Goal: Transaction & Acquisition: Download file/media

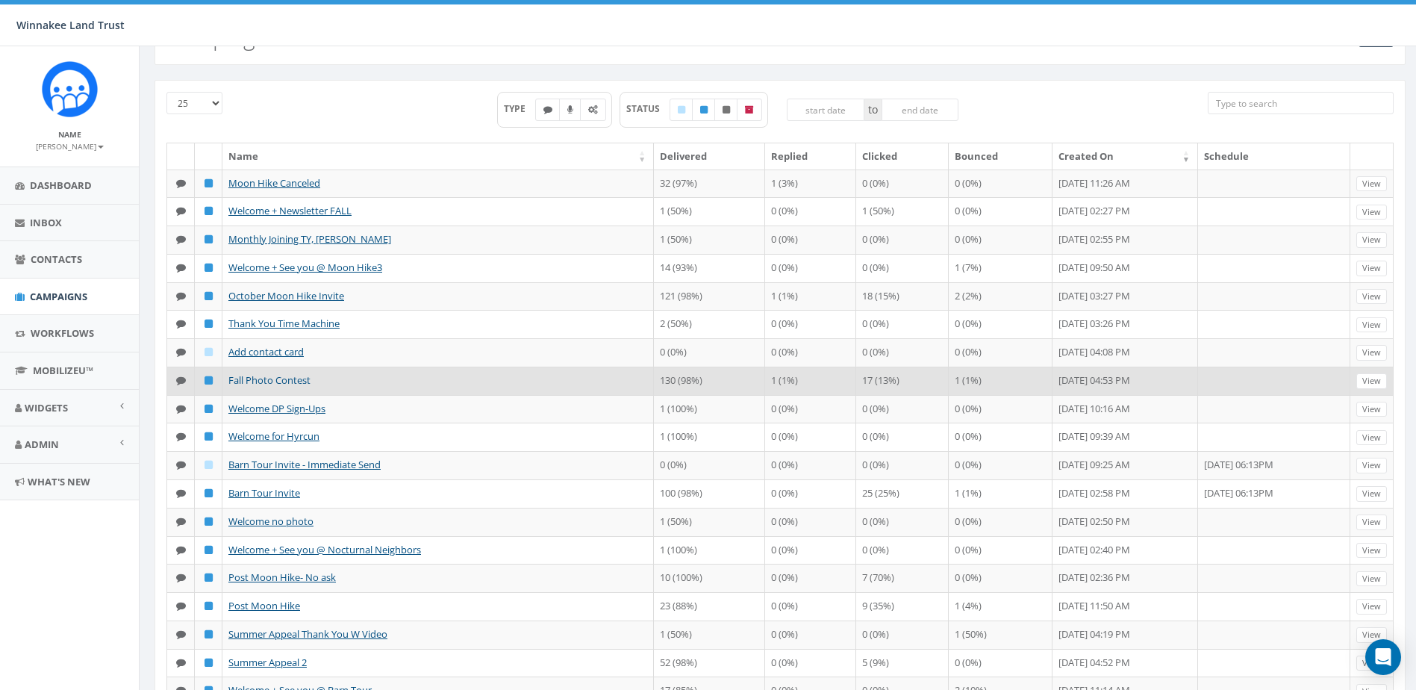
scroll to position [75, 0]
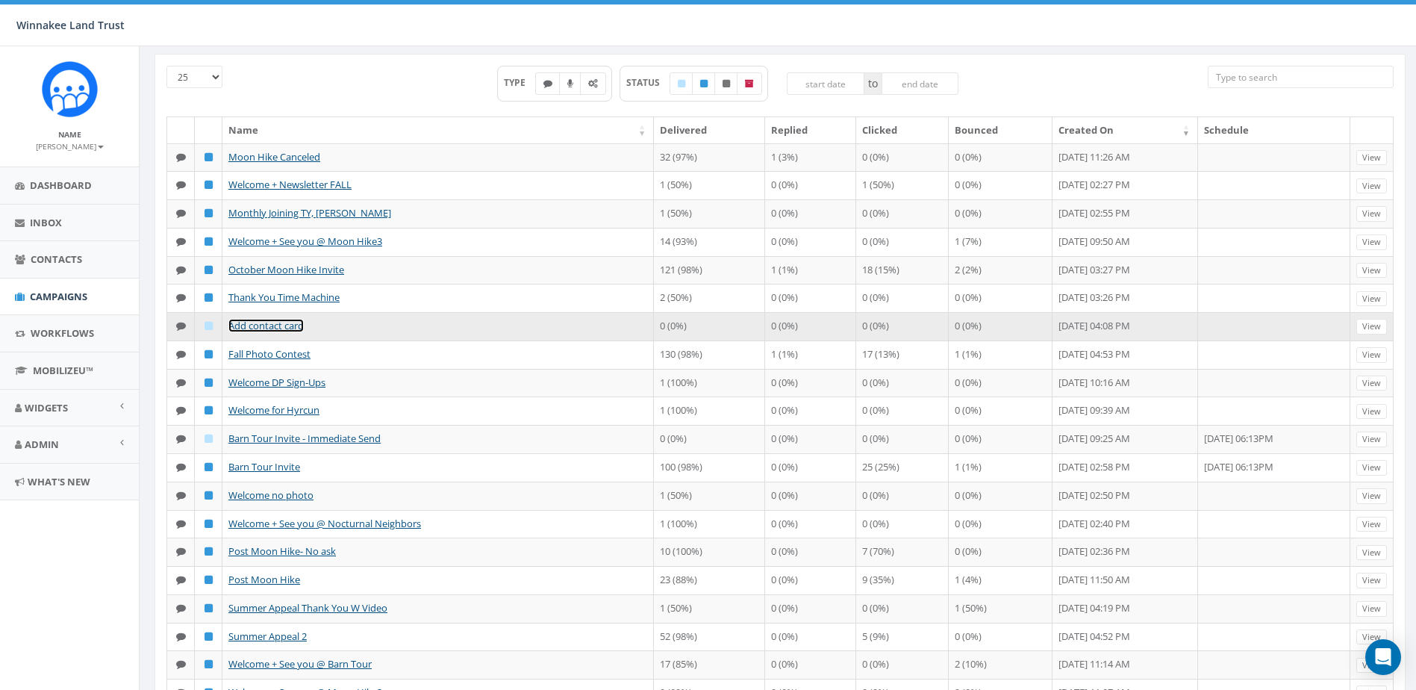
click at [292, 332] on link "Add contact card" at bounding box center [265, 325] width 75 height 13
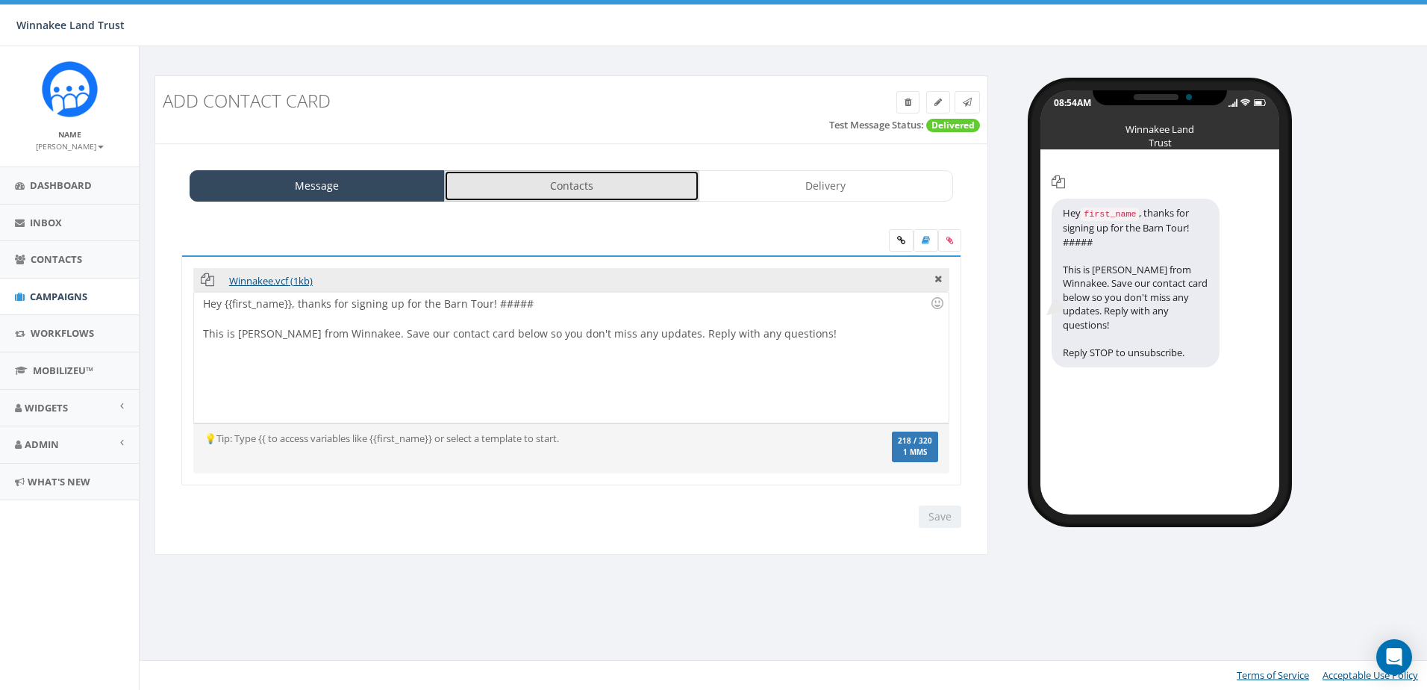
click at [625, 181] on link "Contacts" at bounding box center [571, 185] width 255 height 31
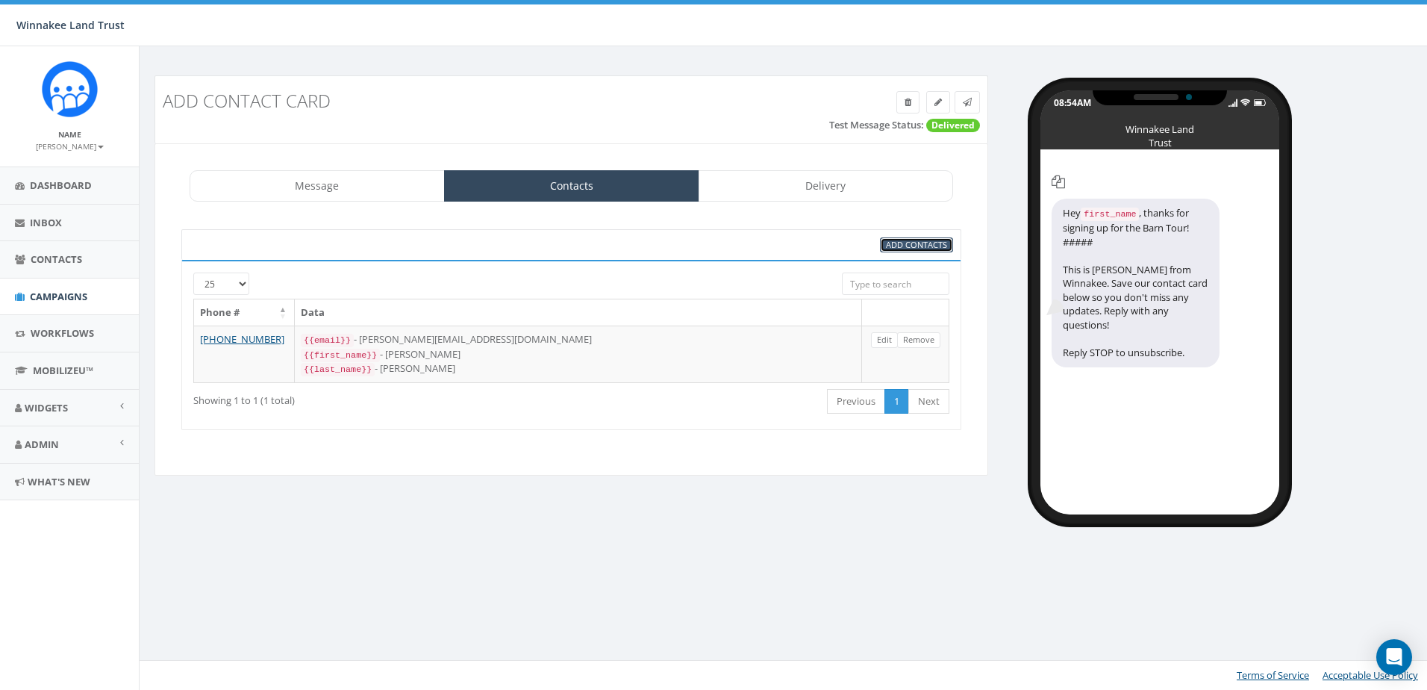
click at [896, 241] on span "Add Contacts" at bounding box center [916, 244] width 61 height 11
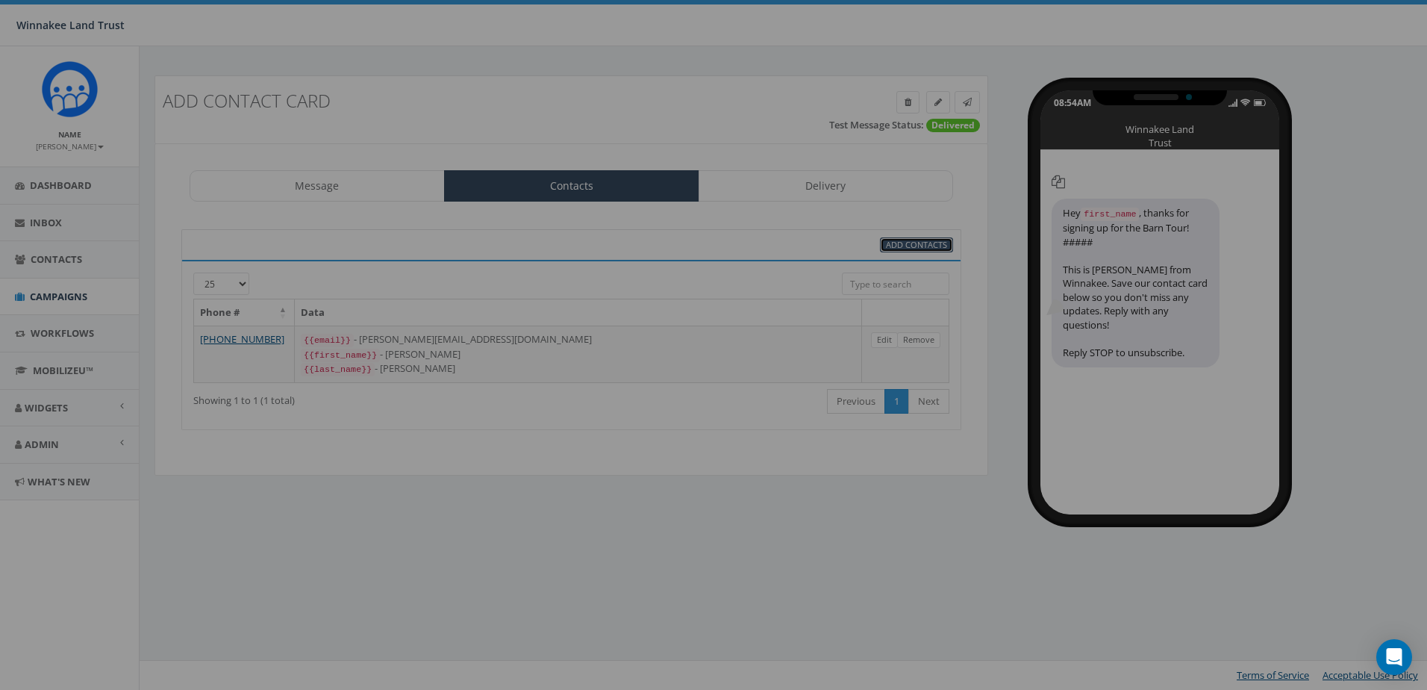
select select
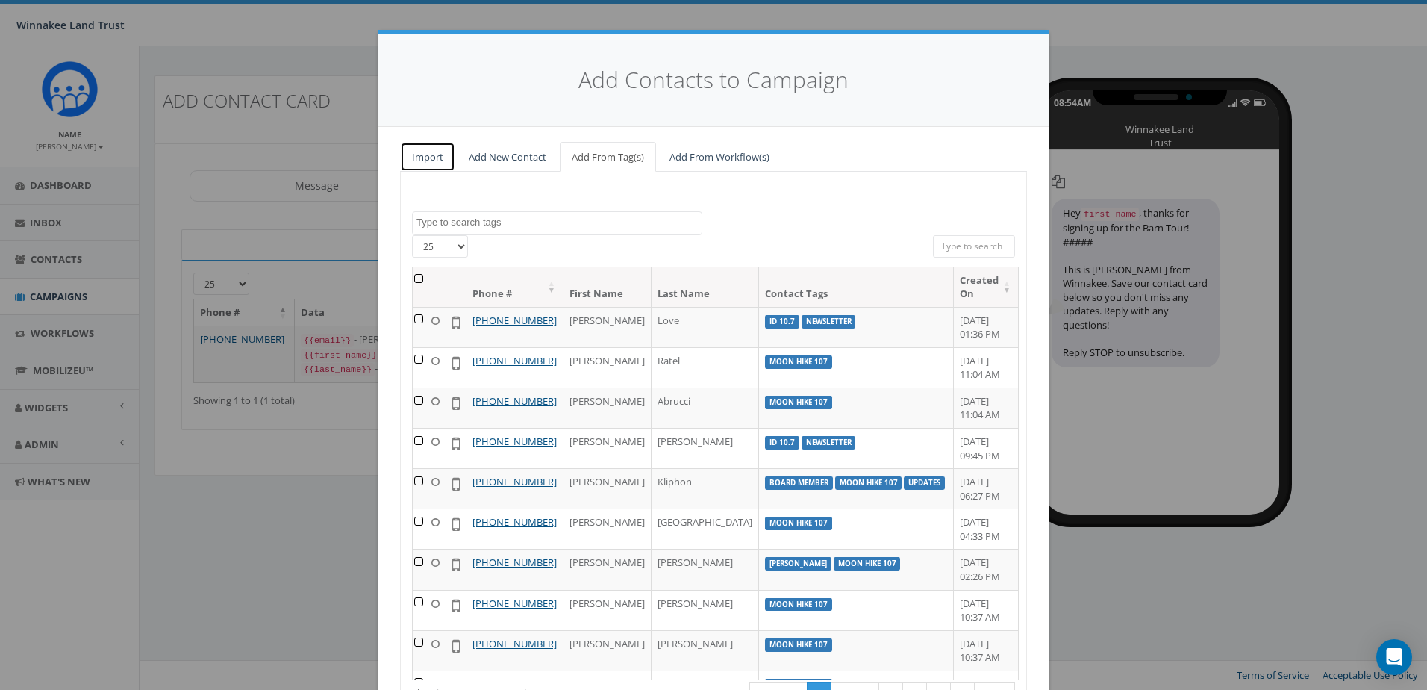
click at [425, 160] on link "Import" at bounding box center [427, 157] width 55 height 31
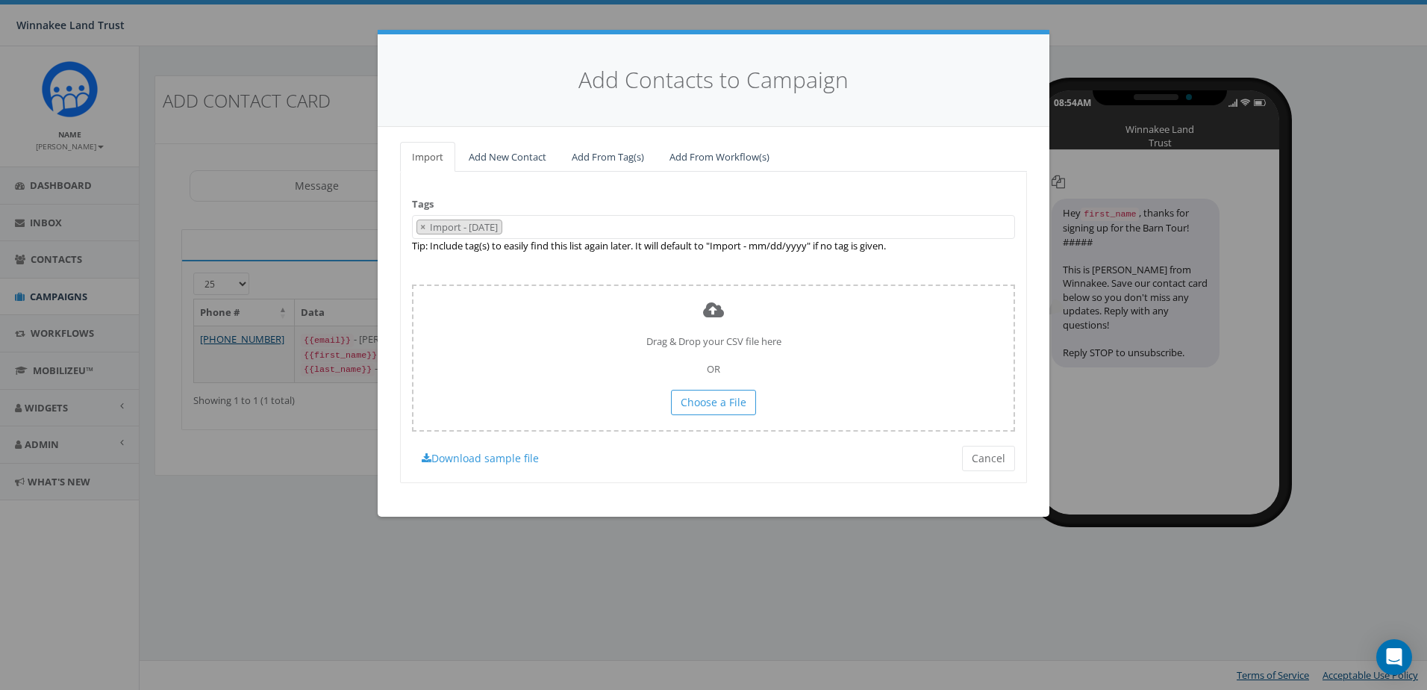
click at [424, 226] on span "×" at bounding box center [422, 226] width 5 height 13
select select
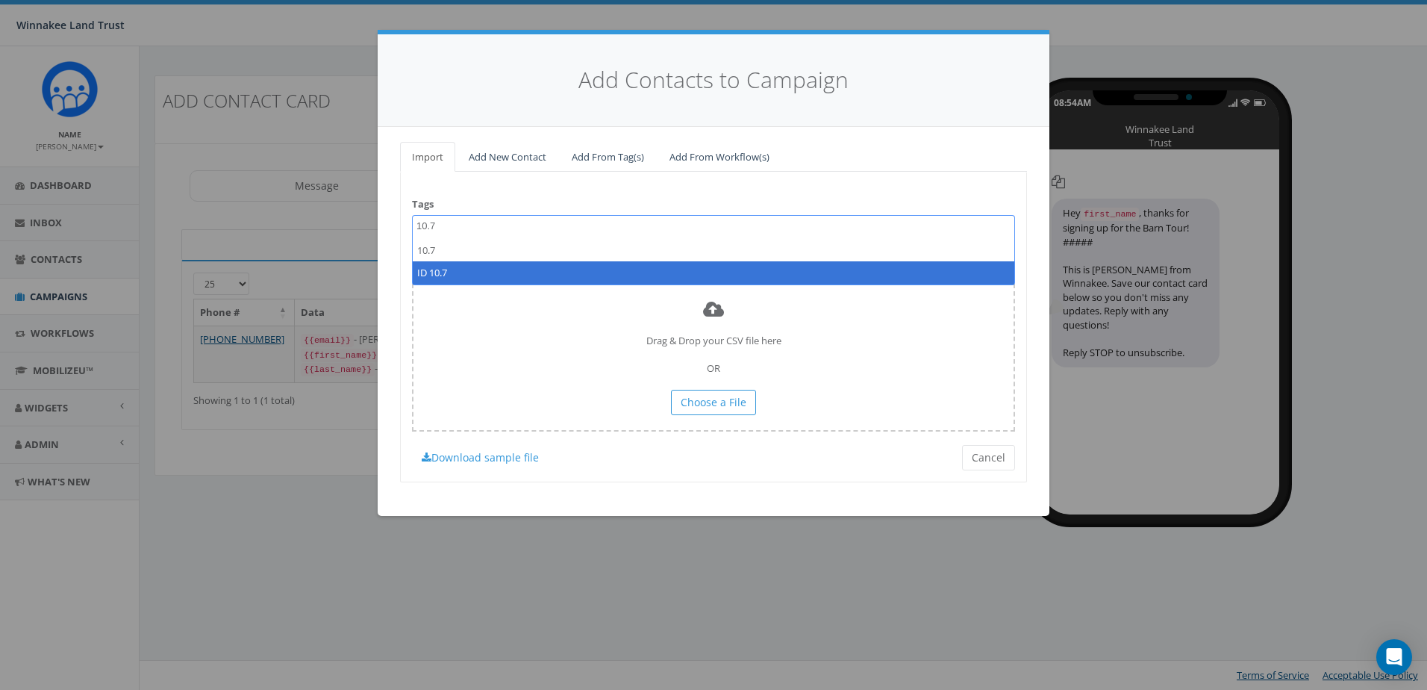
type textarea "10.7"
select select "ID 10.7"
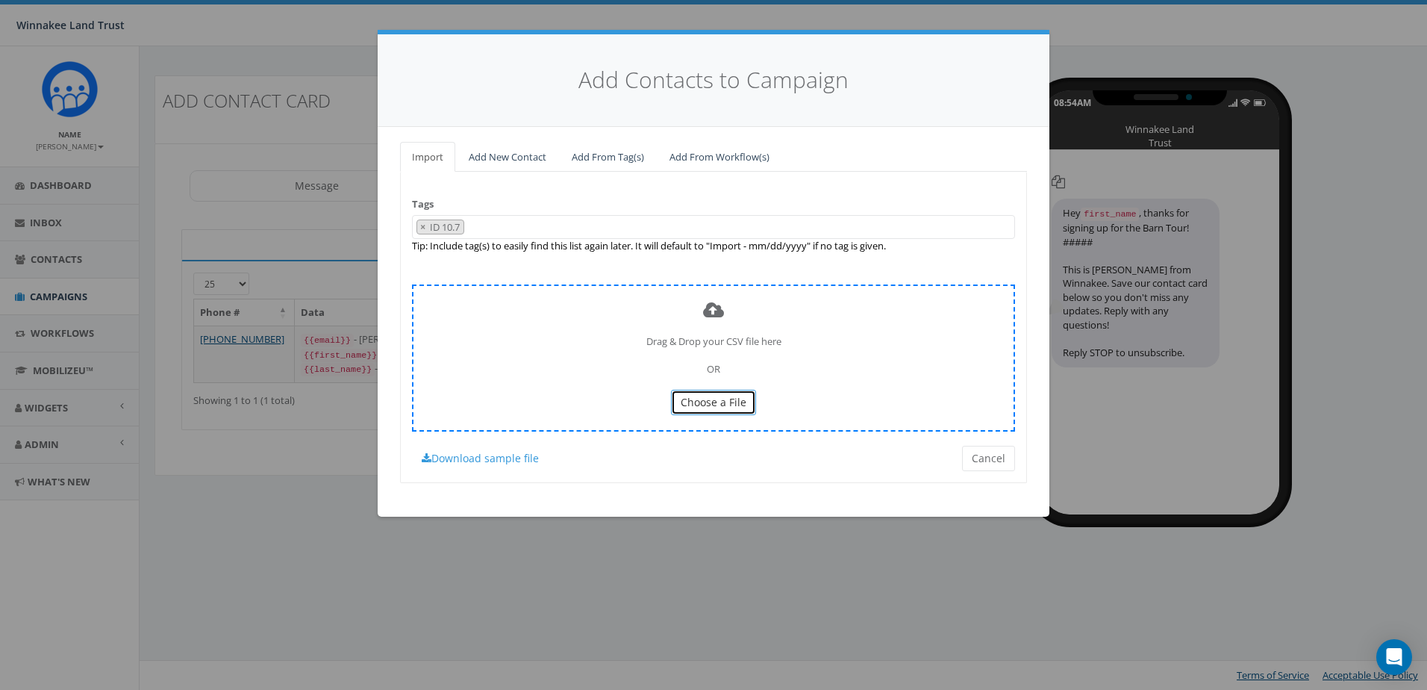
click at [703, 402] on span "Choose a File" at bounding box center [714, 402] width 66 height 14
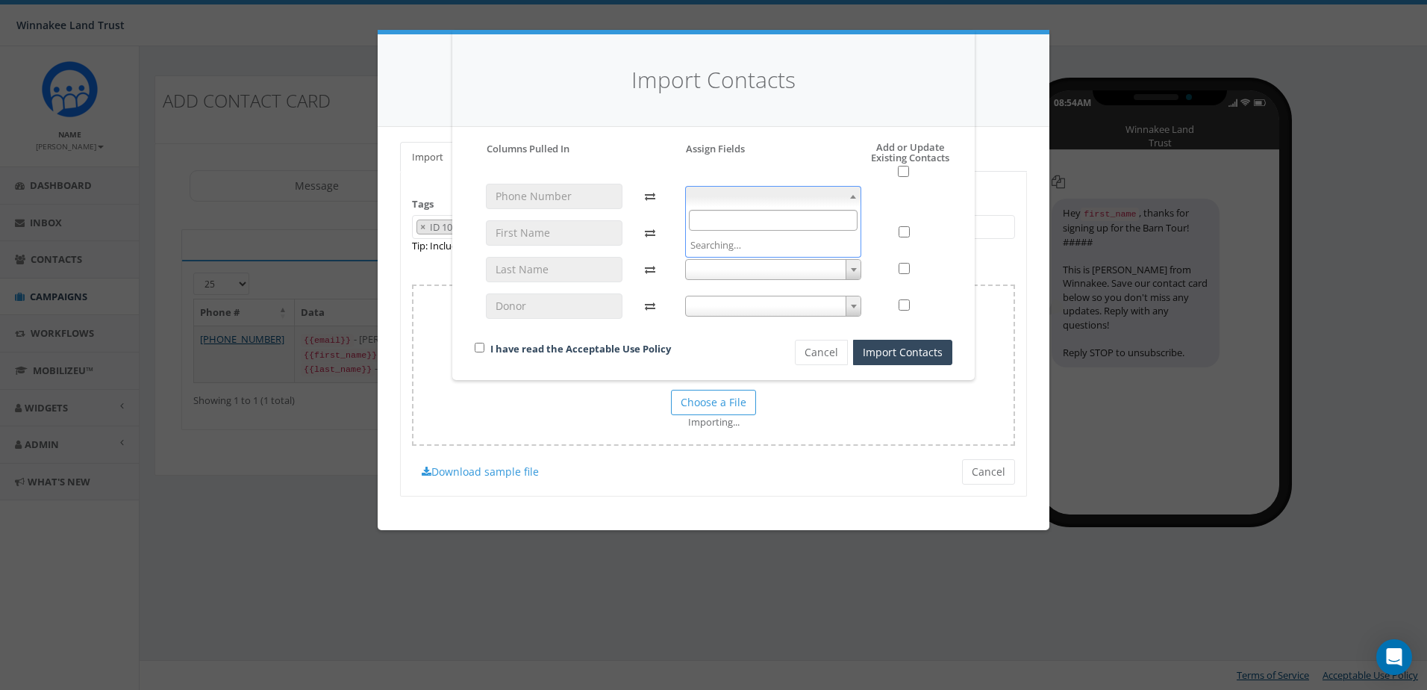
click at [776, 193] on span at bounding box center [773, 196] width 177 height 21
select select "phone_number"
click at [760, 239] on span at bounding box center [773, 232] width 177 height 21
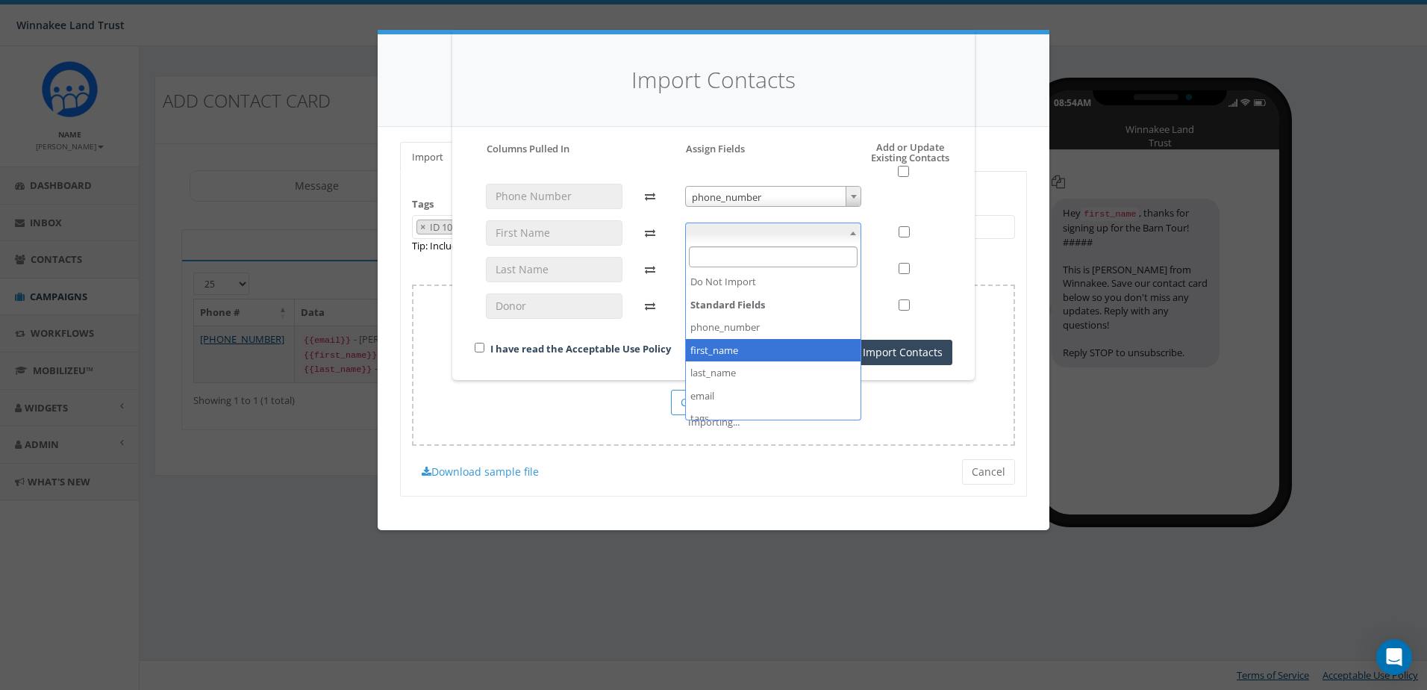
select select "first_name"
click at [768, 272] on span at bounding box center [773, 269] width 177 height 21
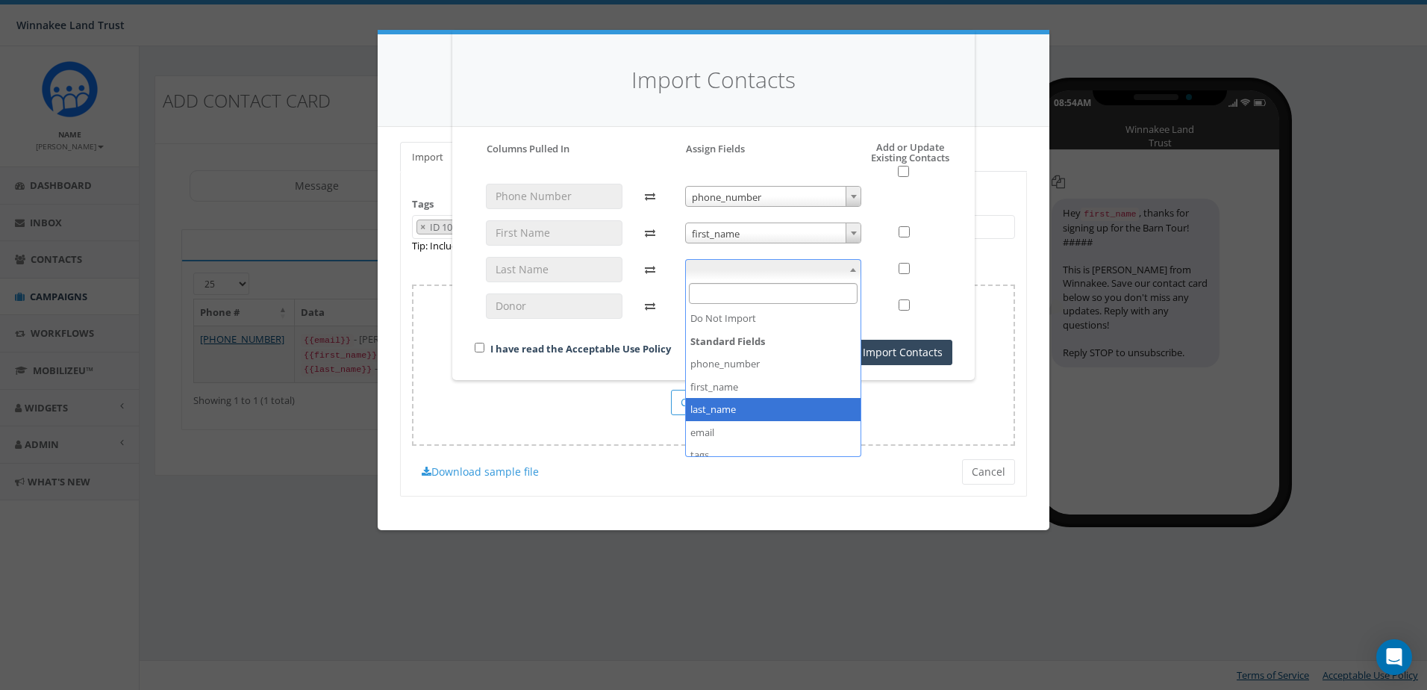
select select "last_name"
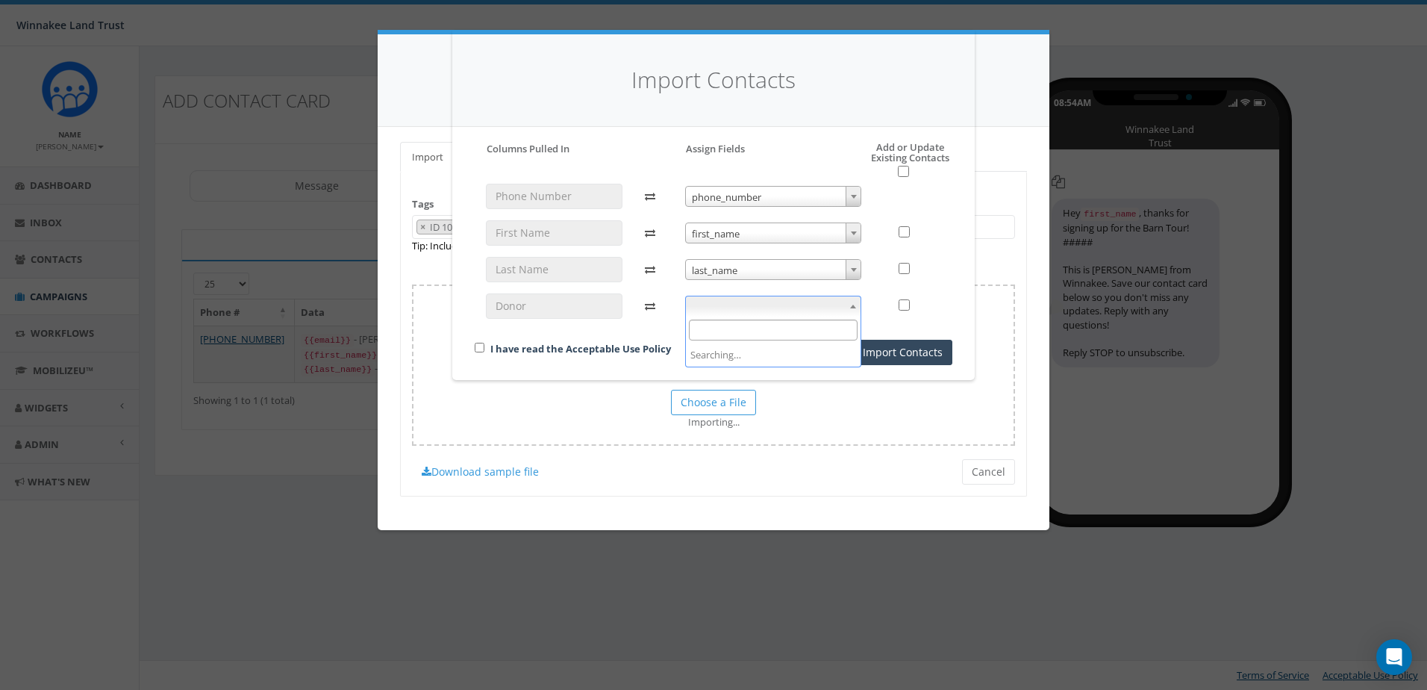
click at [754, 311] on span at bounding box center [773, 306] width 177 height 21
select select "donor_id"
click at [483, 349] on input "checkbox" at bounding box center [480, 348] width 10 height 10
checkbox input "true"
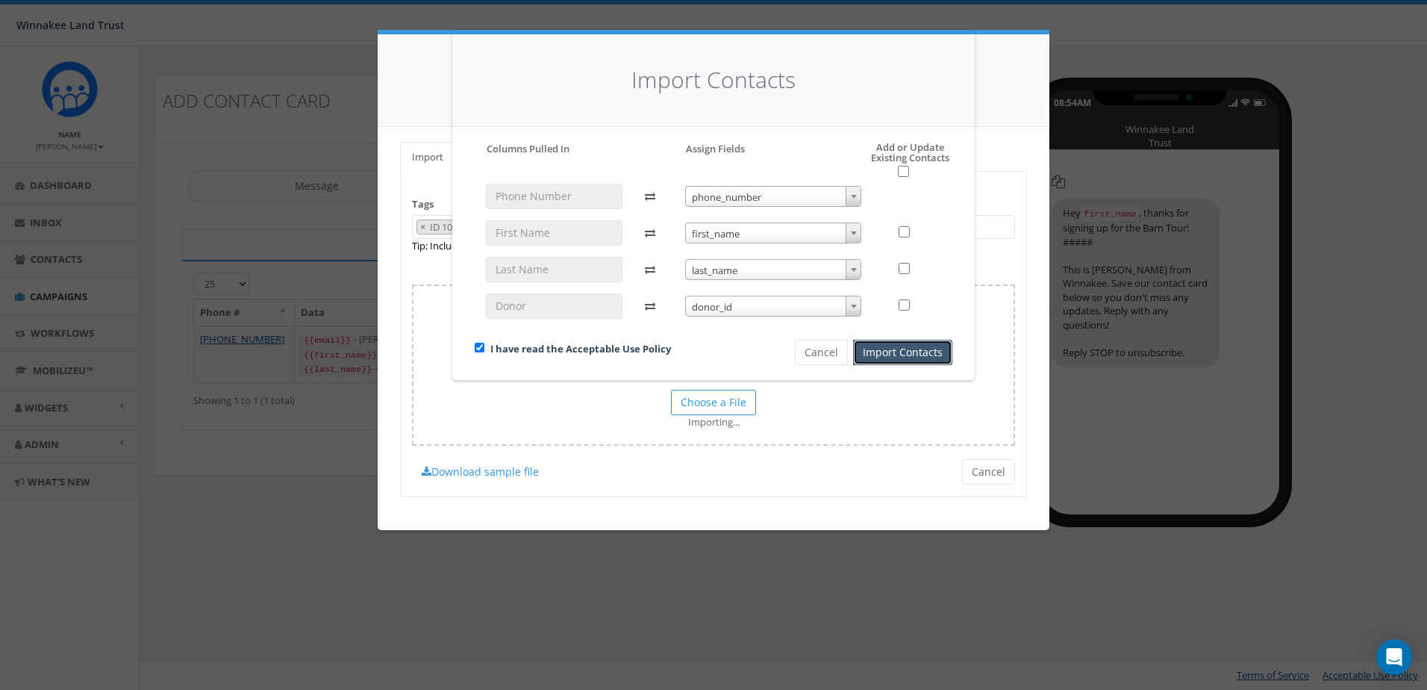
click at [902, 357] on button "Import Contacts" at bounding box center [902, 352] width 99 height 25
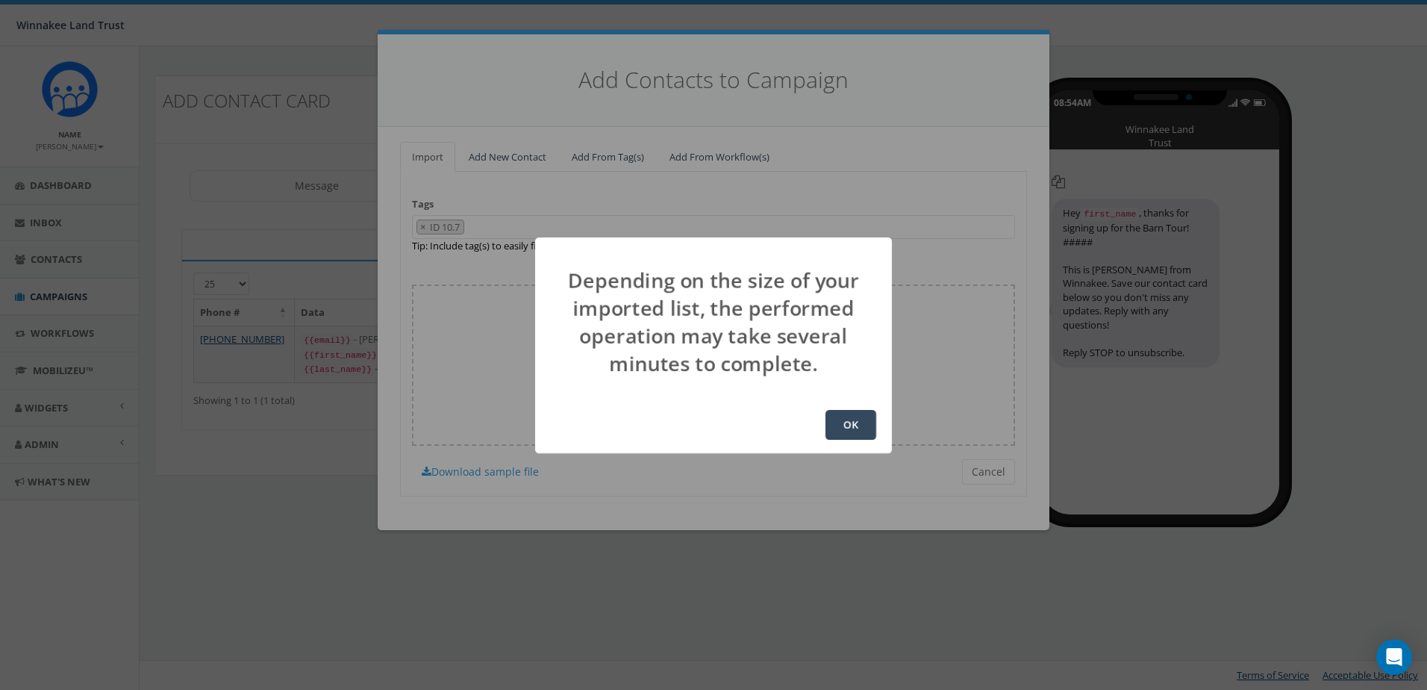
click at [865, 434] on button "OK" at bounding box center [851, 425] width 51 height 30
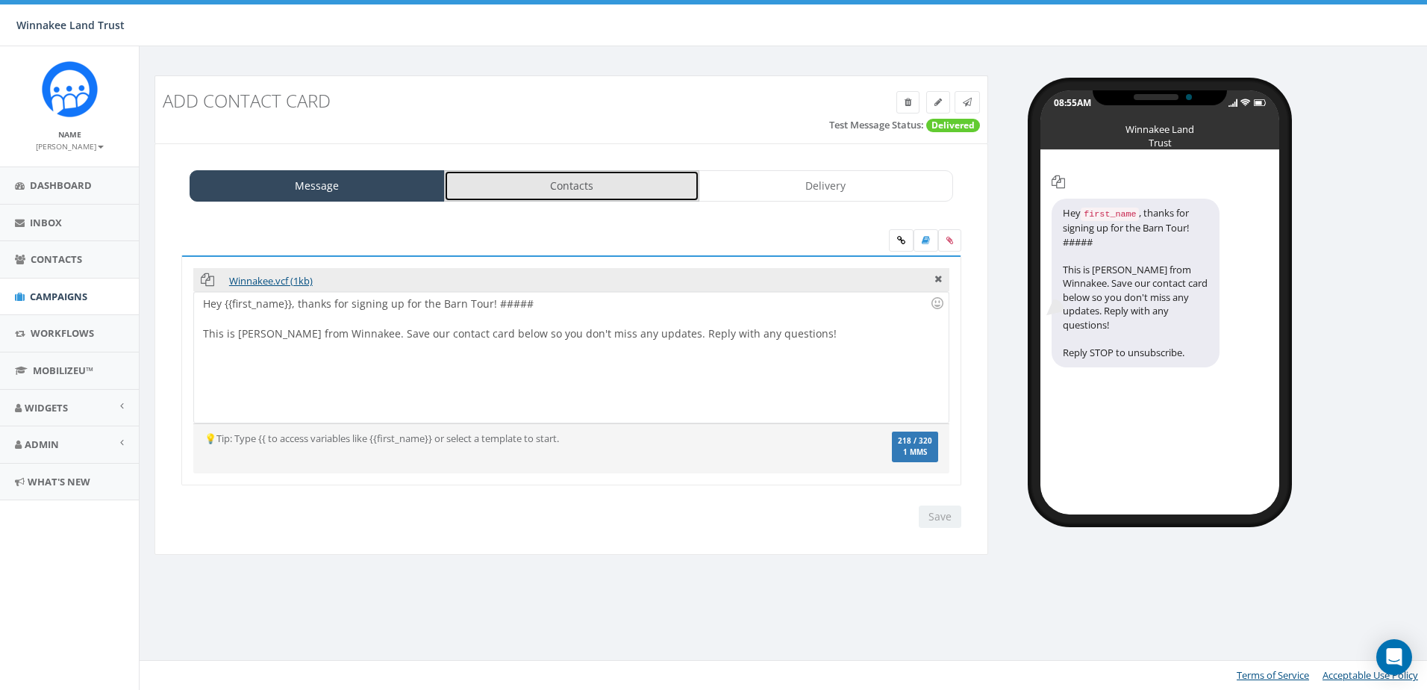
click at [565, 196] on link "Contacts" at bounding box center [571, 185] width 255 height 31
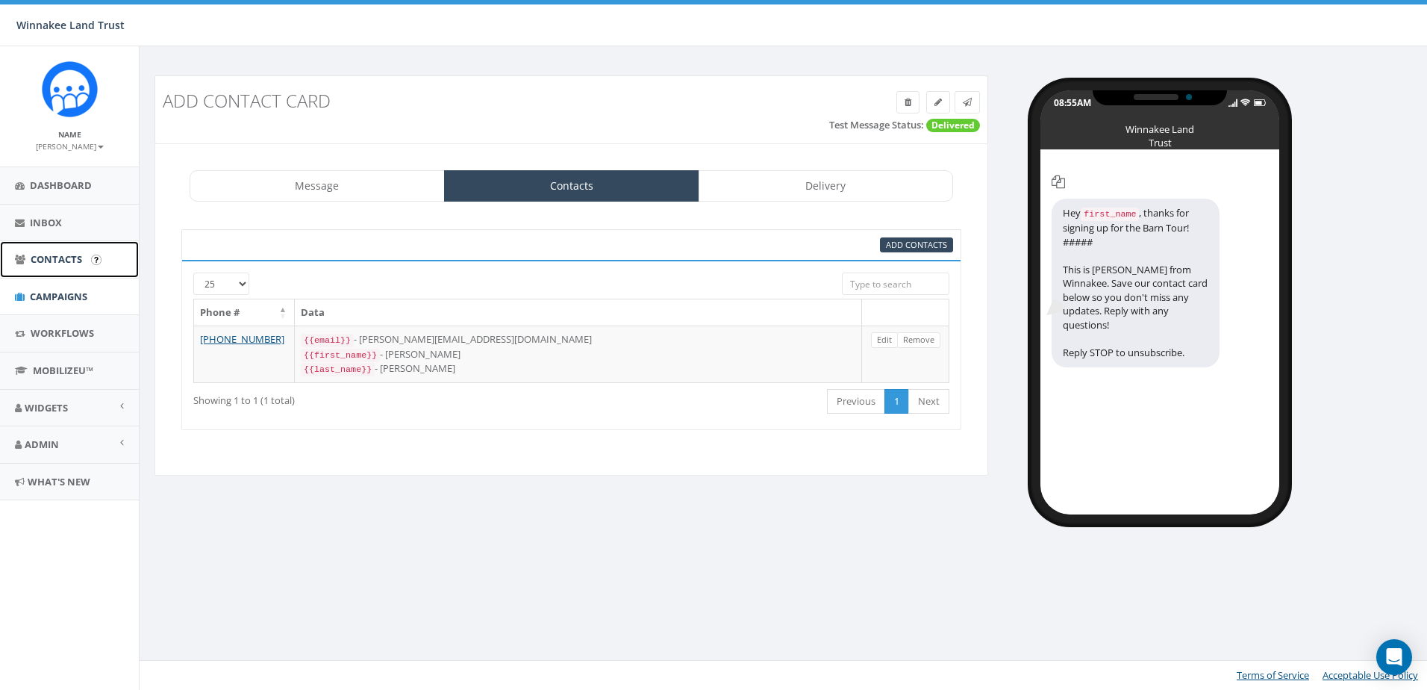
click at [41, 263] on span "Contacts" at bounding box center [57, 258] width 52 height 13
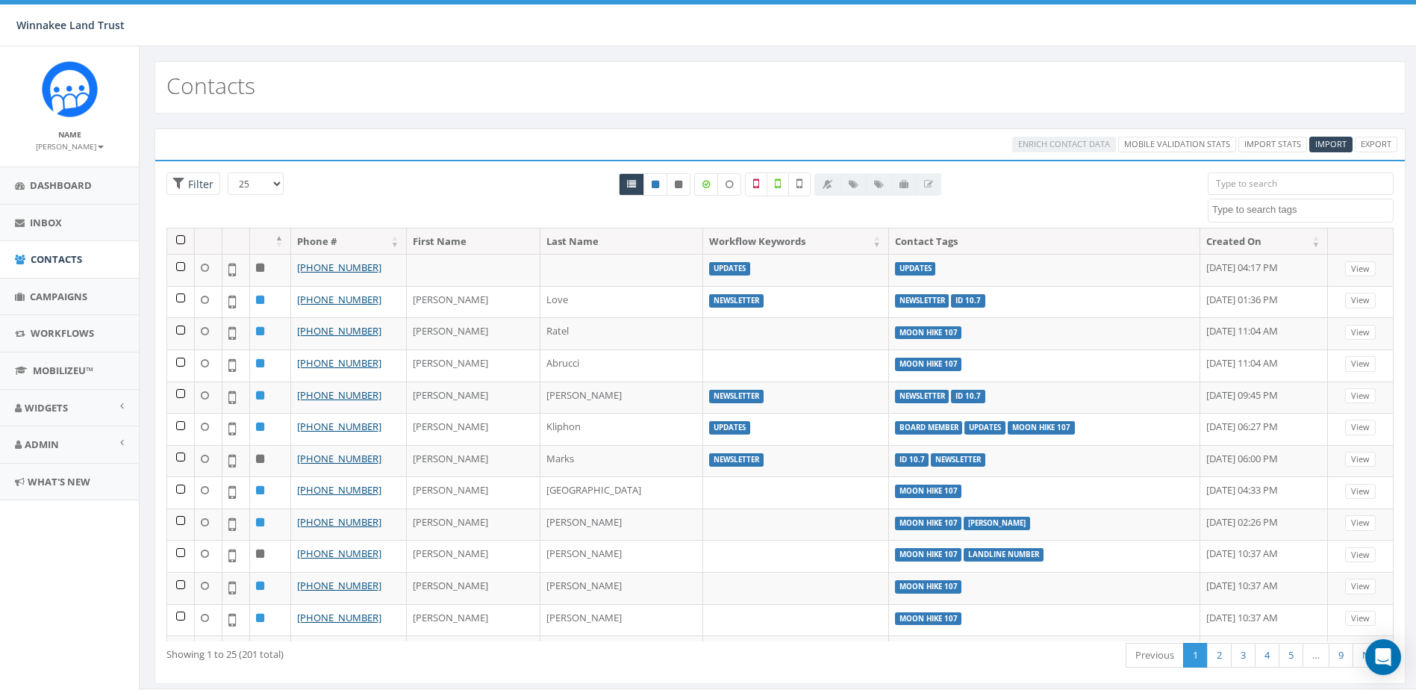
select select
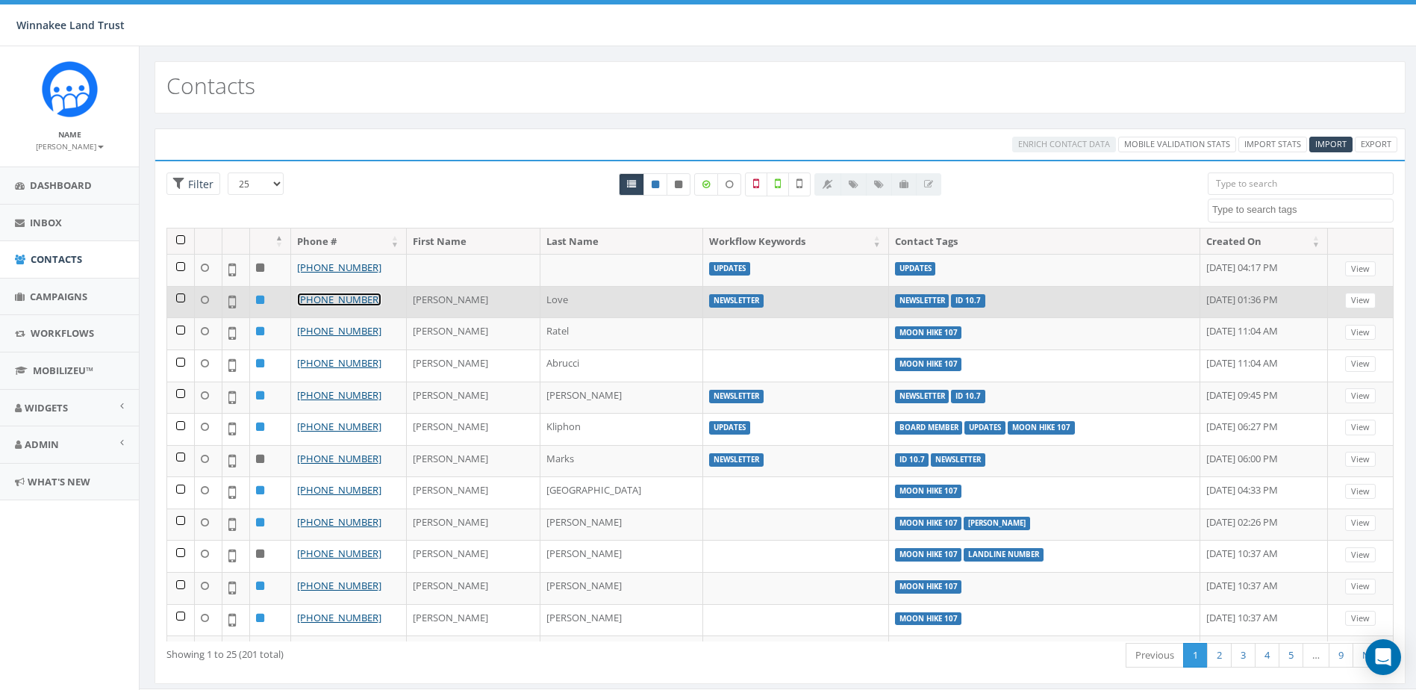
click at [333, 300] on link "+1 805-637-4164" at bounding box center [339, 299] width 84 height 13
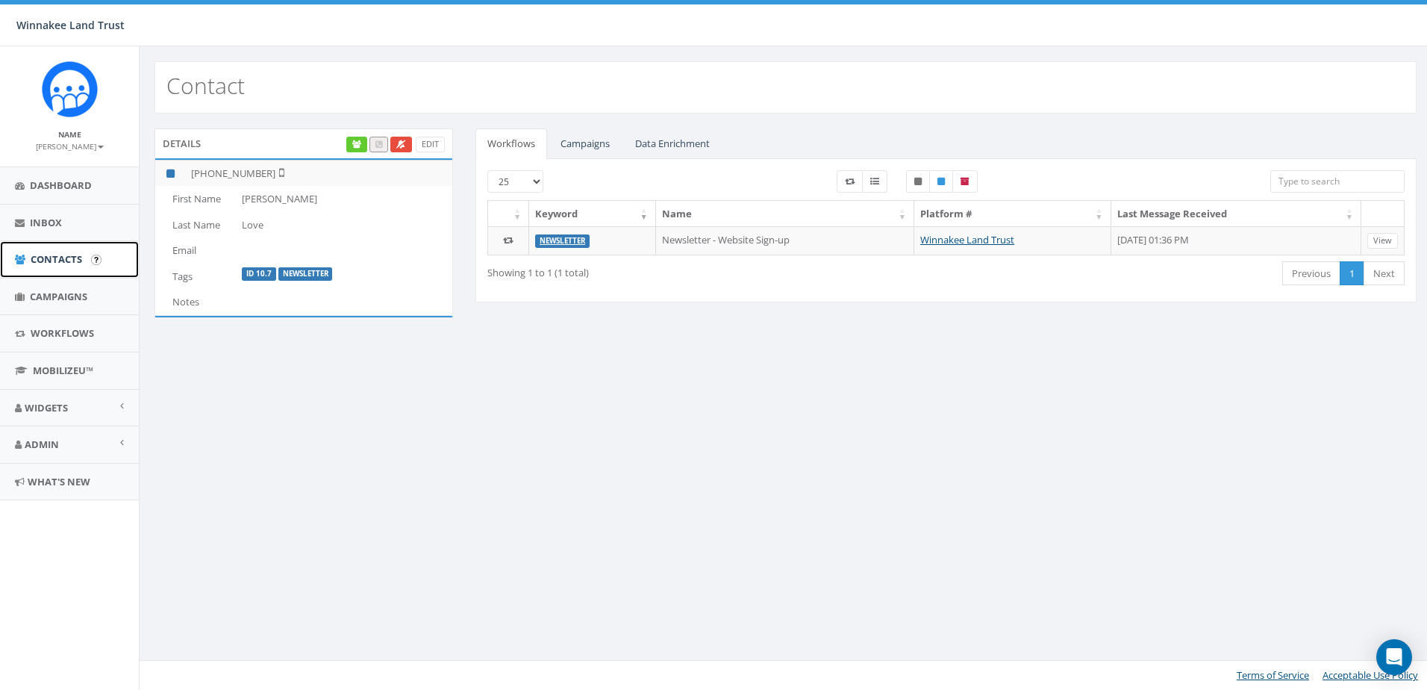
click at [49, 259] on span "Contacts" at bounding box center [57, 258] width 52 height 13
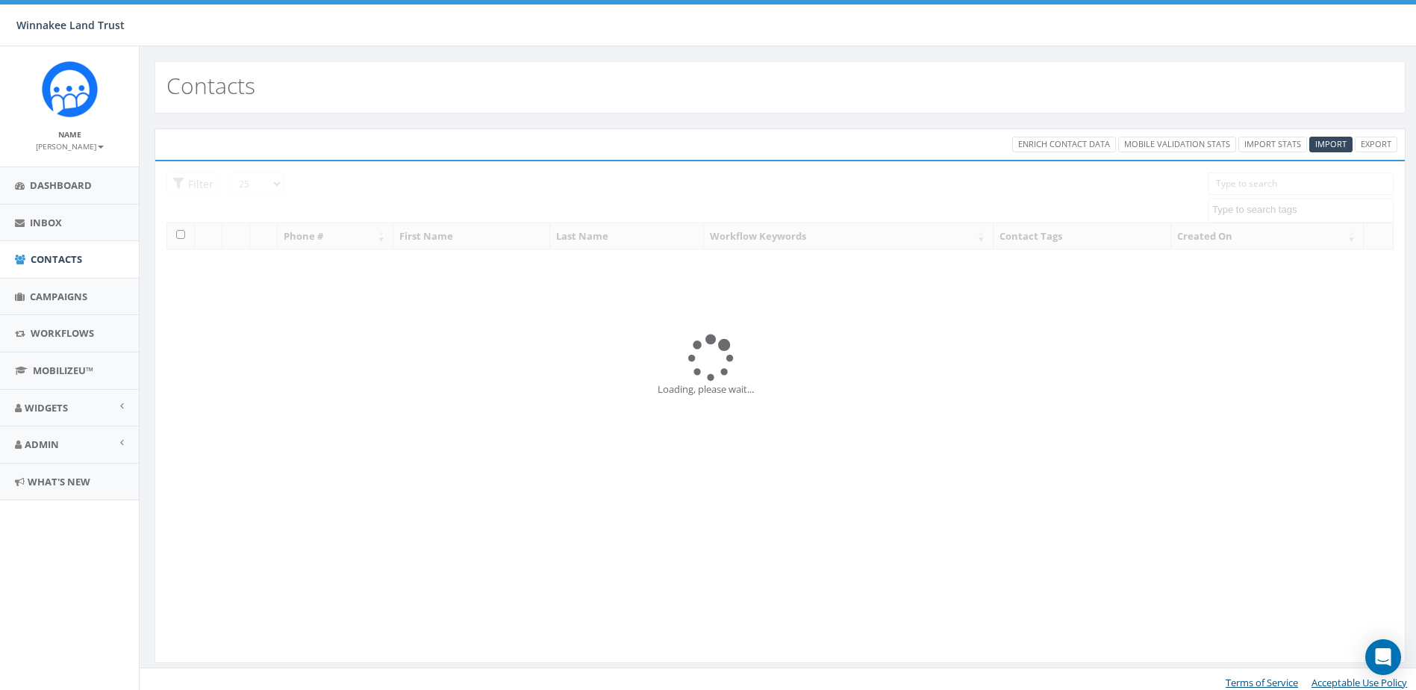
select select
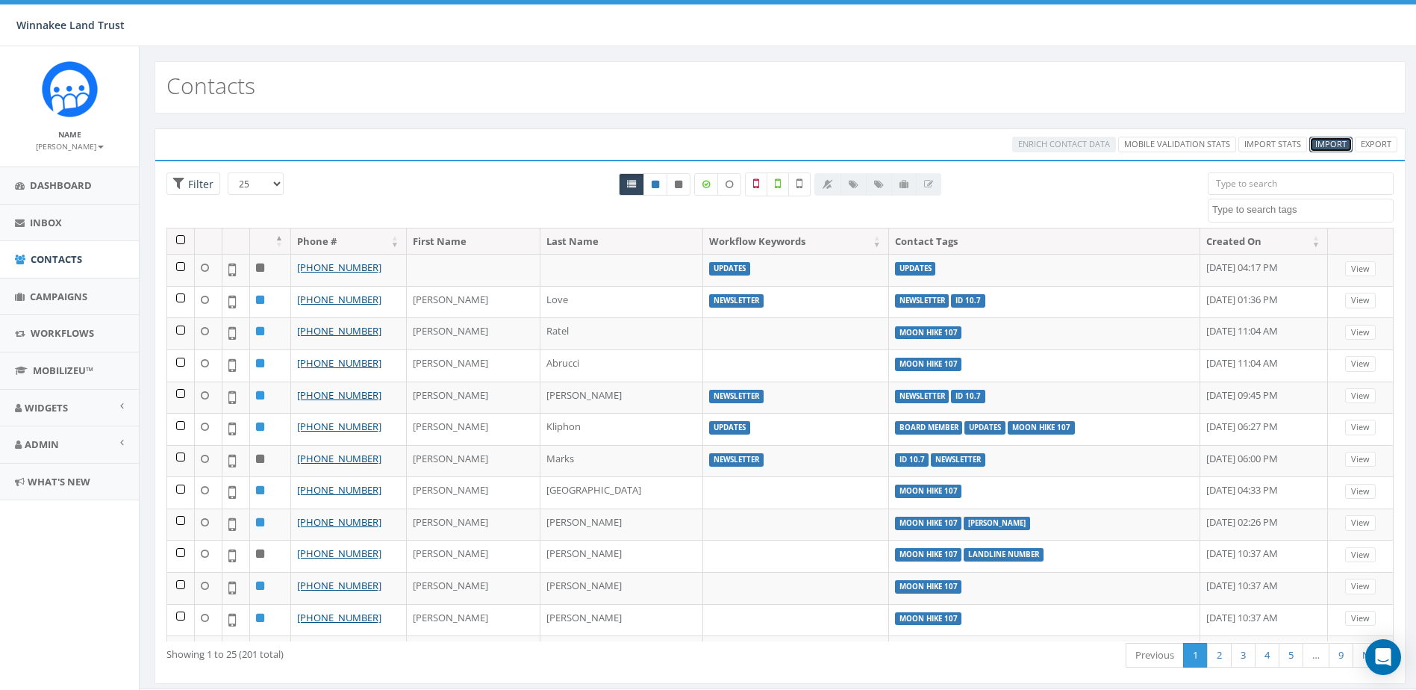
click at [1330, 143] on span "Import" at bounding box center [1330, 143] width 31 height 11
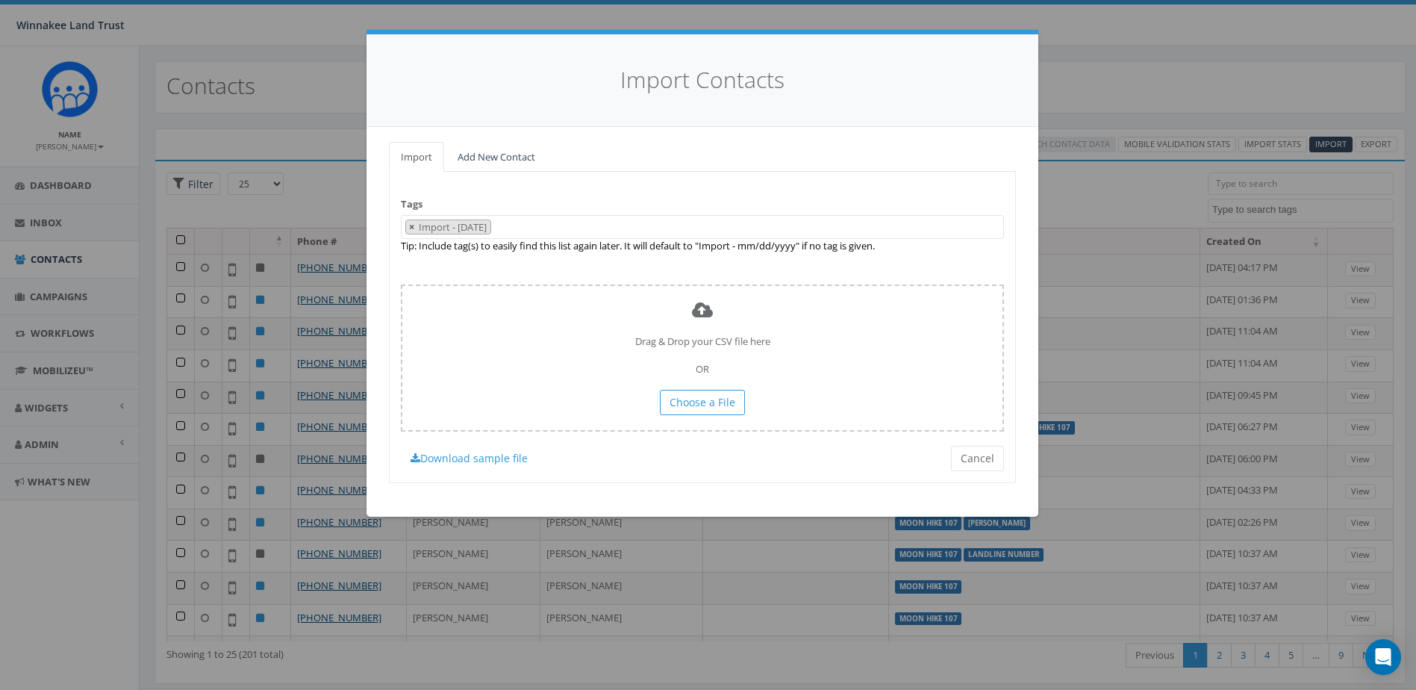
click at [408, 230] on button "×" at bounding box center [411, 227] width 11 height 14
select select
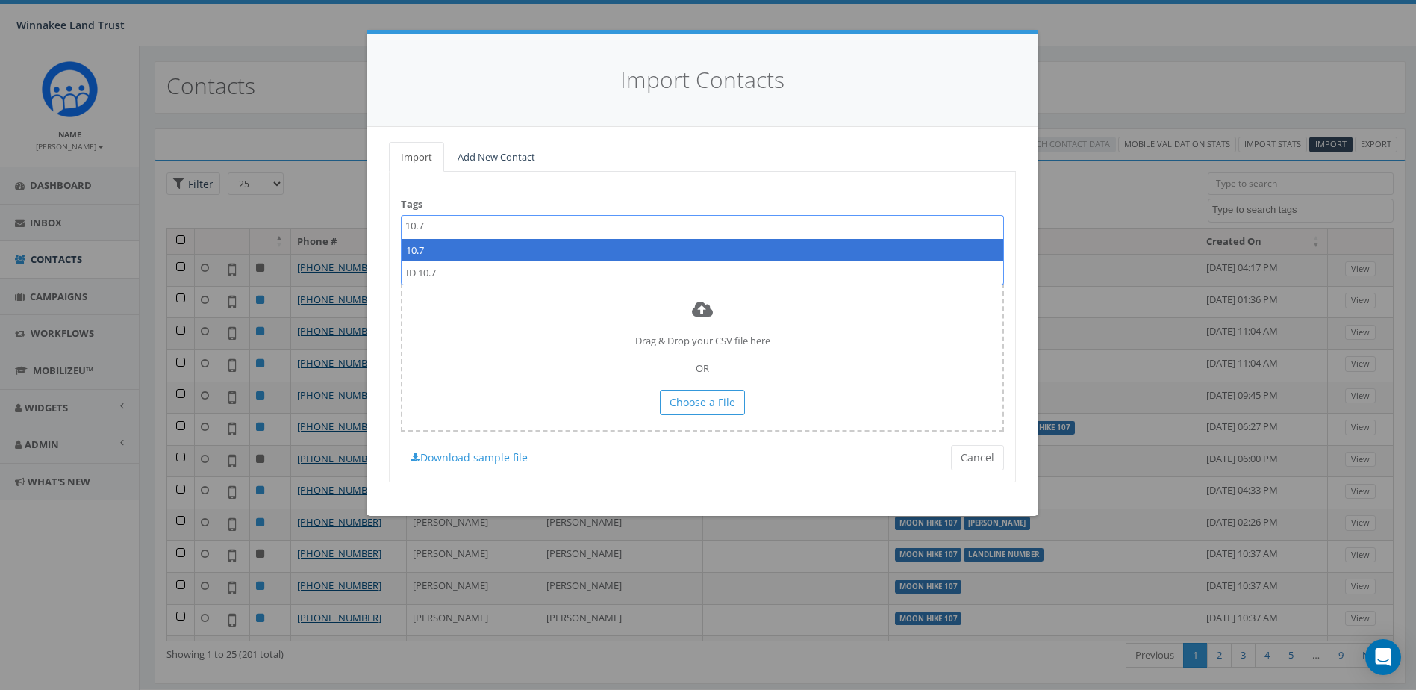
type textarea "10.7"
select select "10.7"
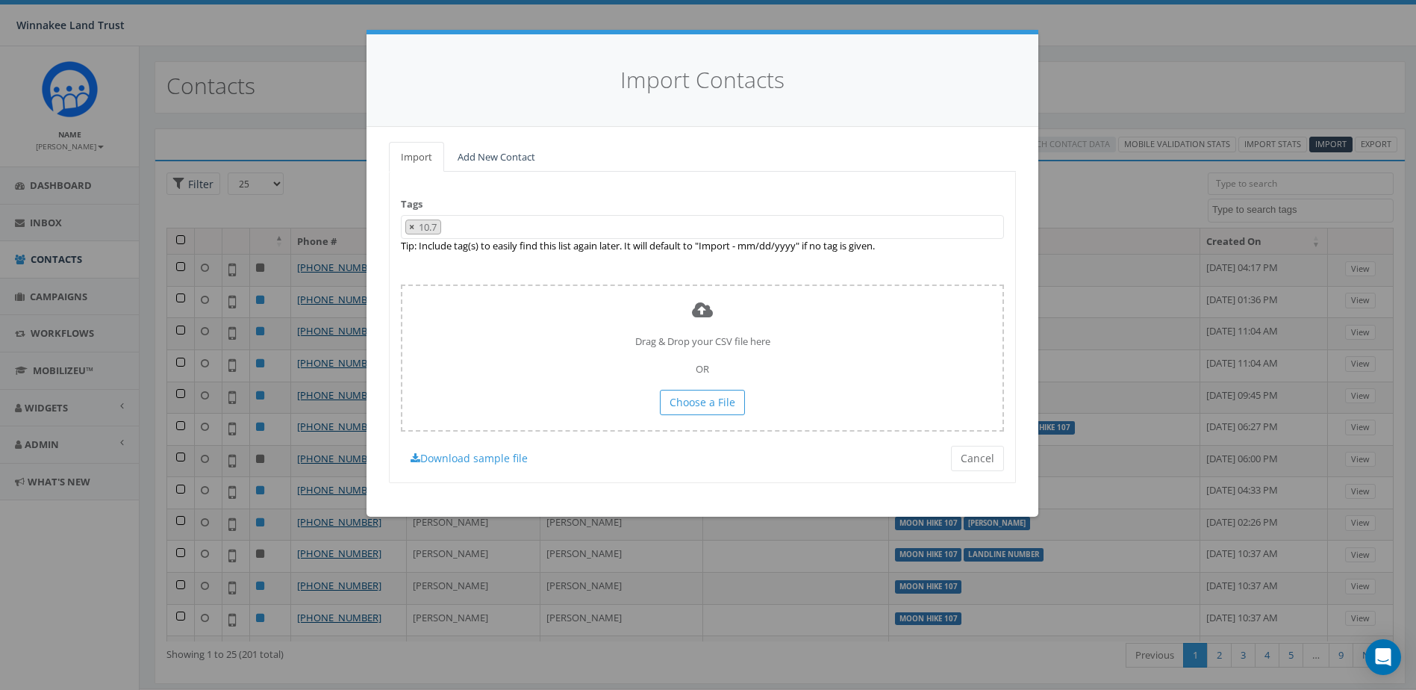
click at [410, 225] on span "×" at bounding box center [411, 226] width 5 height 13
select select
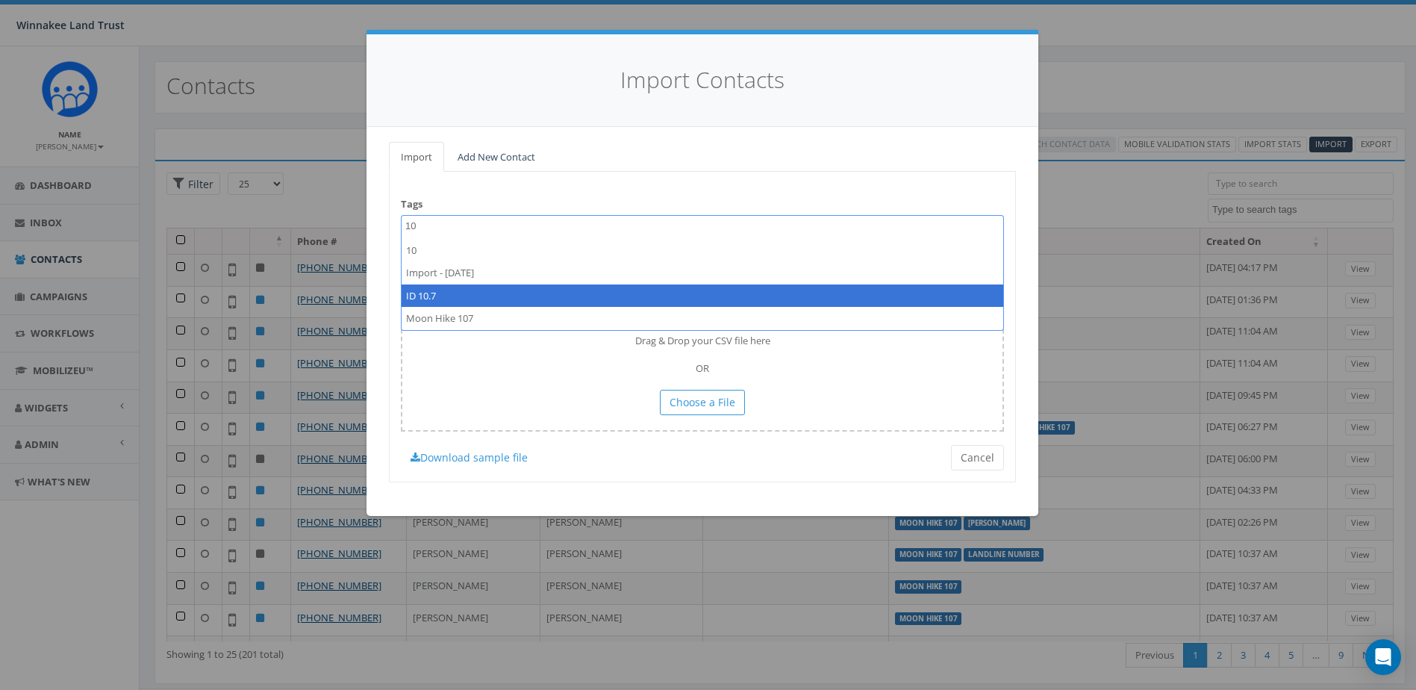
type textarea "10"
select select "ID 10.7"
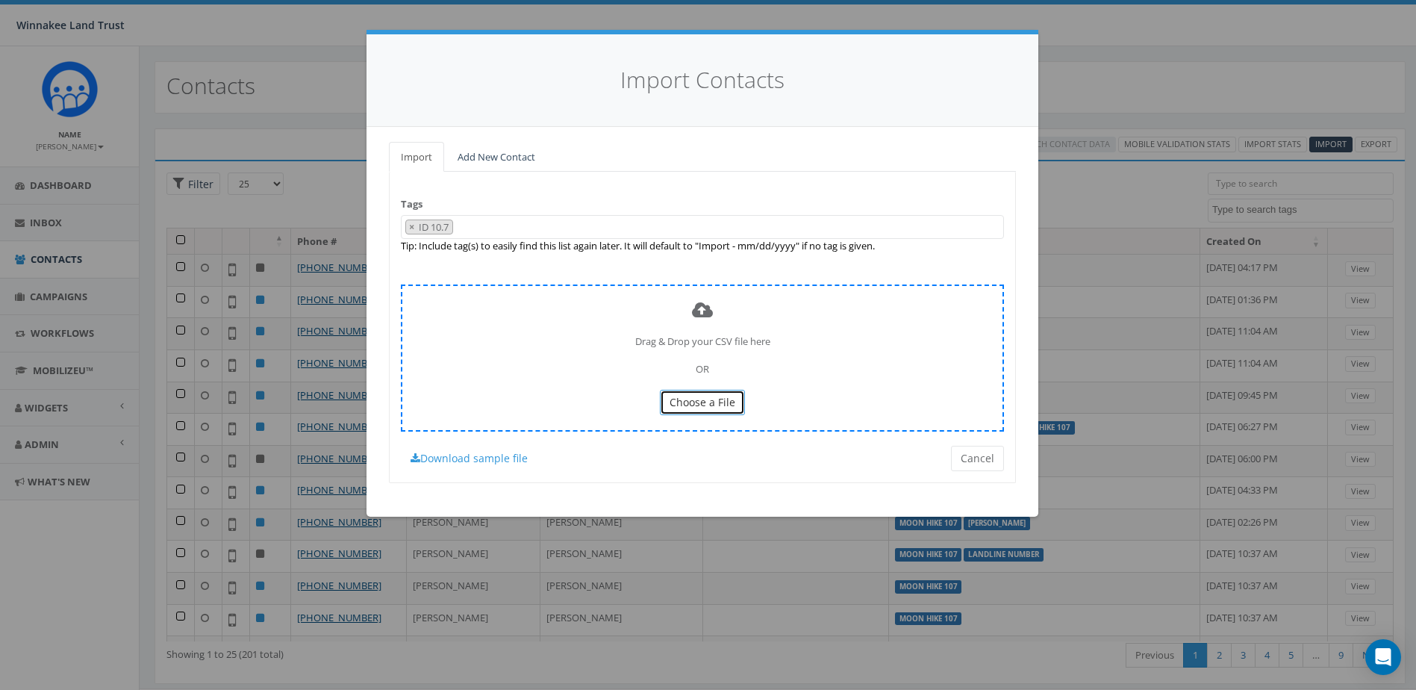
click at [686, 400] on span "Choose a File" at bounding box center [703, 402] width 66 height 14
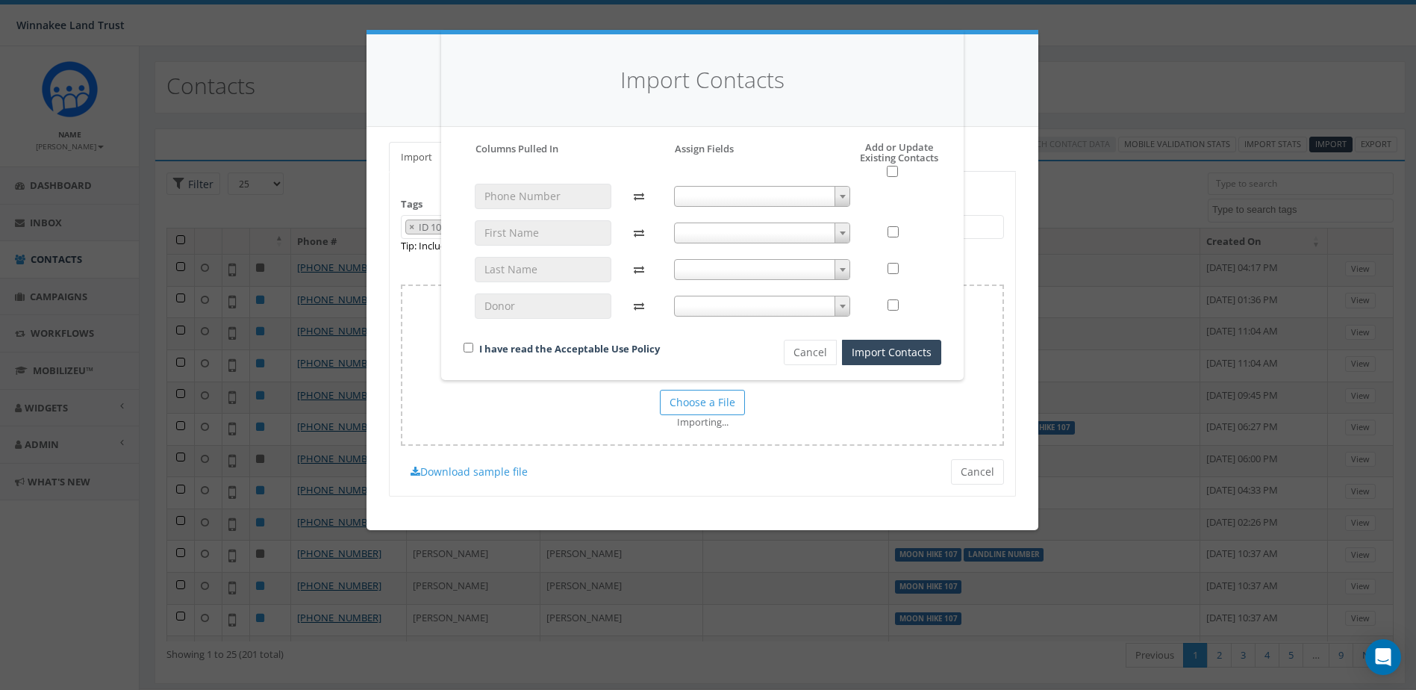
click at [725, 184] on div at bounding box center [762, 258] width 199 height 149
click at [717, 203] on span at bounding box center [762, 196] width 177 height 21
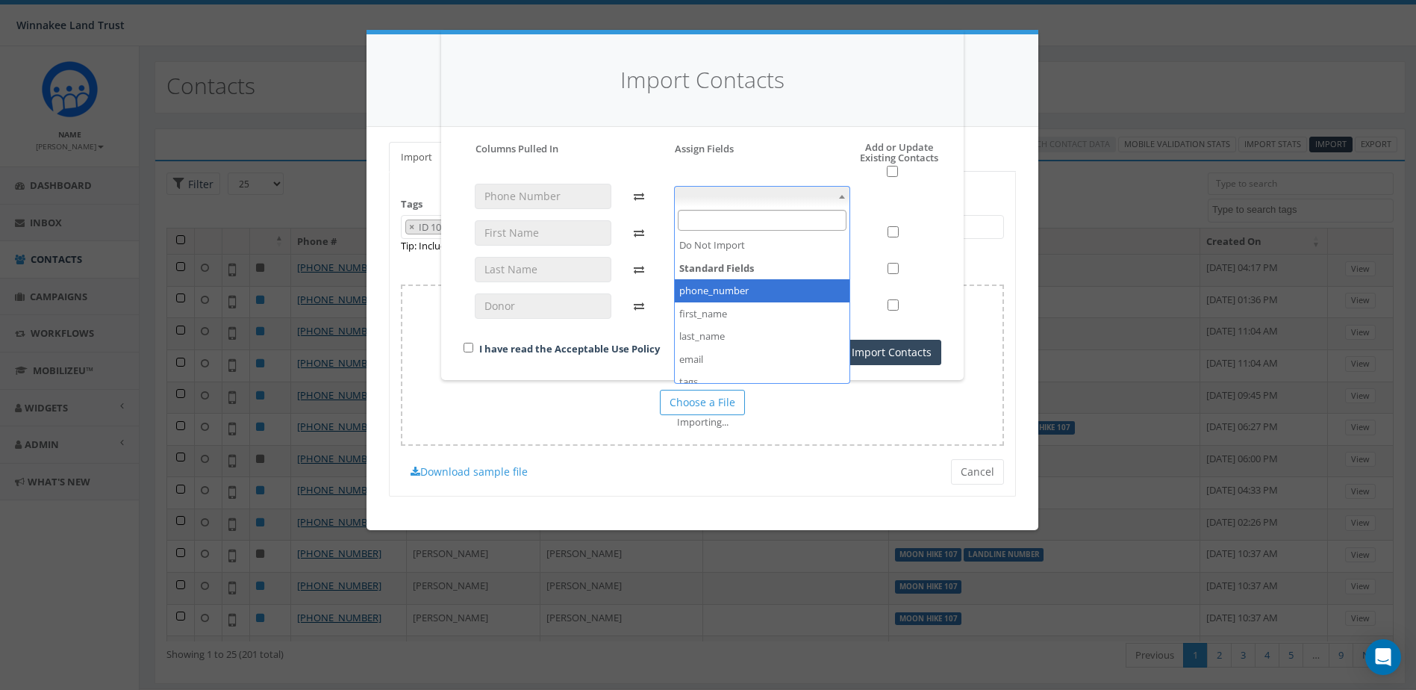
select select "phone_number"
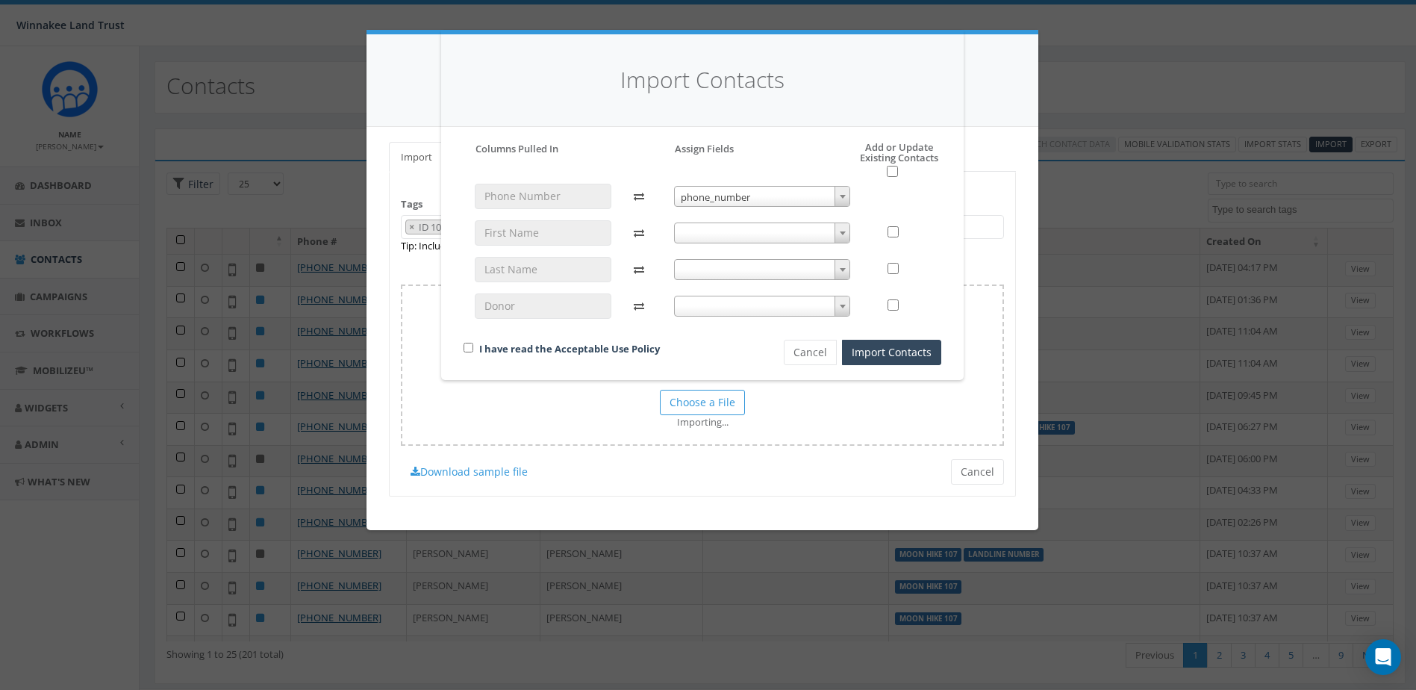
click at [725, 239] on span at bounding box center [762, 232] width 177 height 21
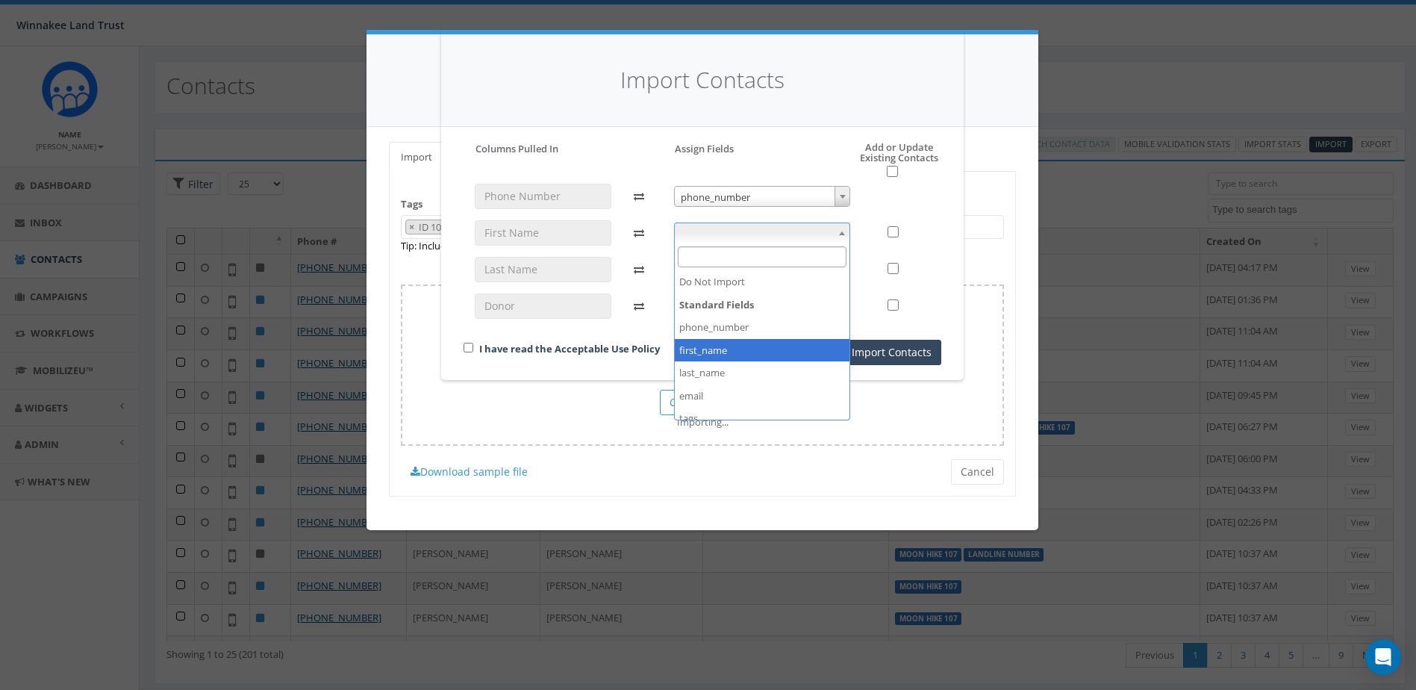
select select "first_name"
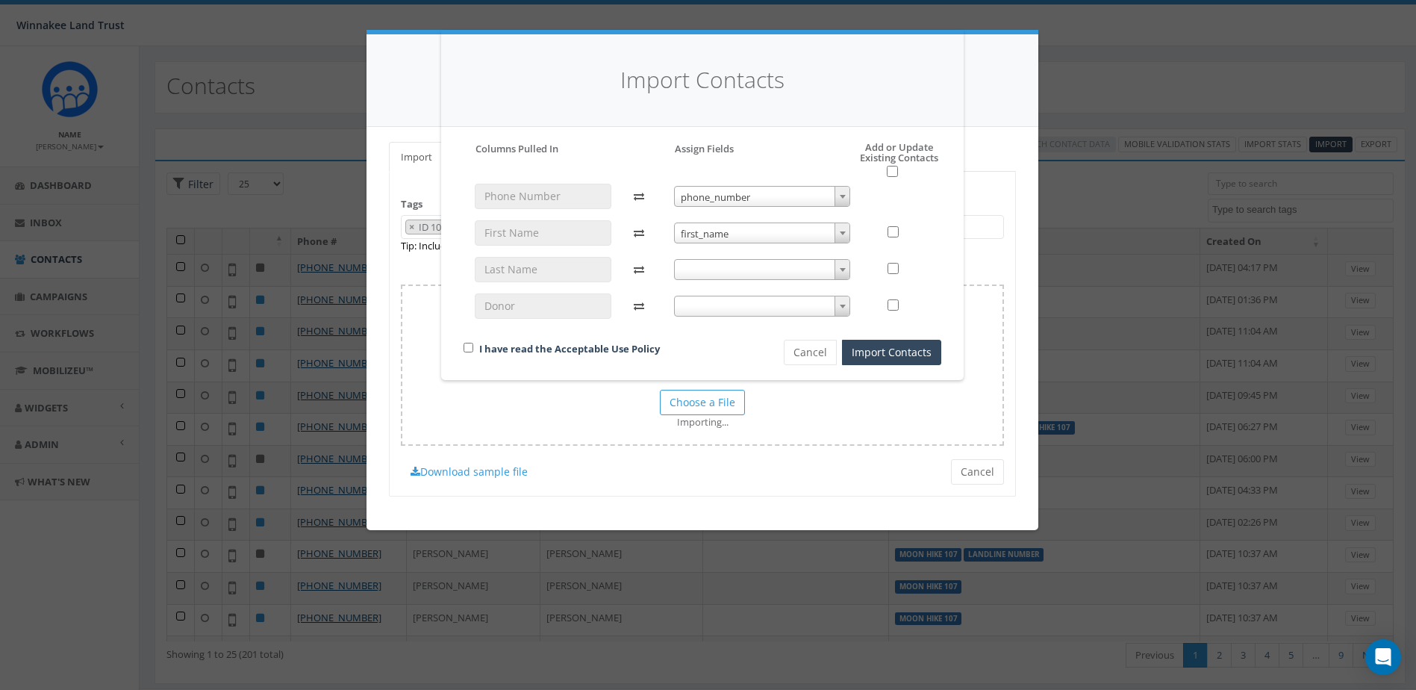
click at [735, 269] on span at bounding box center [762, 269] width 177 height 21
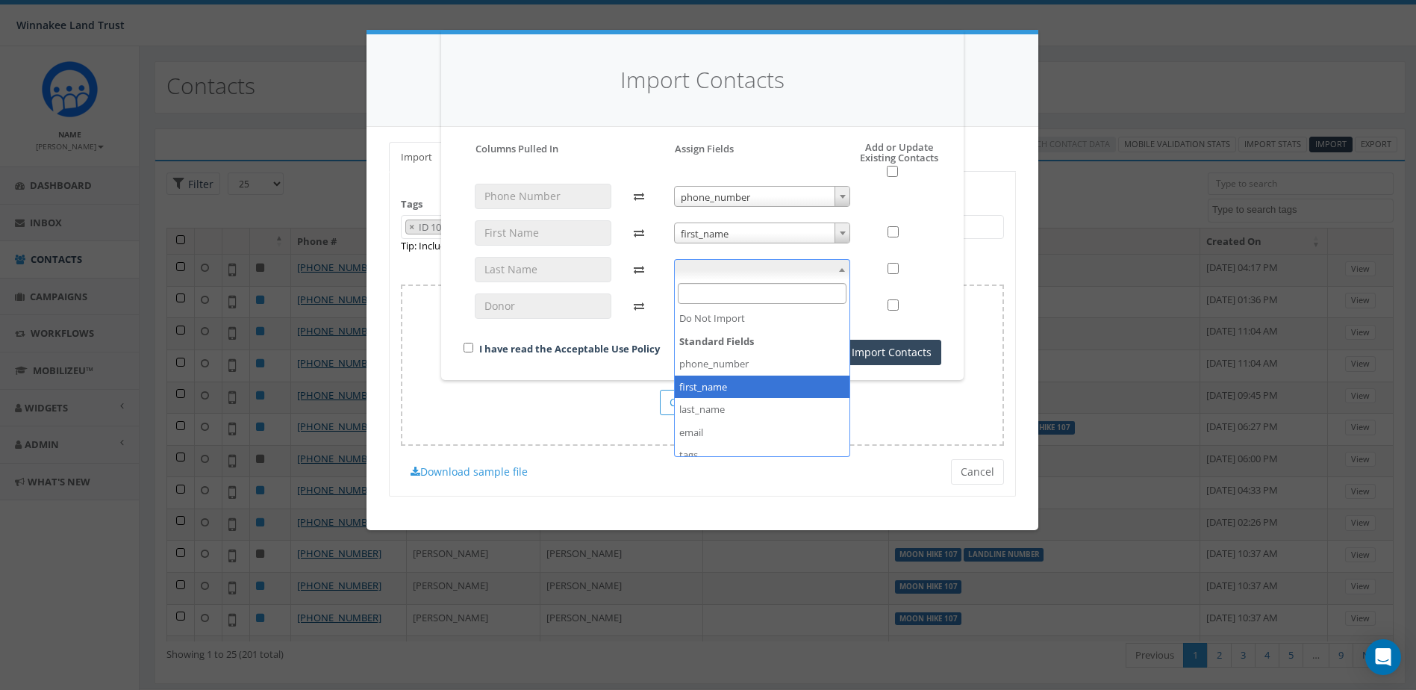
select select "last_name"
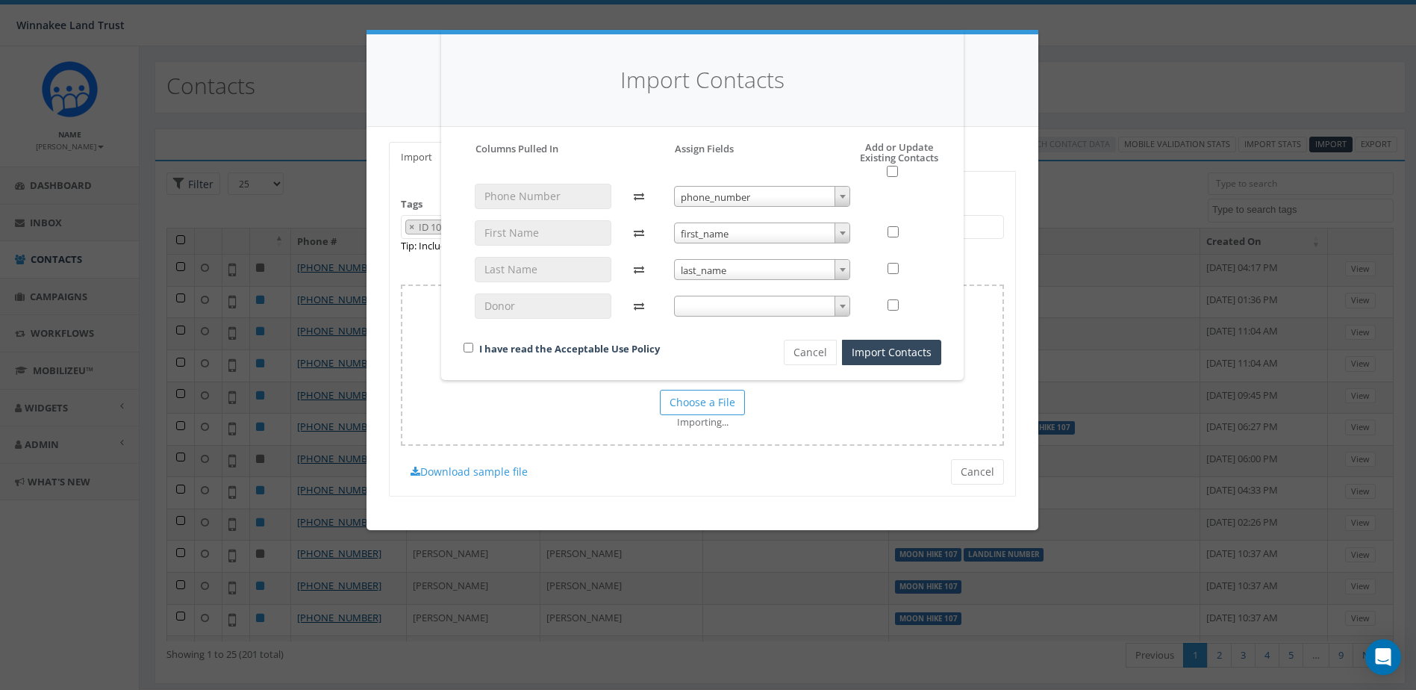
click at [743, 311] on span at bounding box center [762, 306] width 177 height 21
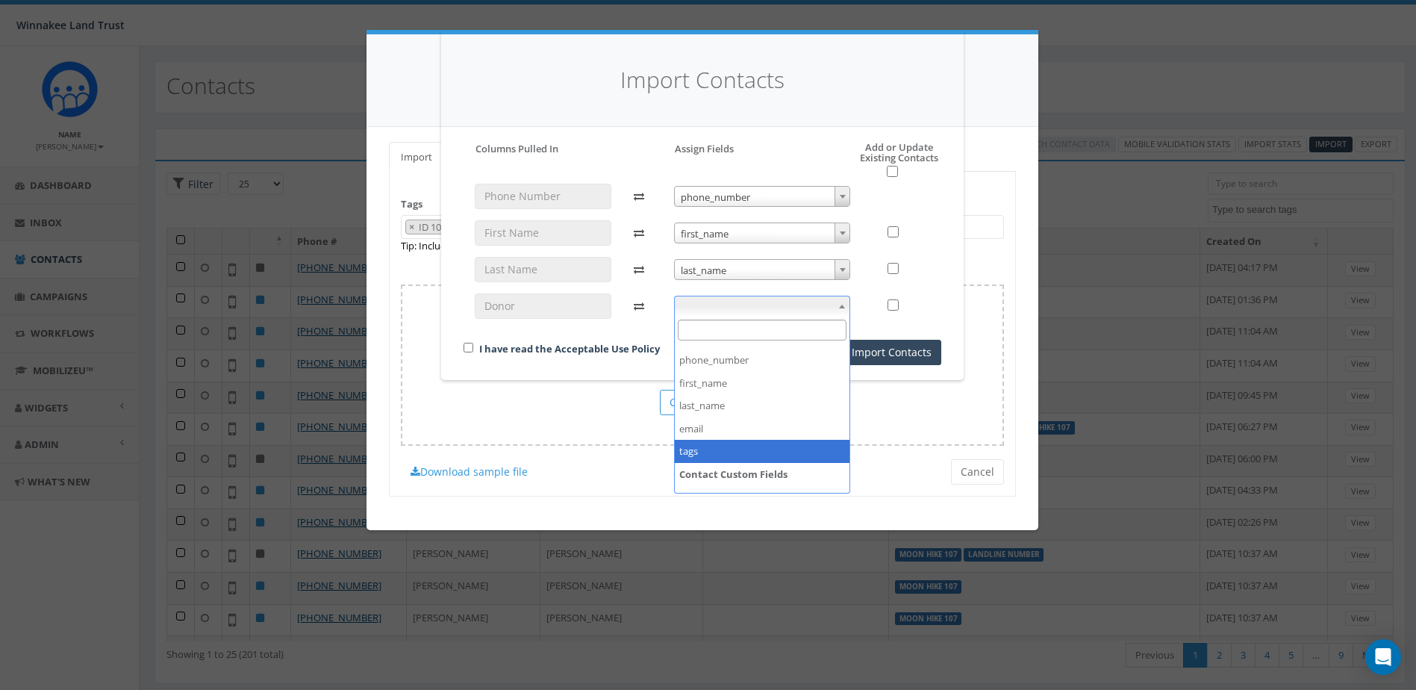
scroll to position [79, 0]
select select "donor_id"
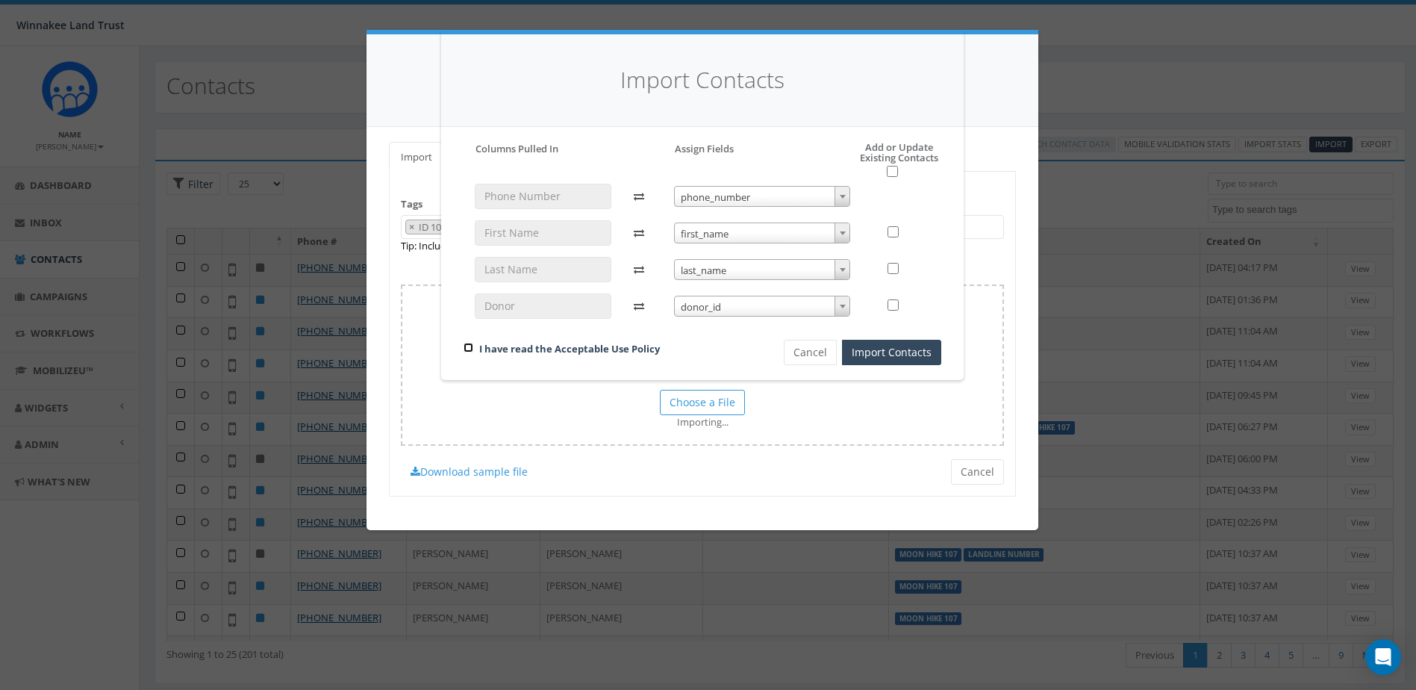
click at [472, 343] on input "checkbox" at bounding box center [469, 348] width 10 height 10
checkbox input "true"
click at [907, 346] on button "Import Contacts" at bounding box center [891, 352] width 99 height 25
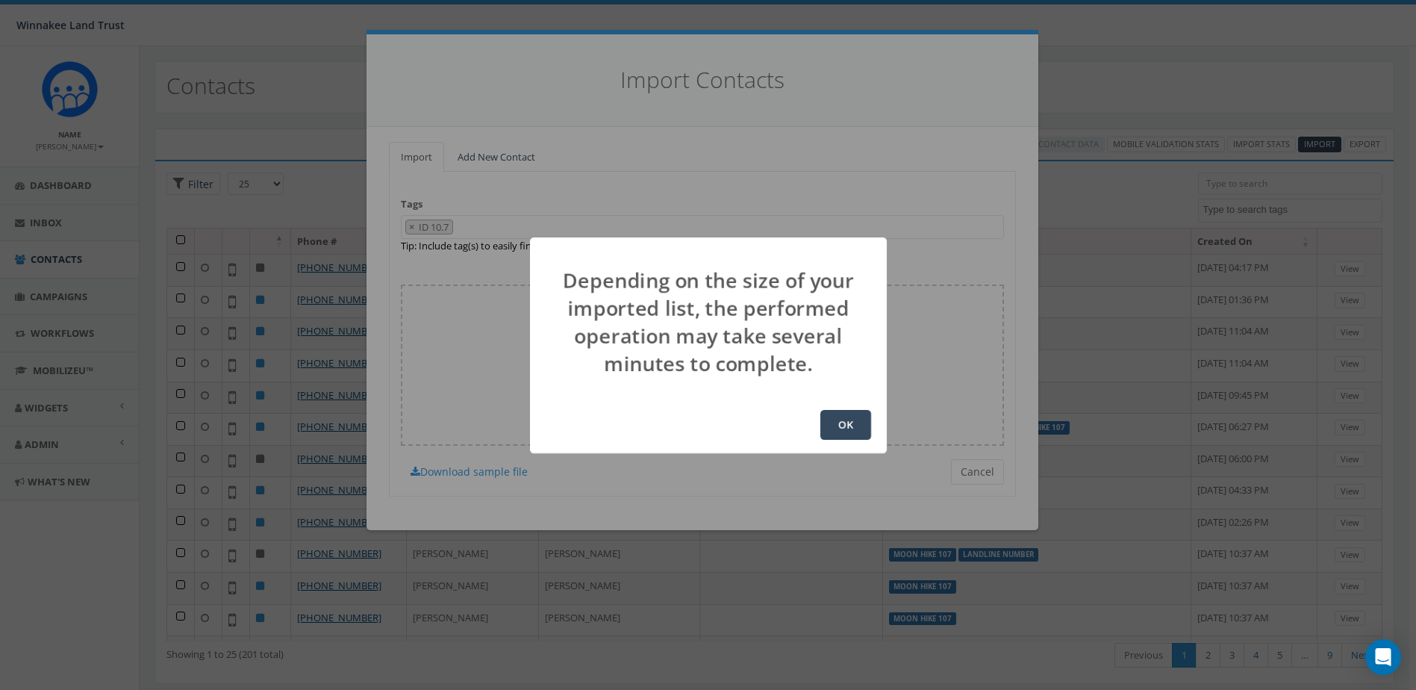
click at [843, 422] on button "OK" at bounding box center [845, 425] width 51 height 30
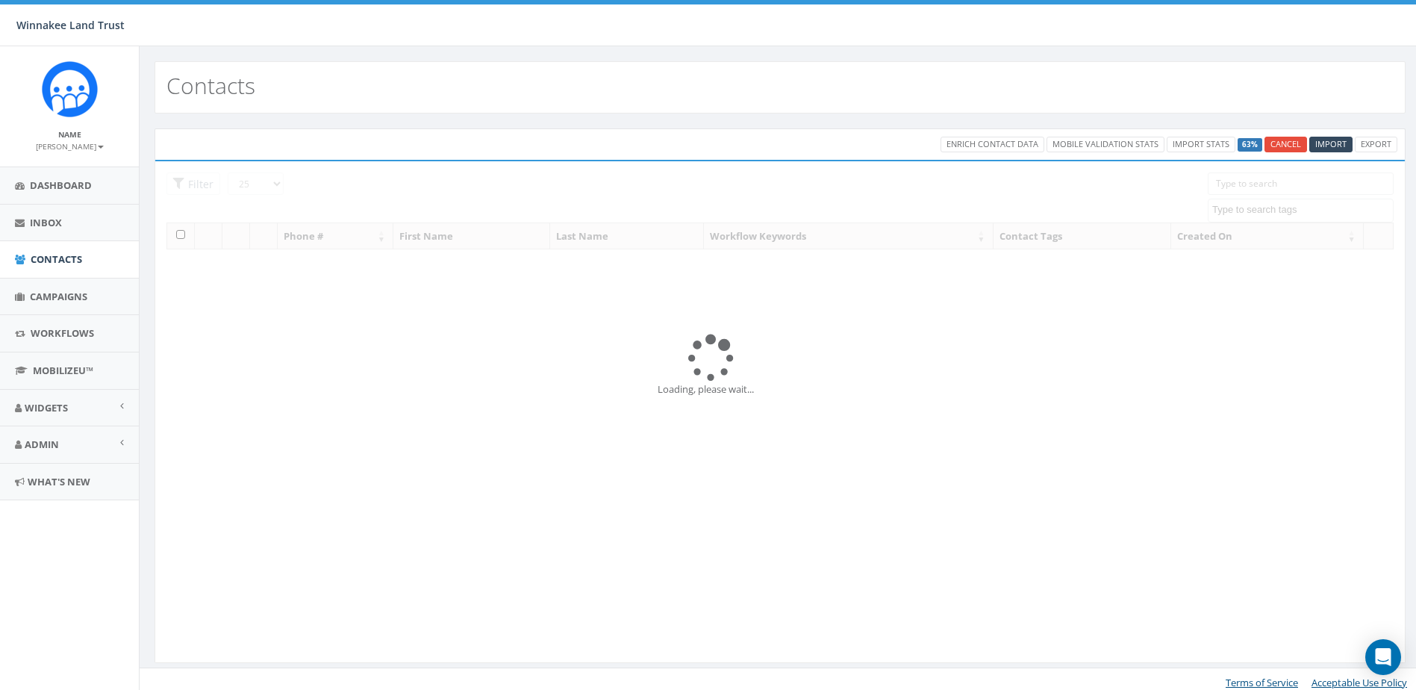
select select
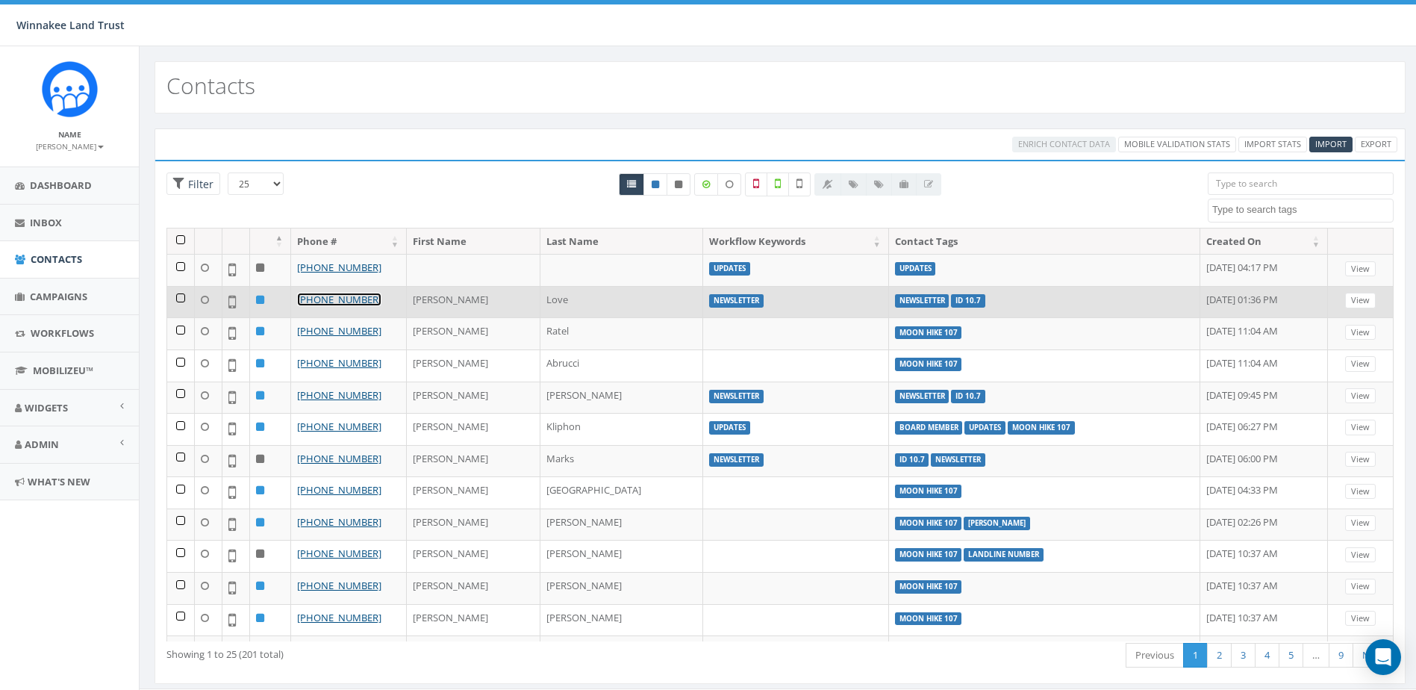
click at [315, 302] on link "[PHONE_NUMBER]" at bounding box center [339, 299] width 84 height 13
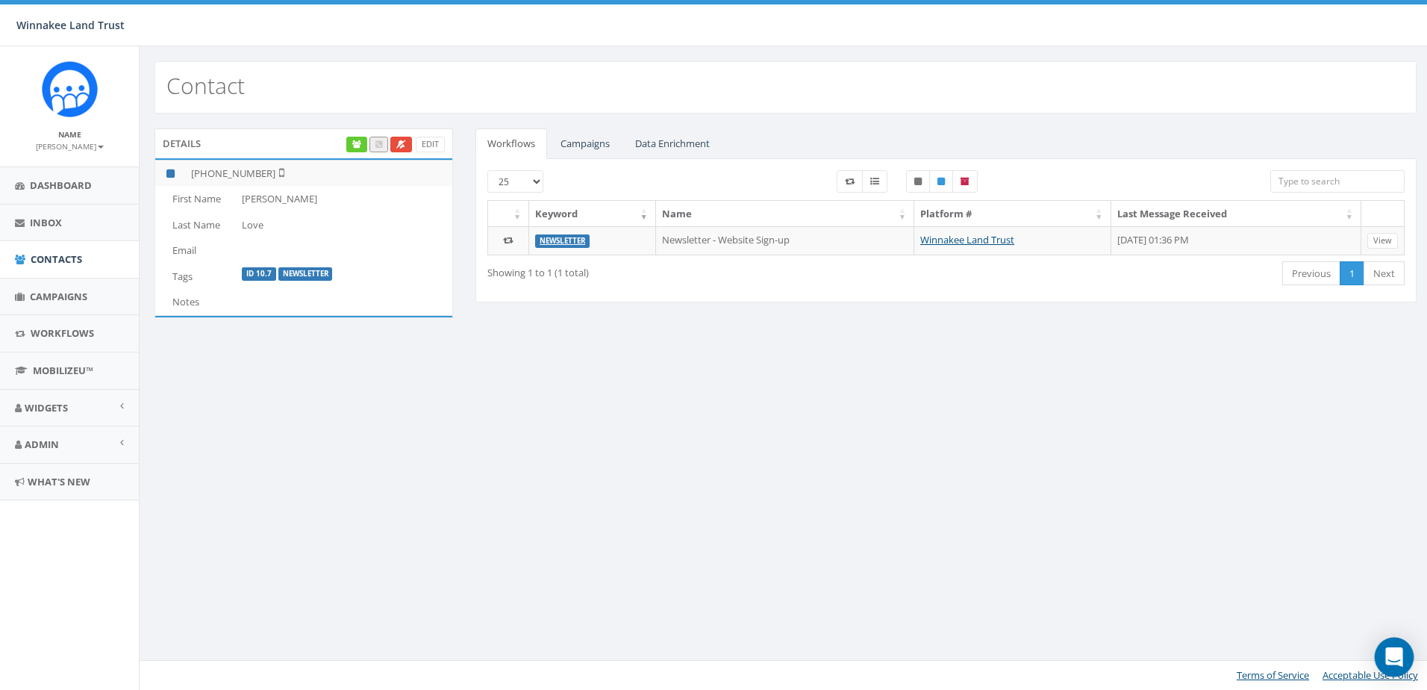
click at [1399, 659] on icon "Open Intercom Messenger" at bounding box center [1393, 656] width 17 height 19
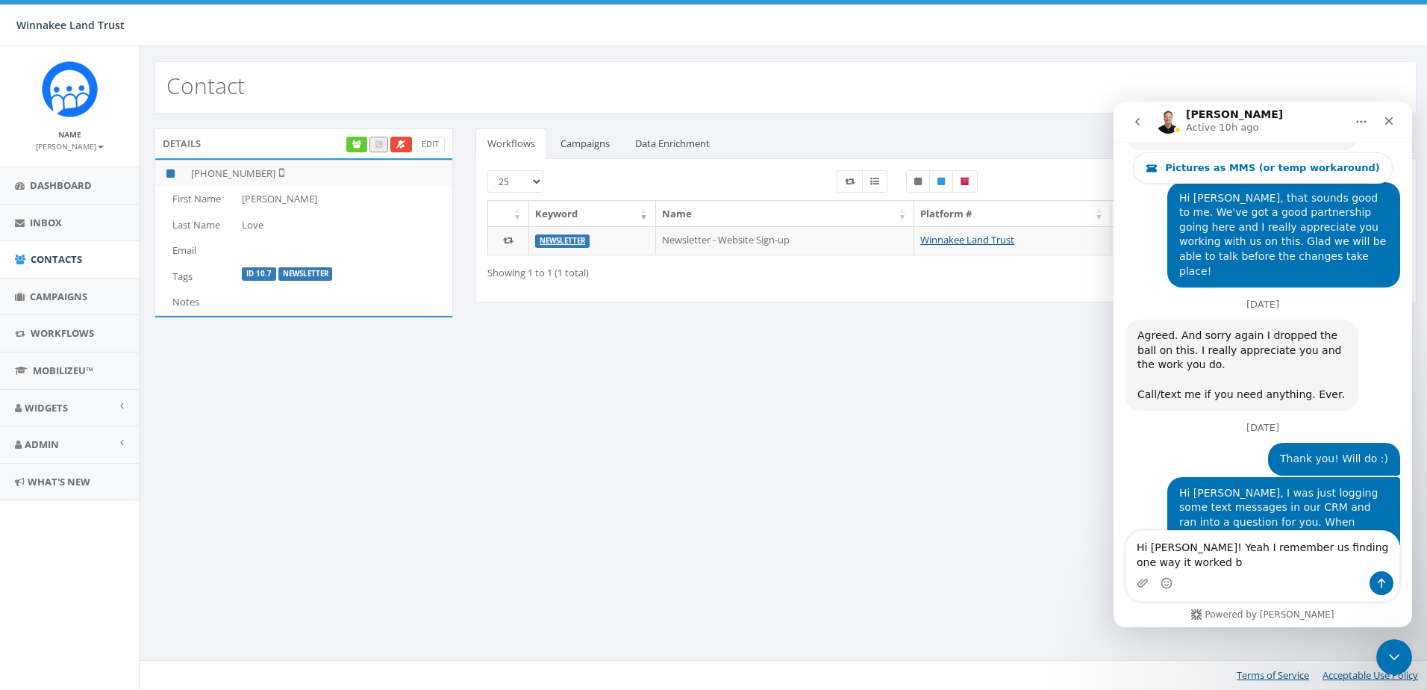
scroll to position [6193, 0]
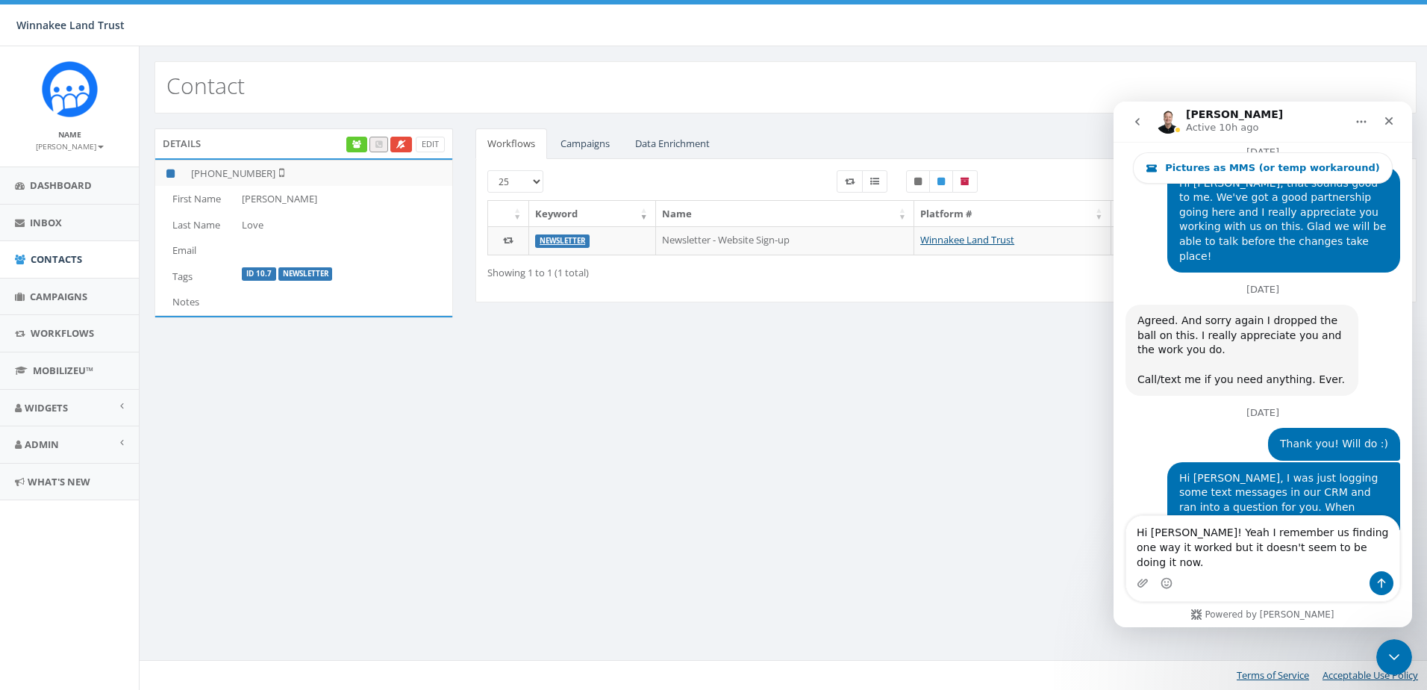
click at [1259, 552] on textarea "Hi James! Yeah I remember us finding one way it worked but it doesn't seem to b…" at bounding box center [1262, 543] width 273 height 55
drag, startPoint x: 1175, startPoint y: 564, endPoint x: 1355, endPoint y: 559, distance: 180.7
click at [1355, 559] on textarea "Hi James! Yeah I remembered us finding one way it worked but it doesn't seem to…" at bounding box center [1262, 543] width 273 height 55
click at [1173, 562] on textarea "Hi James! Yes I also remembered us finding one way it worked but it doesn't see…" at bounding box center [1262, 543] width 273 height 55
click at [1360, 563] on textarea "Hi James! Yes I also remembered us finding one way it worked, but it doesn't se…" at bounding box center [1262, 543] width 273 height 55
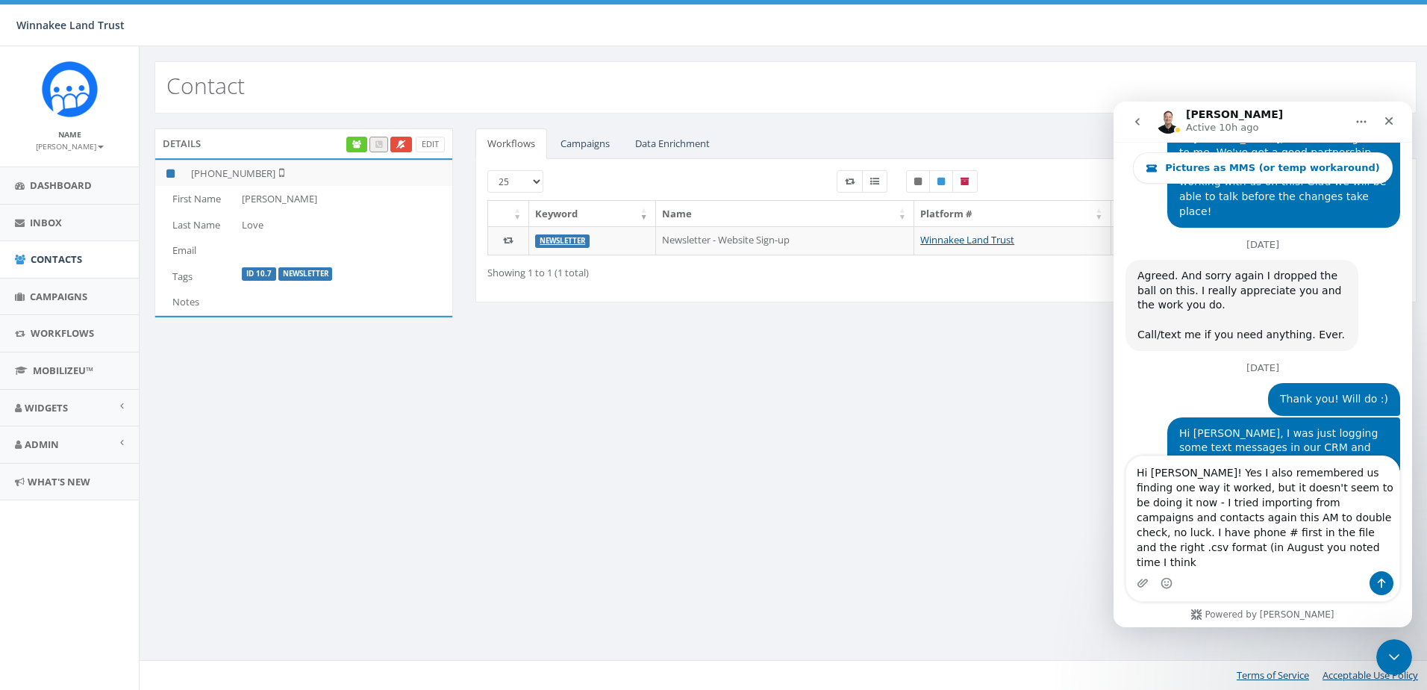
scroll to position [6253, 0]
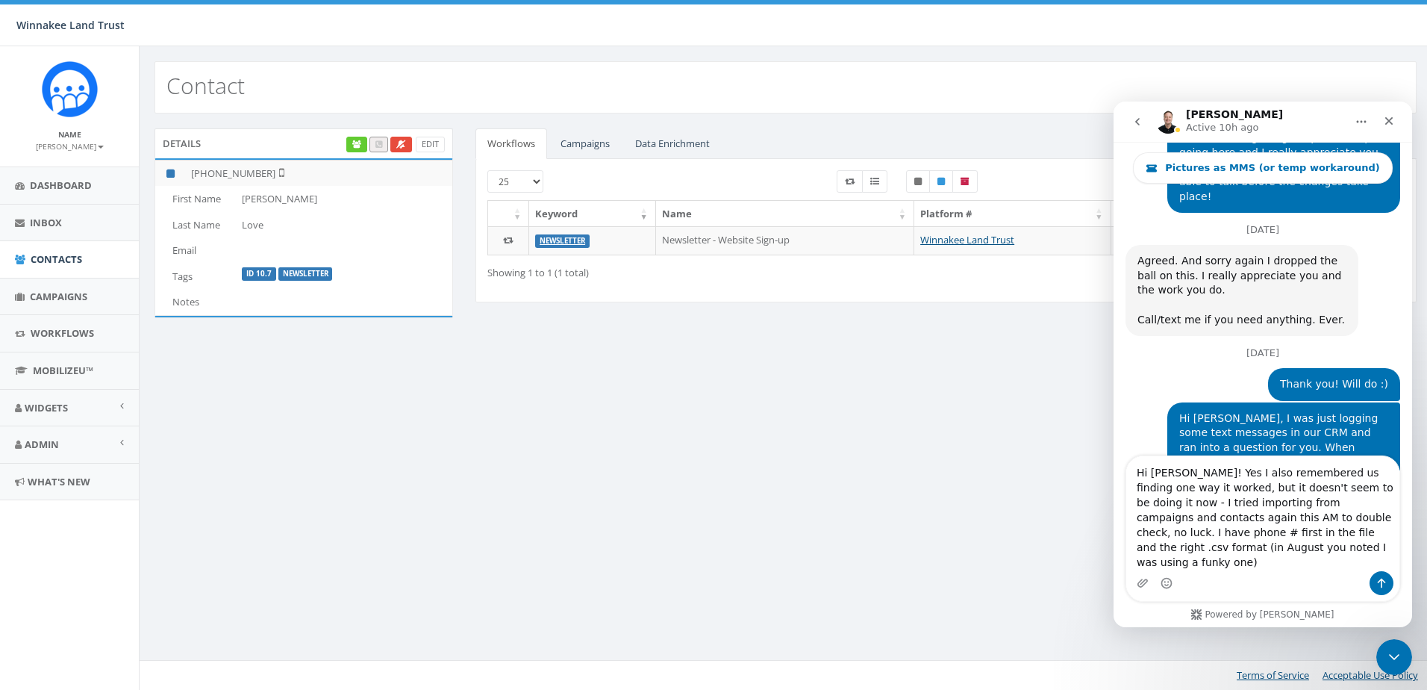
drag, startPoint x: 1275, startPoint y: 489, endPoint x: 1286, endPoint y: 481, distance: 13.5
click at [1286, 481] on textarea "Hi James! Yes I also remembered us finding one way it worked, but it doesn't se…" at bounding box center [1262, 513] width 273 height 115
click at [1258, 529] on textarea "Hi James! Yes, I also remember us finding one way it worked, but it doesn't see…" at bounding box center [1262, 513] width 273 height 115
click at [1283, 487] on textarea "Hi James! Yes, I also remember us finding one way it worked, but it doesn't see…" at bounding box center [1262, 513] width 273 height 115
click at [1279, 510] on textarea "Hi James! Yes, I also remember us finding one way it worked, but it doesn't see…" at bounding box center [1262, 513] width 273 height 115
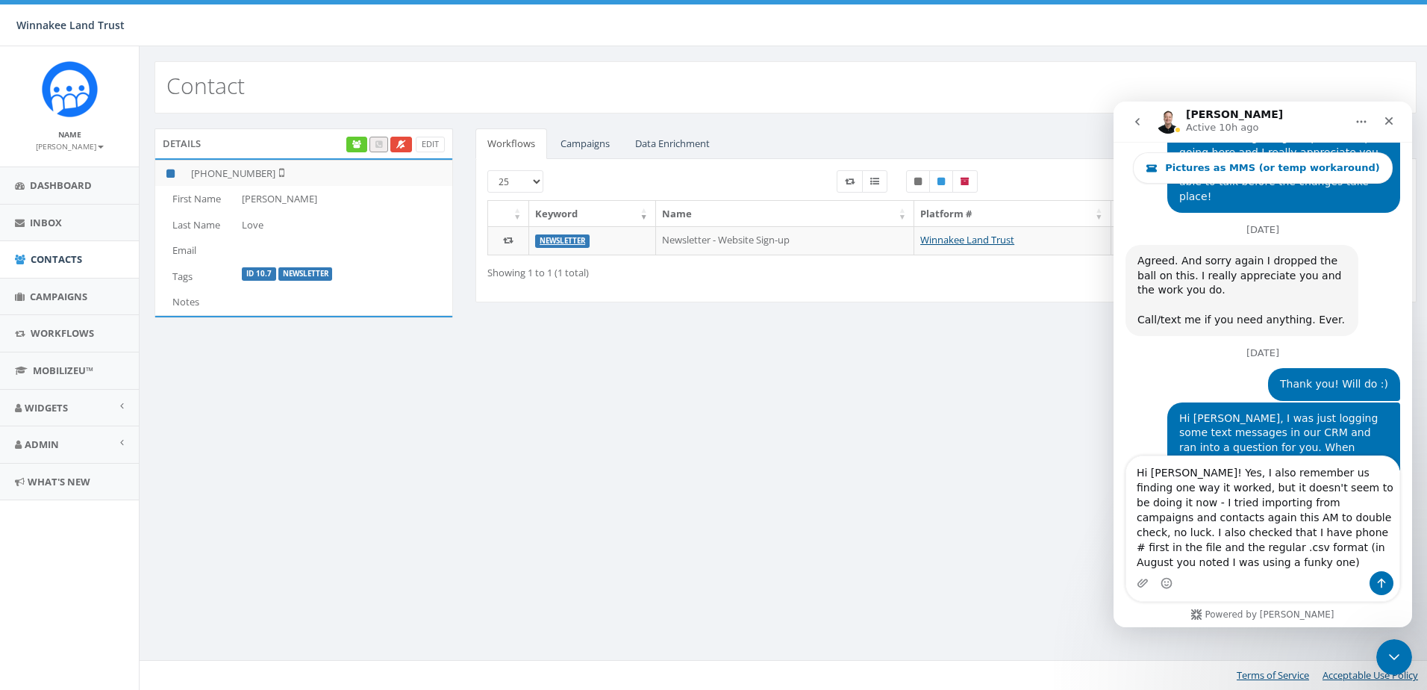
click at [1332, 560] on textarea "Hi James! Yes, I also remember us finding one way it worked, but it doesn't see…" at bounding box center [1262, 513] width 273 height 115
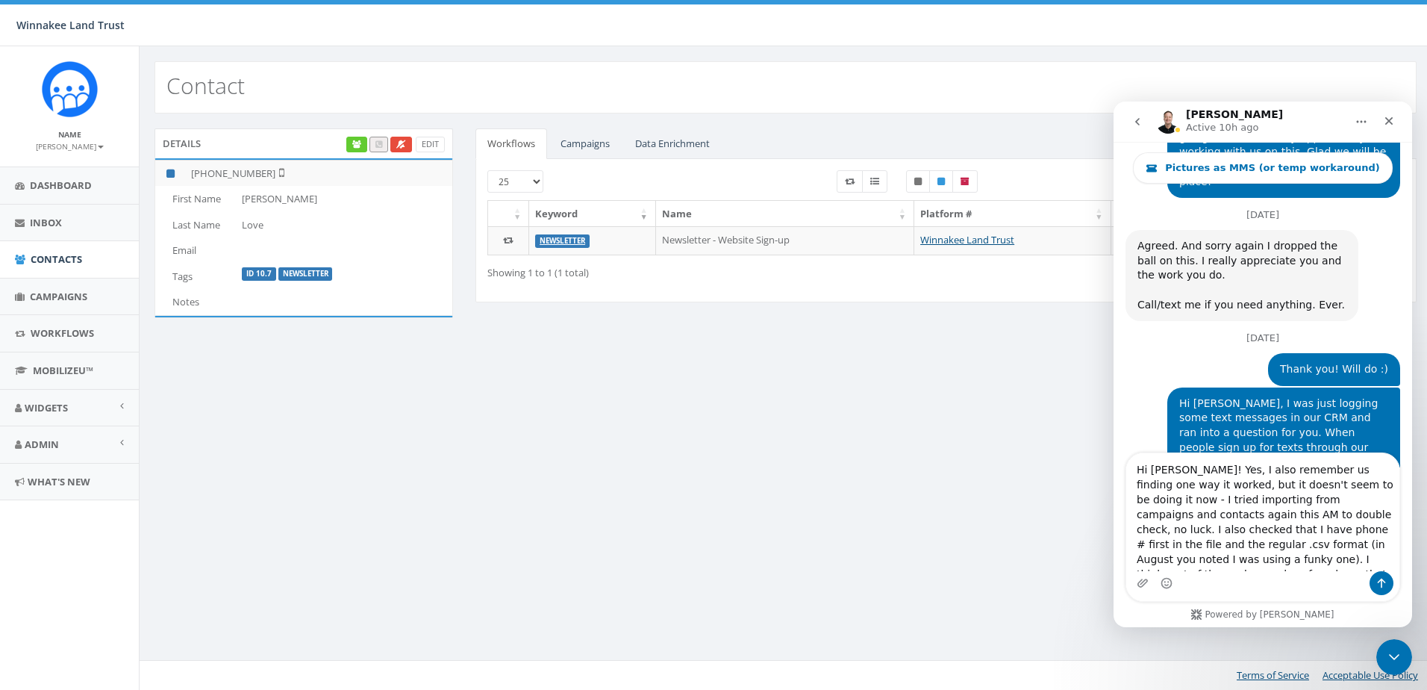
scroll to position [10, 0]
type textarea "Hi James! Yes, I also remember us finding one way it worked, but it doesn't see…"
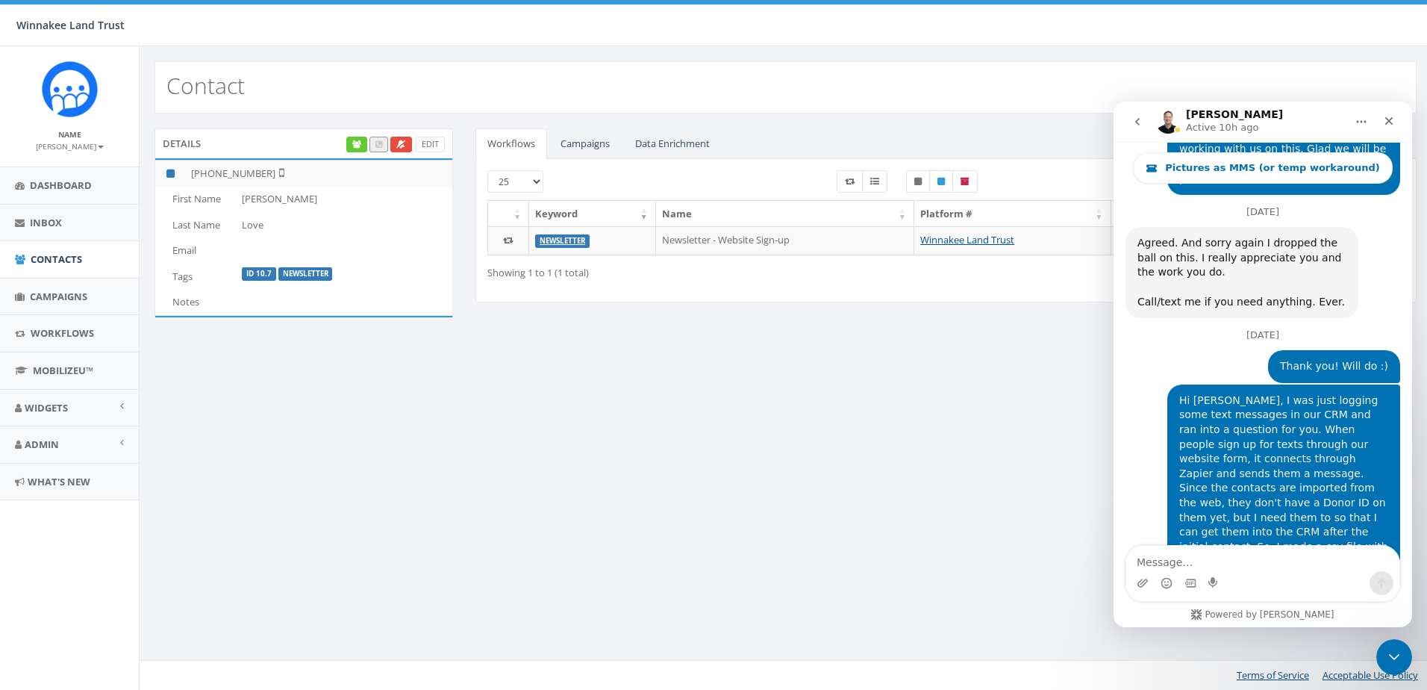
scroll to position [6178, 0]
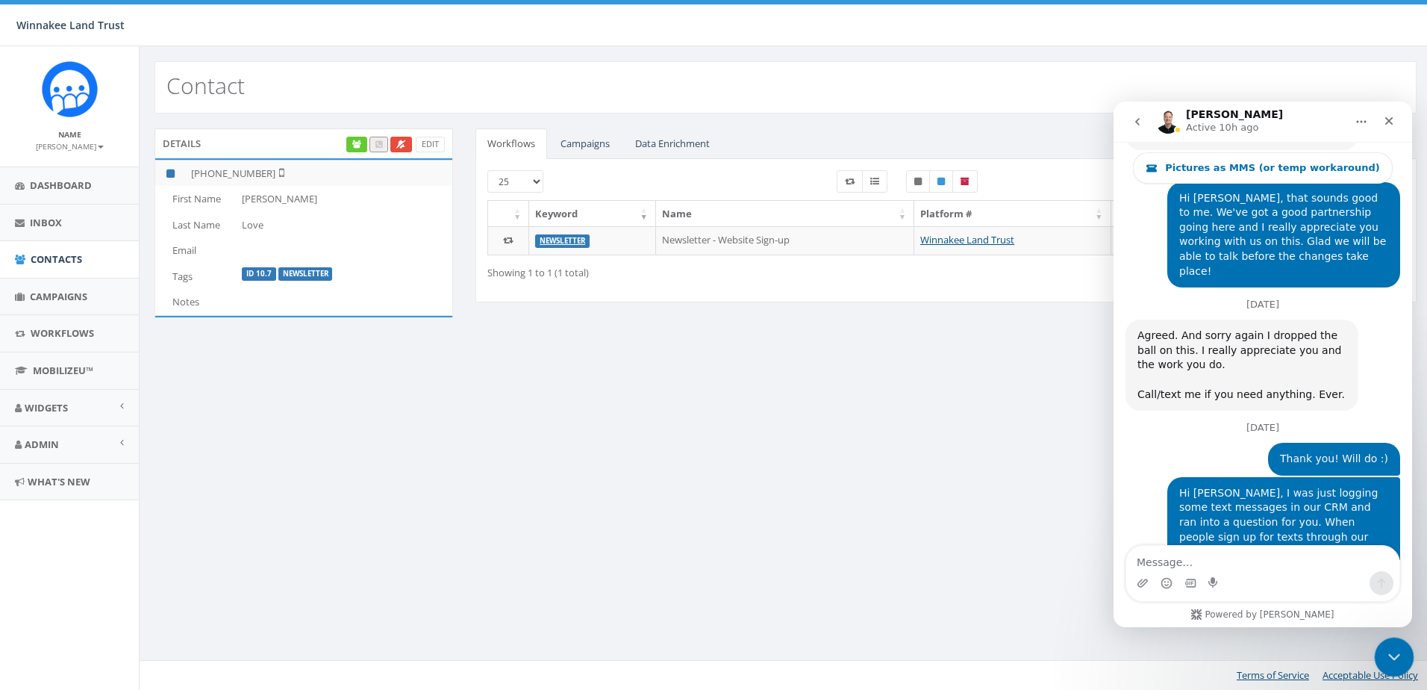
click at [1383, 651] on icon "Close Intercom Messenger" at bounding box center [1392, 655] width 18 height 18
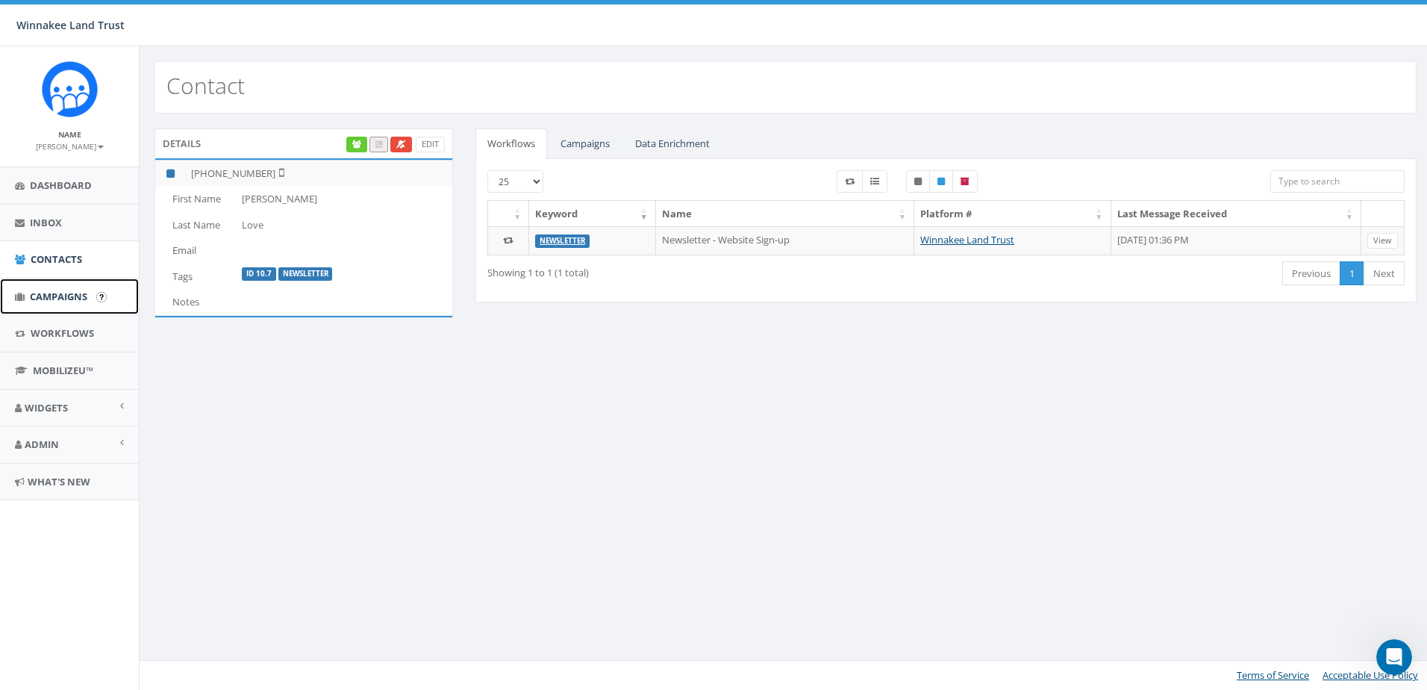
click at [58, 290] on span "Campaigns" at bounding box center [58, 296] width 57 height 13
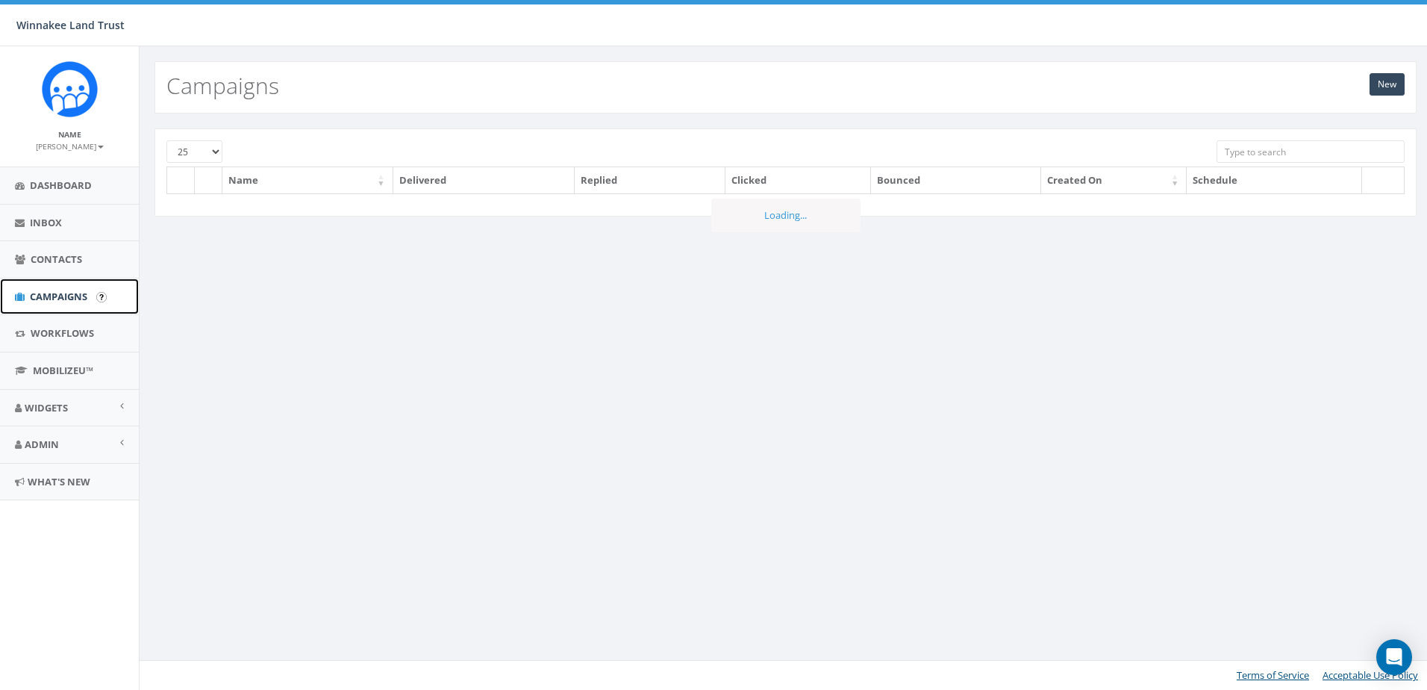
click at [59, 290] on span "Campaigns" at bounding box center [58, 296] width 57 height 13
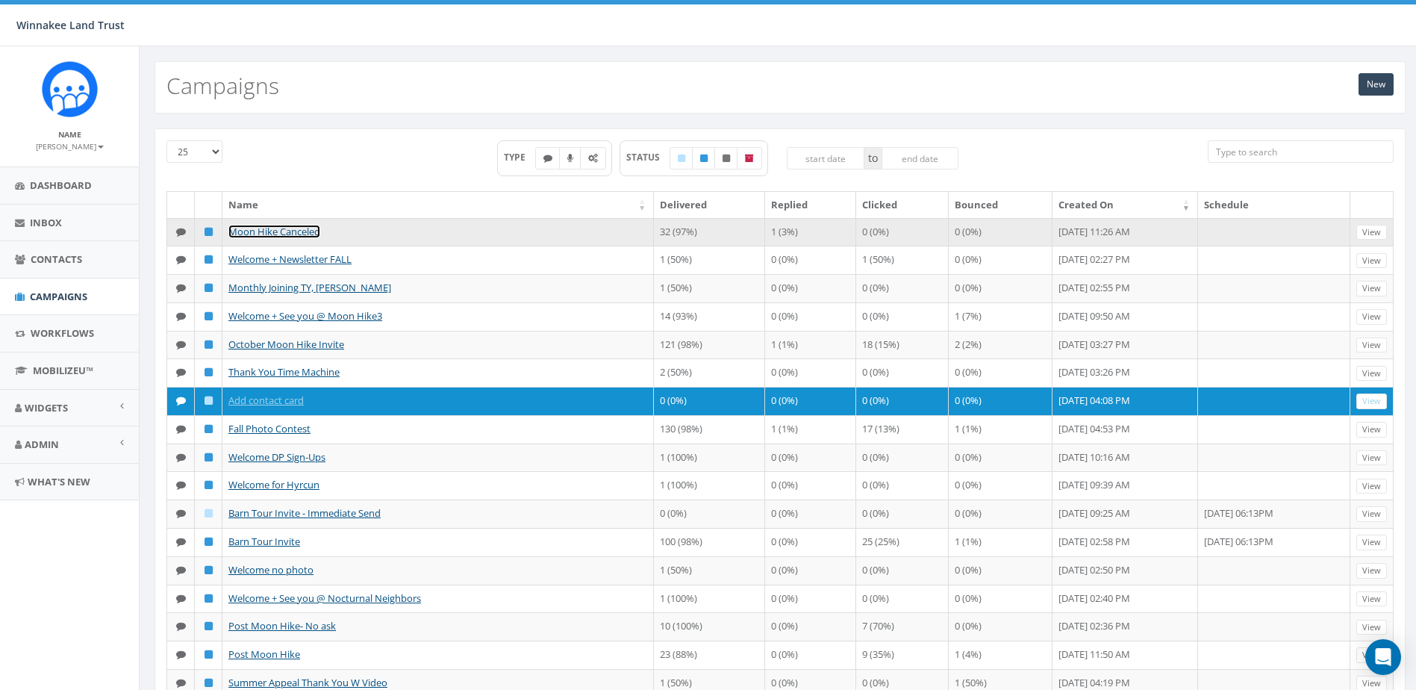
click at [313, 233] on link "Moon Hike Canceled" at bounding box center [274, 231] width 92 height 13
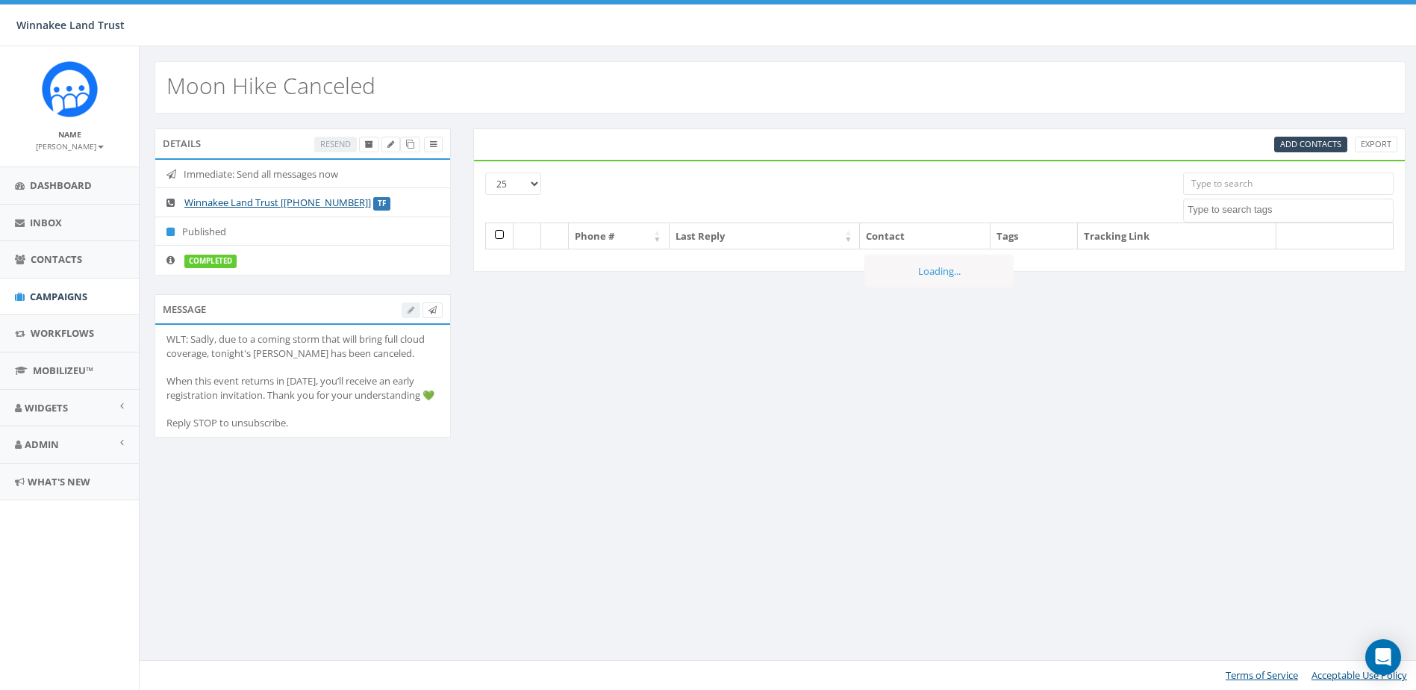
select select
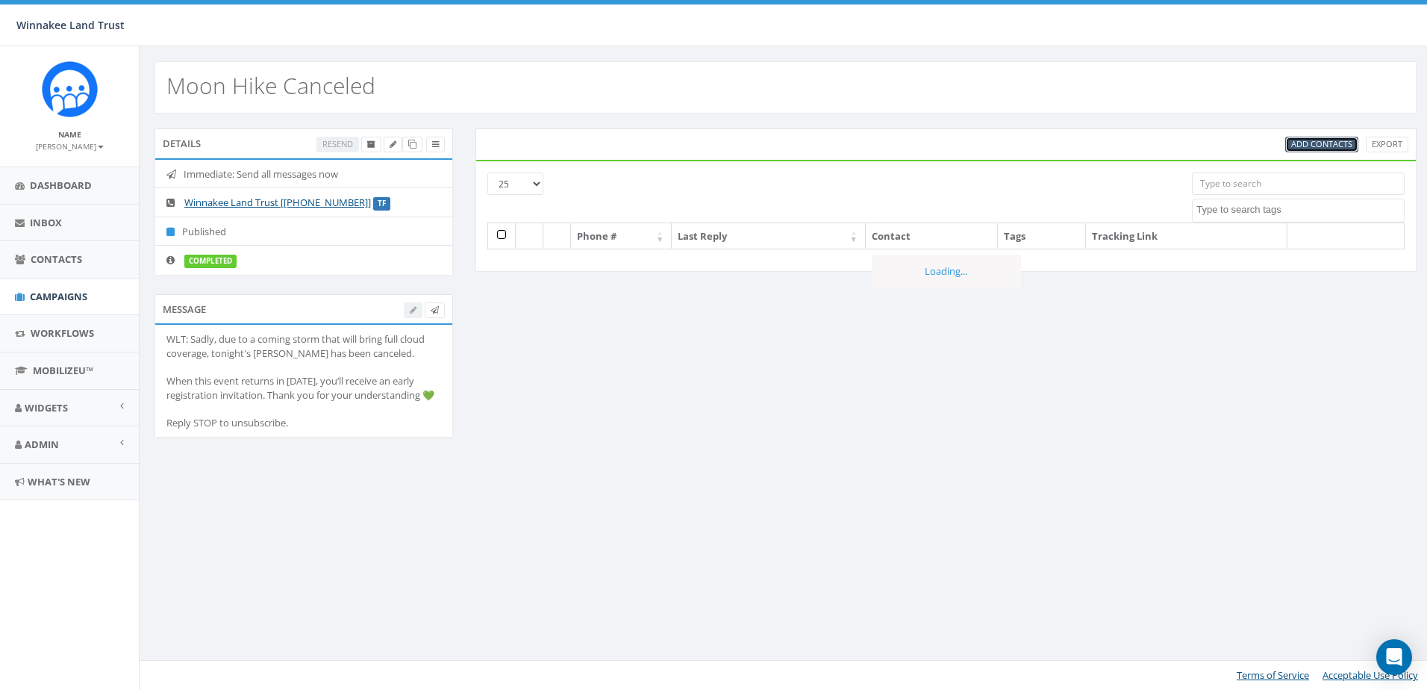
click at [1333, 146] on span "Add Contacts" at bounding box center [1321, 143] width 61 height 11
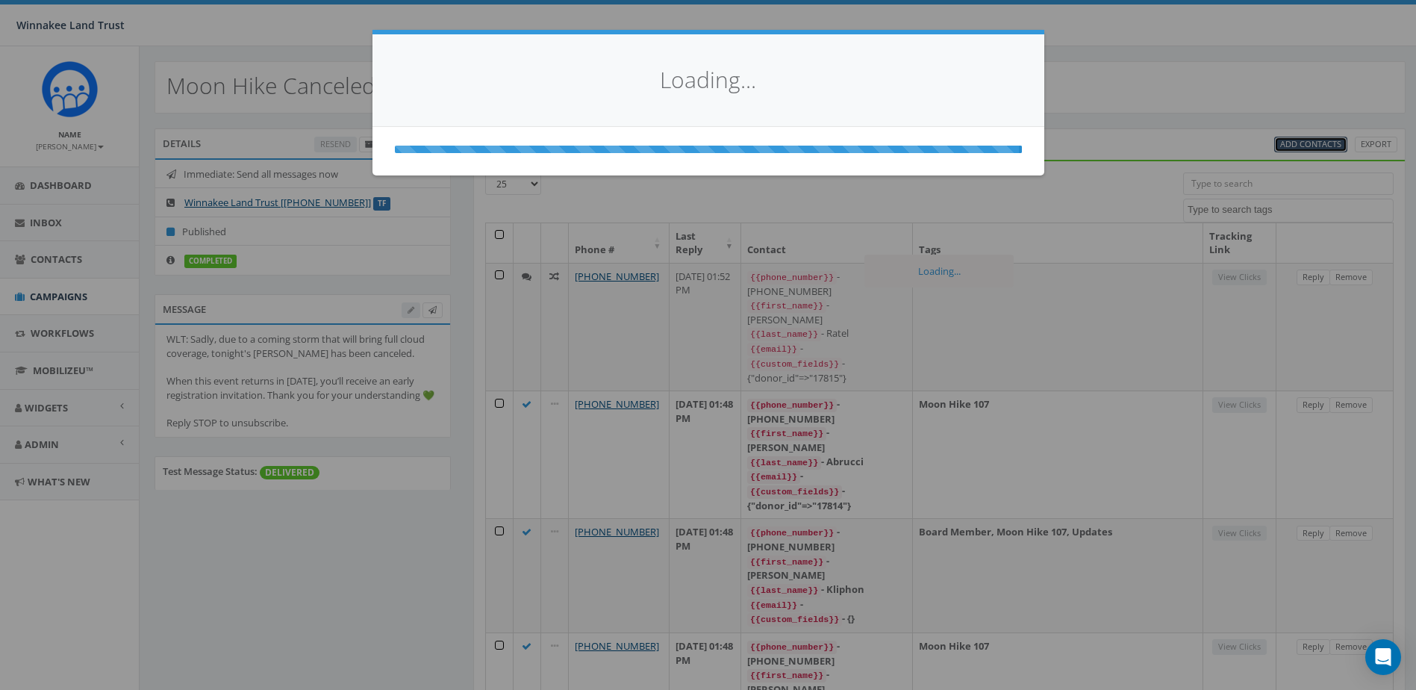
select select
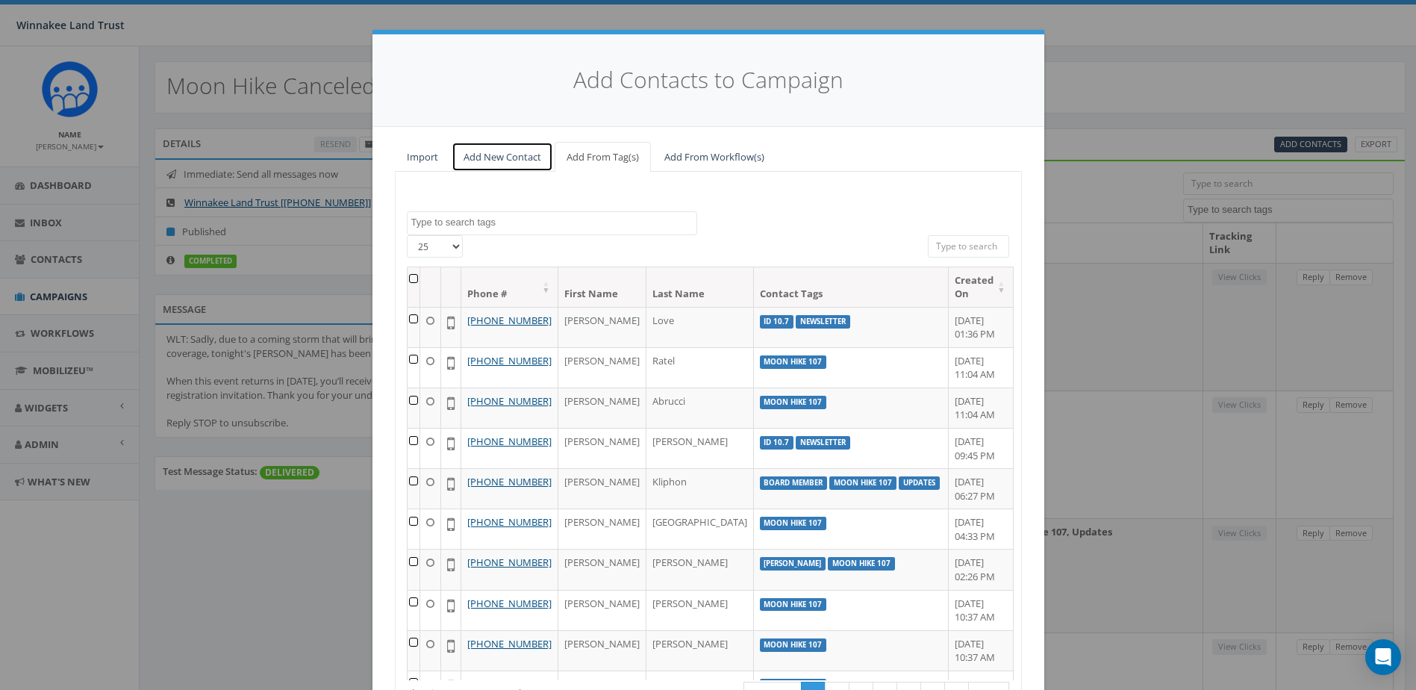
click at [505, 159] on link "Add New Contact" at bounding box center [503, 157] width 102 height 31
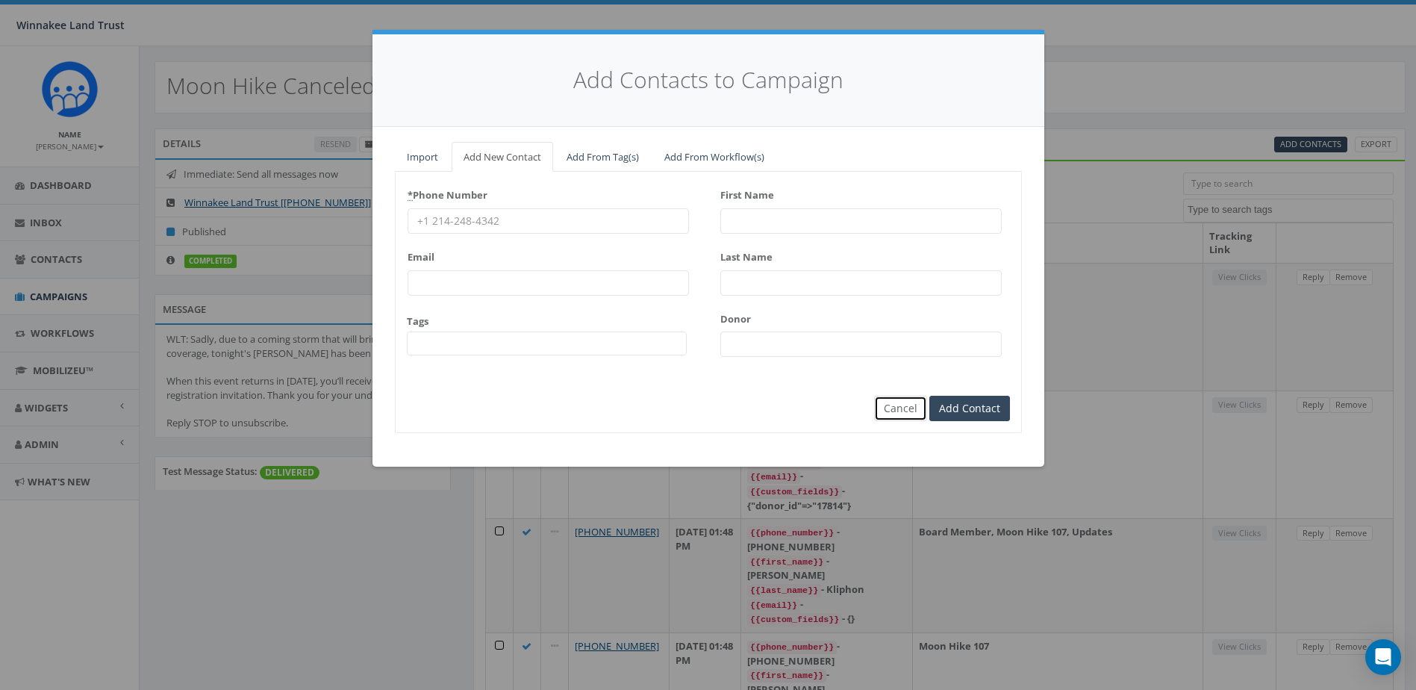
click at [902, 409] on button "Cancel" at bounding box center [900, 408] width 53 height 25
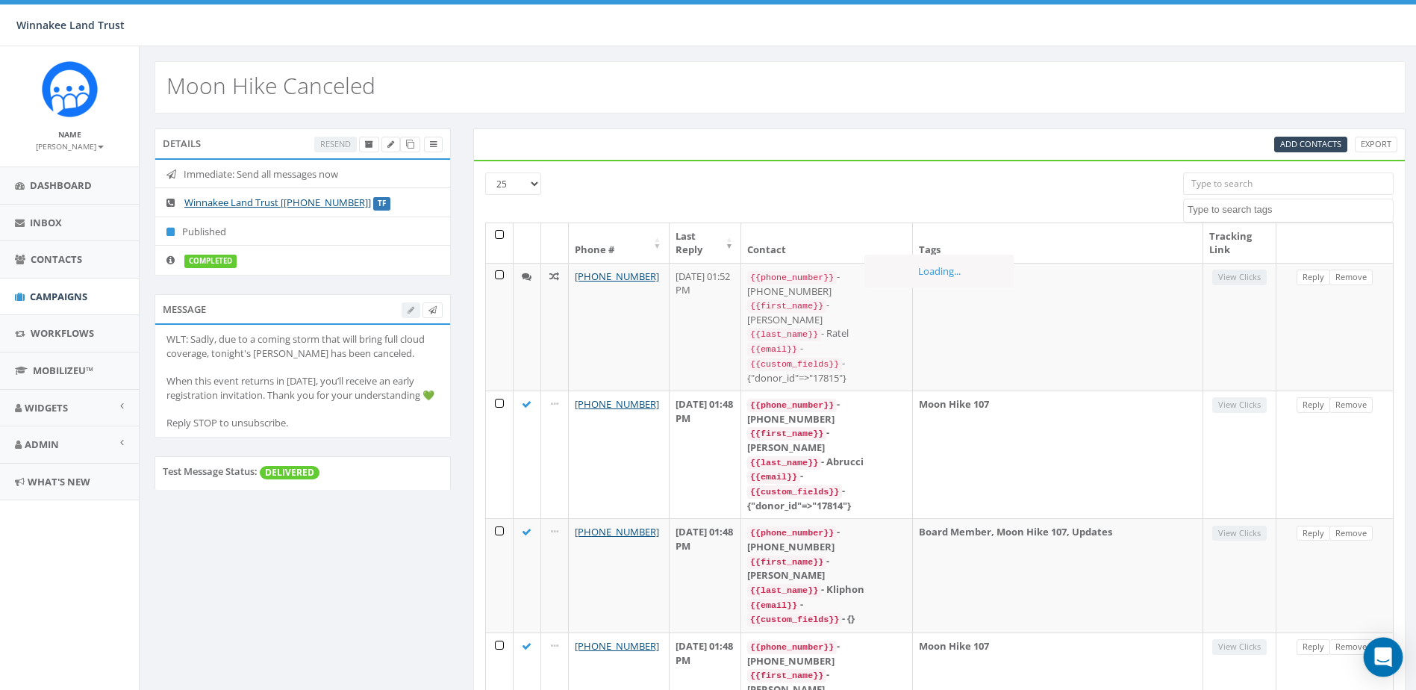
click at [1391, 662] on icon "Open Intercom Messenger" at bounding box center [1382, 656] width 19 height 19
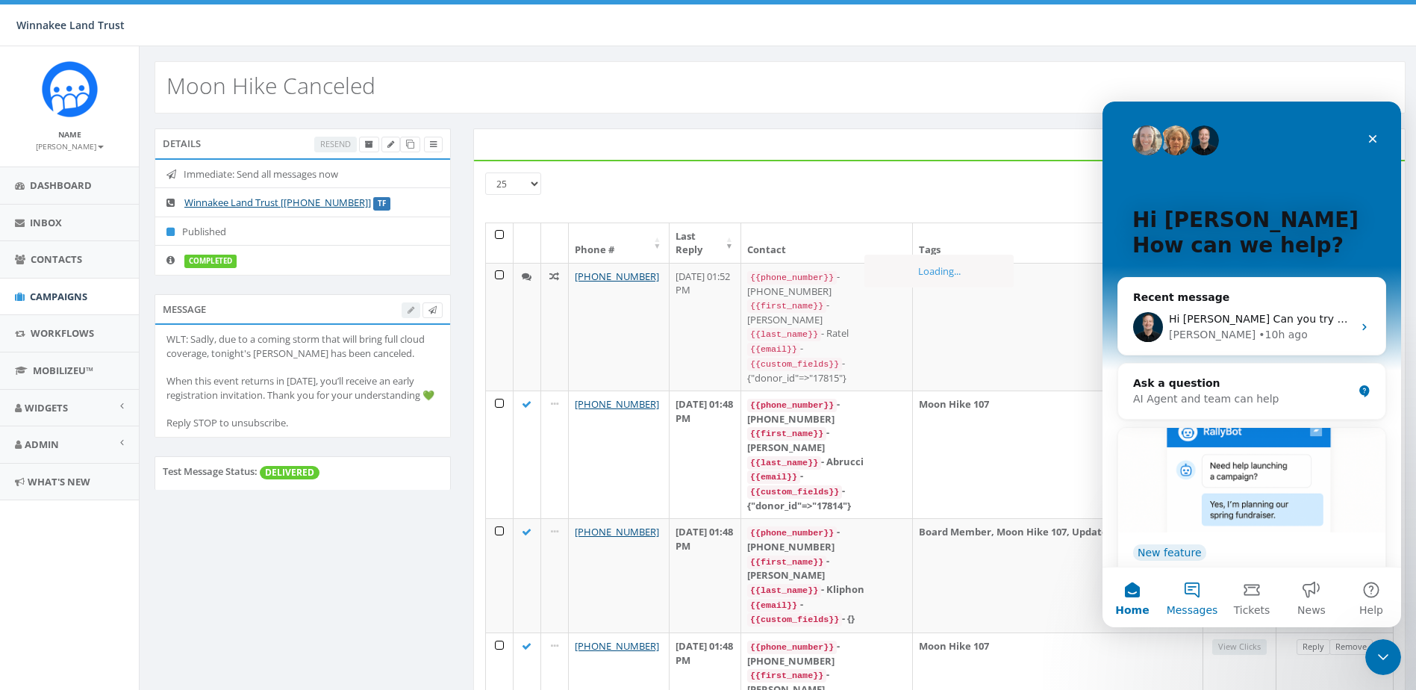
click at [1197, 594] on button "Messages" at bounding box center [1192, 597] width 60 height 60
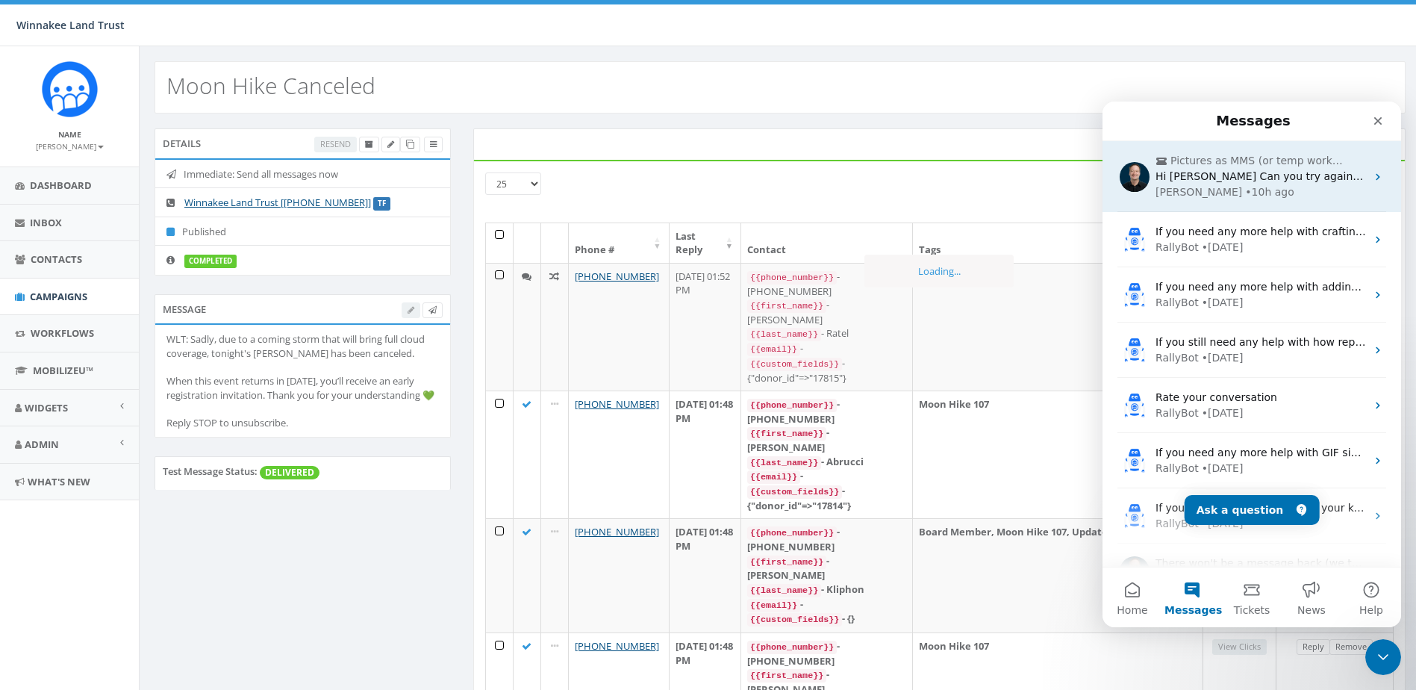
click at [1245, 185] on div "• 10h ago" at bounding box center [1269, 192] width 49 height 16
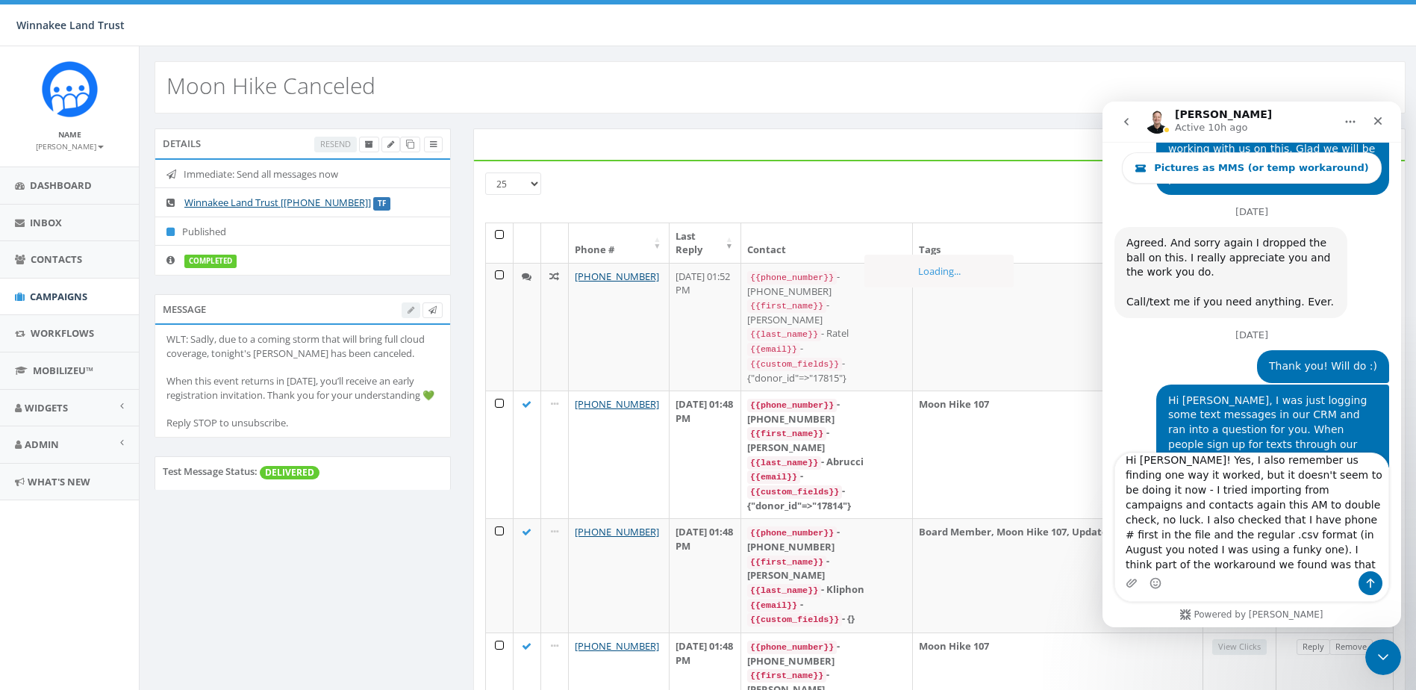
scroll to position [25, 0]
type textarea "Hi James! Yes, I also remember us finding one way it worked, but it doesn't see…"
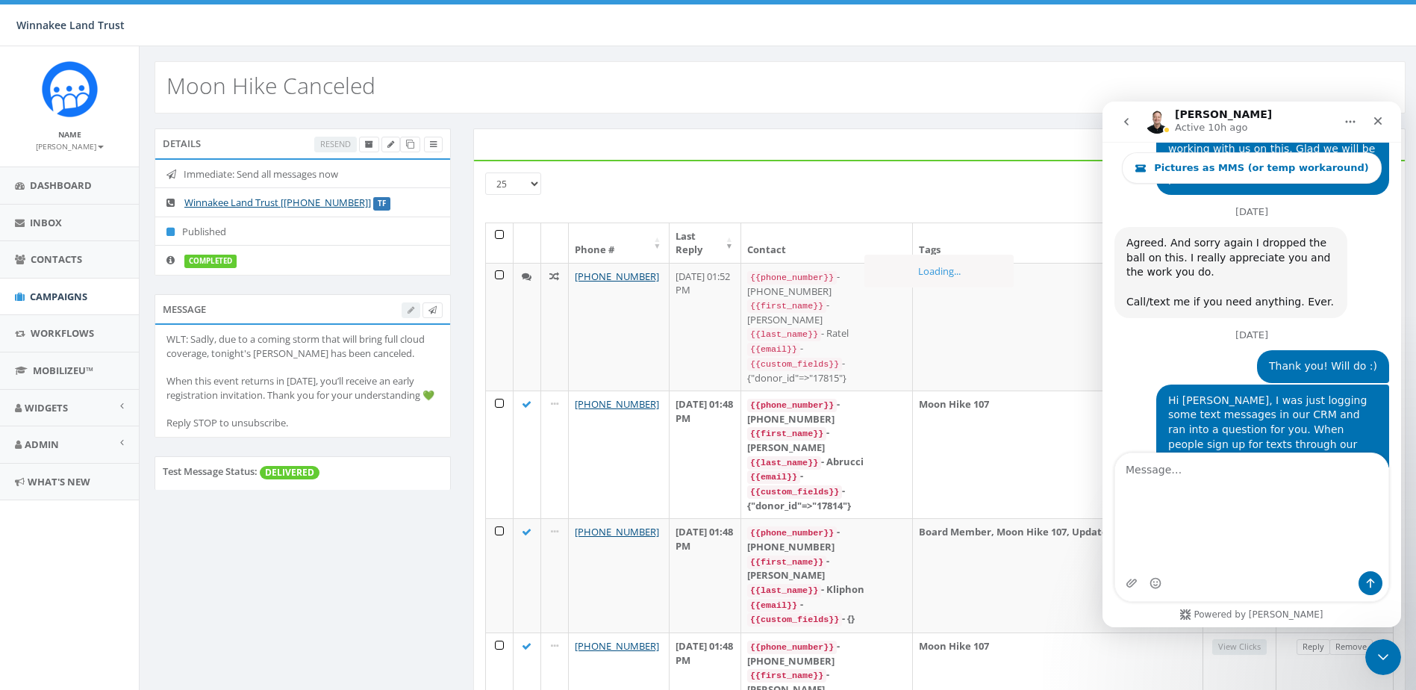
scroll to position [6178, 0]
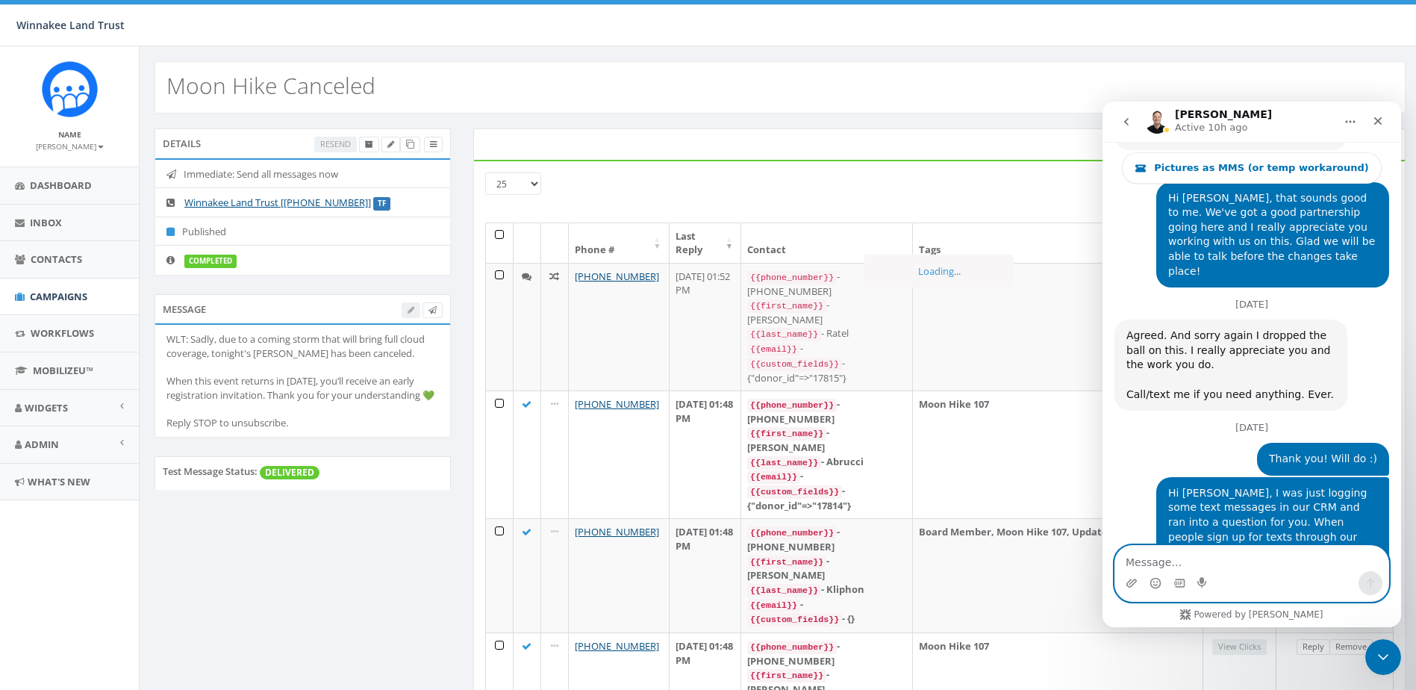
click at [1239, 557] on textarea "Message…" at bounding box center [1251, 558] width 273 height 25
paste textarea "Hi James! Yes, I also remember us finding one way it worked, but I tried using …"
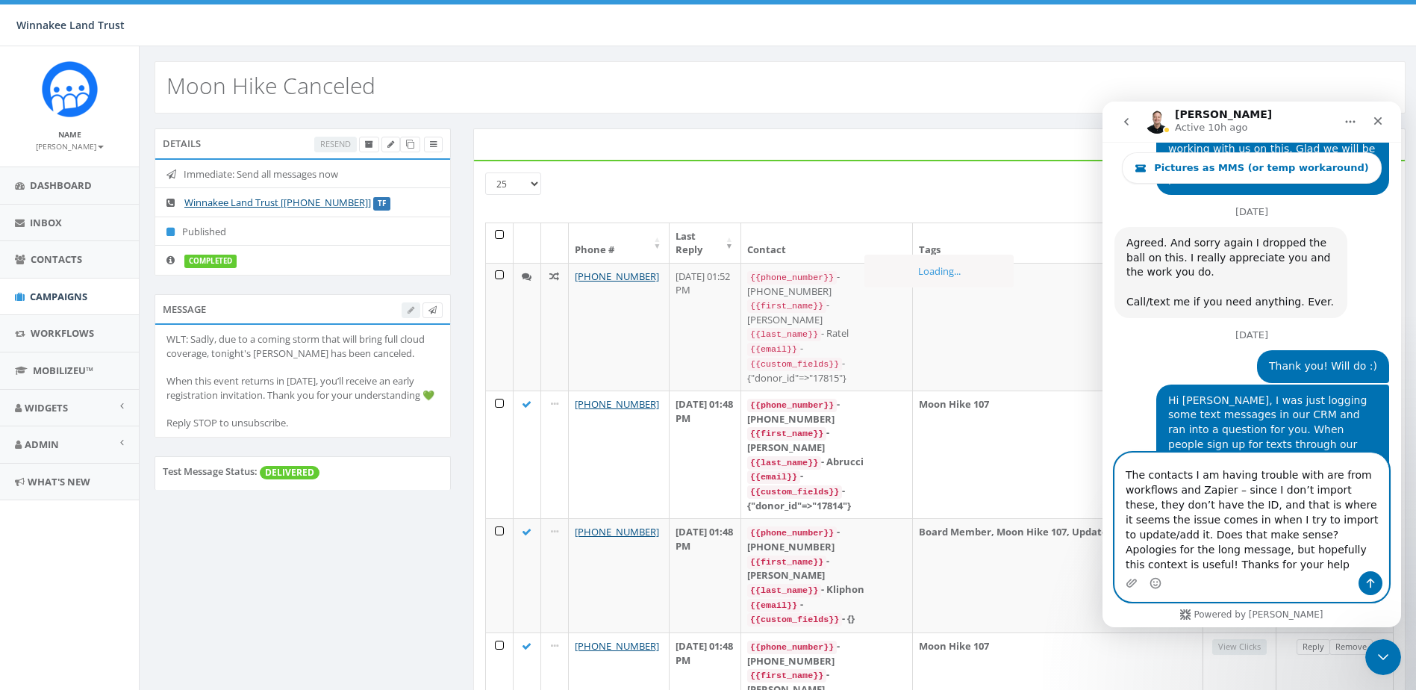
scroll to position [0, 0]
click at [1171, 472] on textarea "Hi James! Yes, I also remember us finding one way it worked, but I tried using …" at bounding box center [1251, 512] width 273 height 118
click at [1344, 529] on textarea "Hi James! Yes, I also remember us finding one way it worked, but I tried using …" at bounding box center [1251, 512] width 273 height 118
click at [1193, 542] on textarea "Hi James! Yes, I also remember us finding one way it worked, but I tried using …" at bounding box center [1251, 512] width 273 height 118
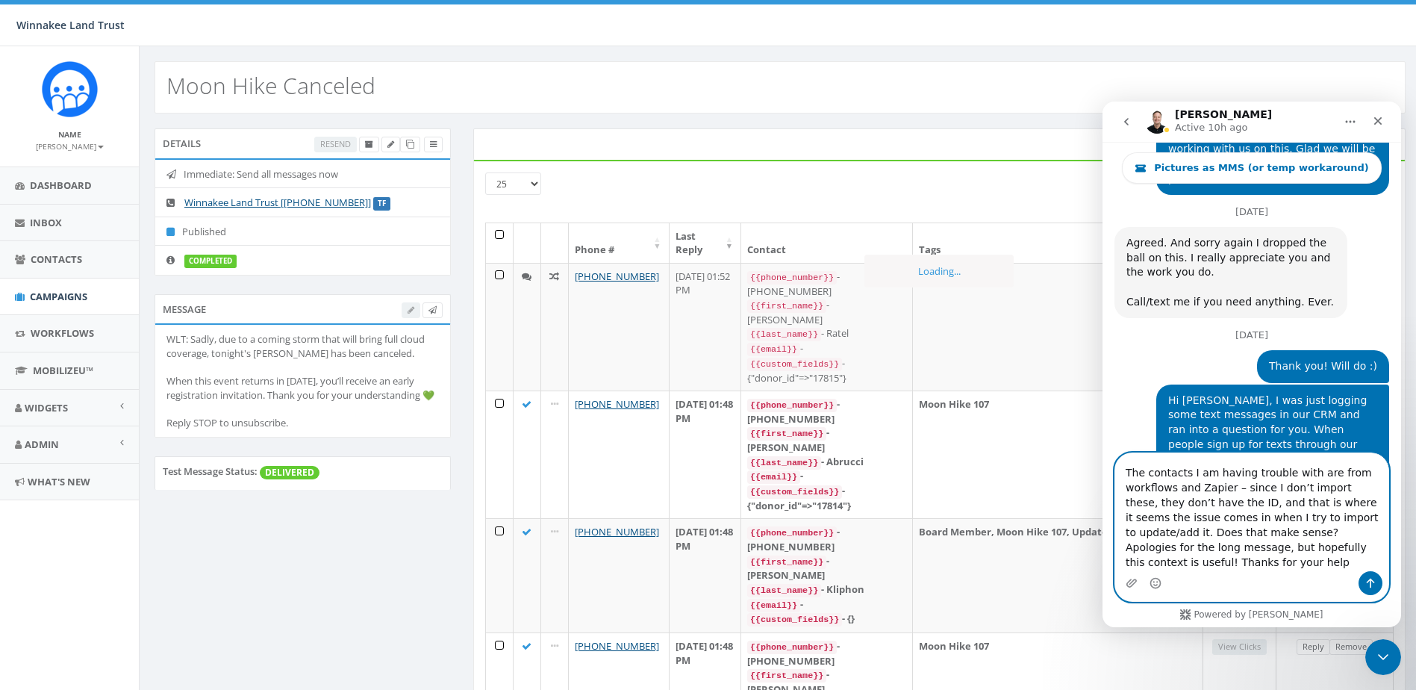
click at [1333, 533] on textarea "Hi James! Yes, I also remember us finding one way it worked, but I tried using …" at bounding box center [1251, 512] width 273 height 118
type textarea "Hi James! Yes, I also remember us finding one way it worked, but I tried using …"
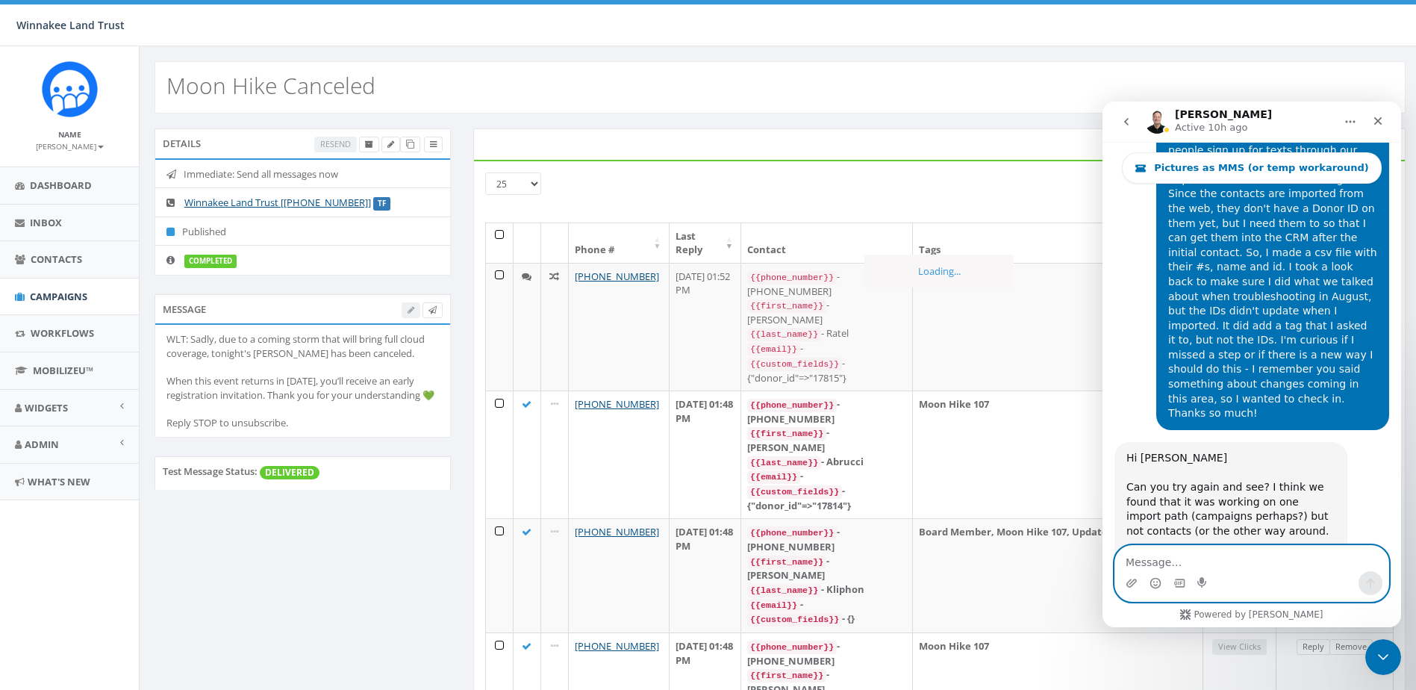
scroll to position [6579, 0]
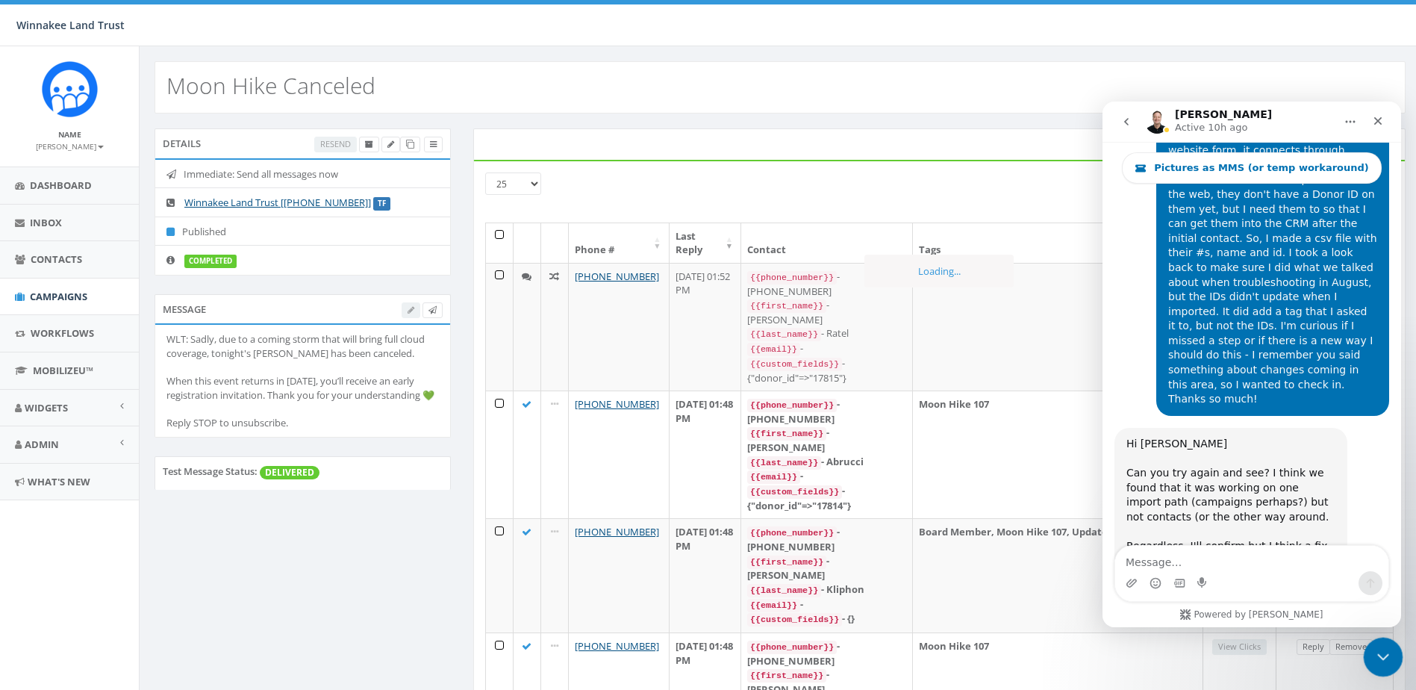
click at [1385, 644] on div "Close Intercom Messenger" at bounding box center [1381, 655] width 36 height 36
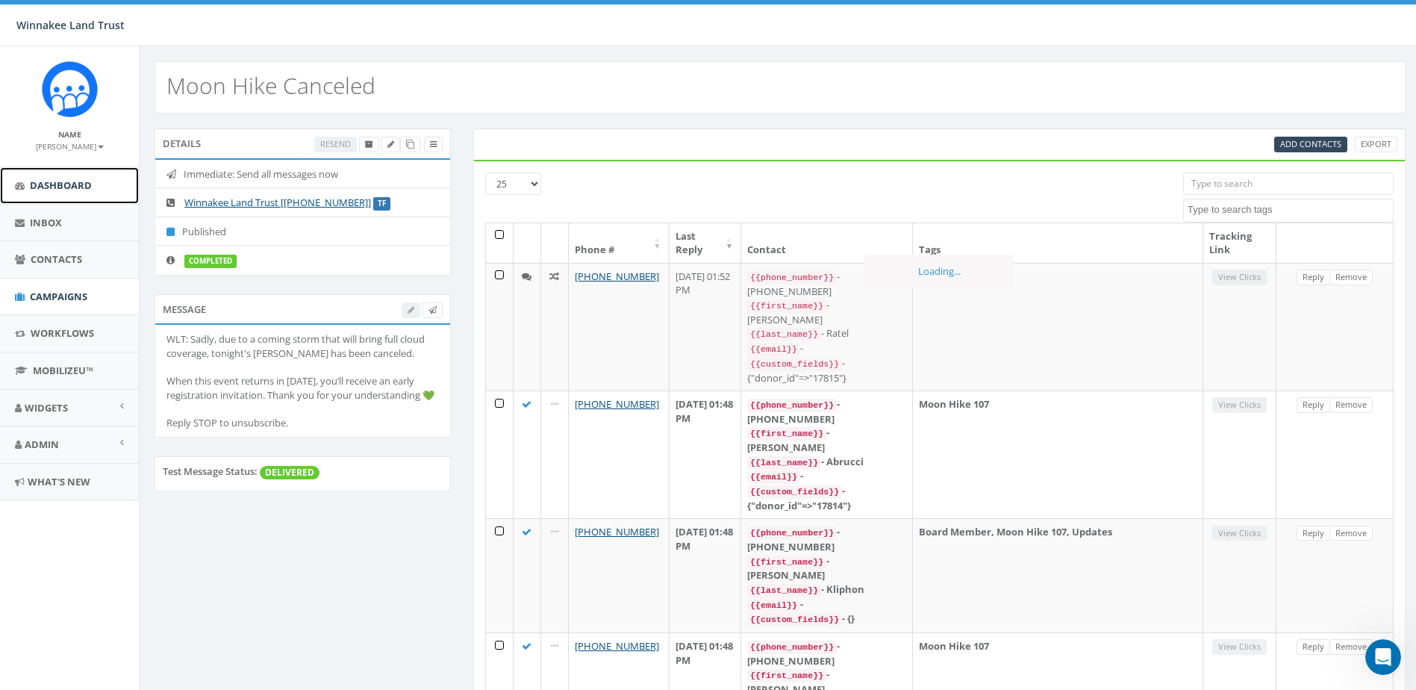
click at [49, 192] on span "Dashboard" at bounding box center [61, 184] width 62 height 13
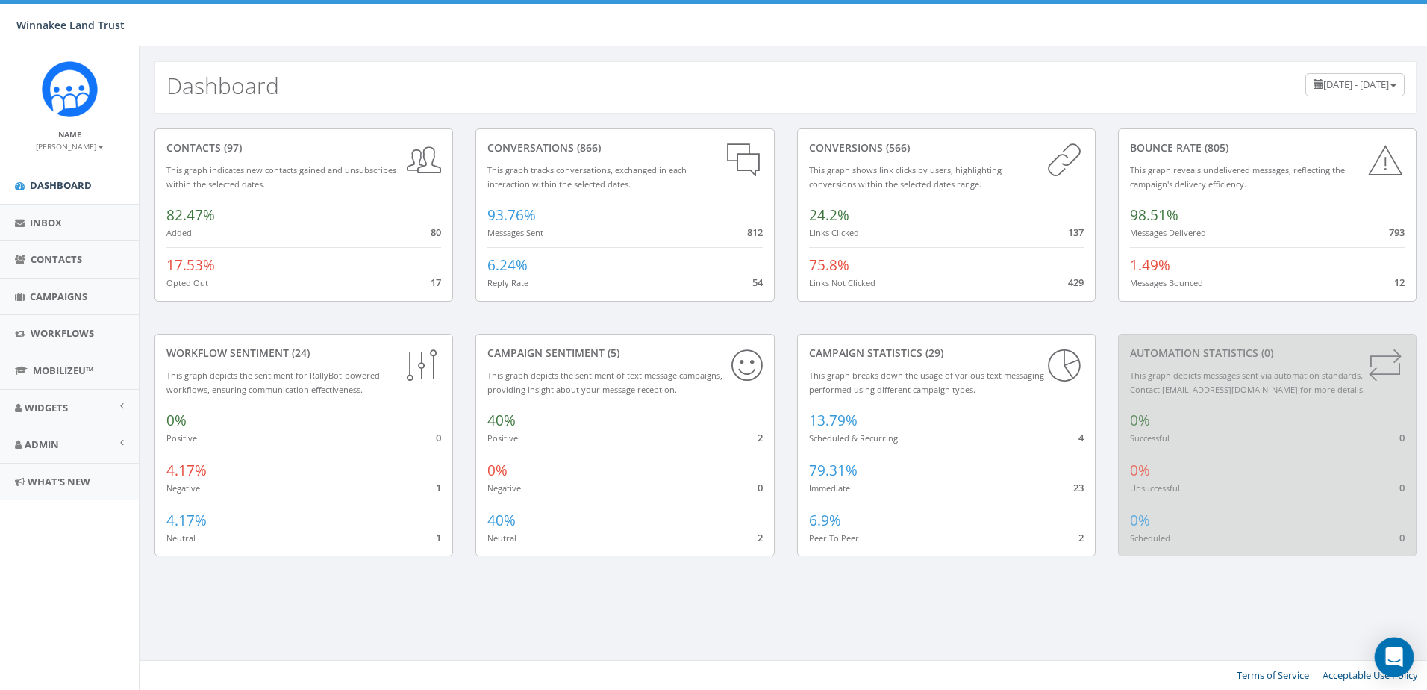
click at [1394, 657] on icon "Open Intercom Messenger" at bounding box center [1393, 656] width 17 height 19
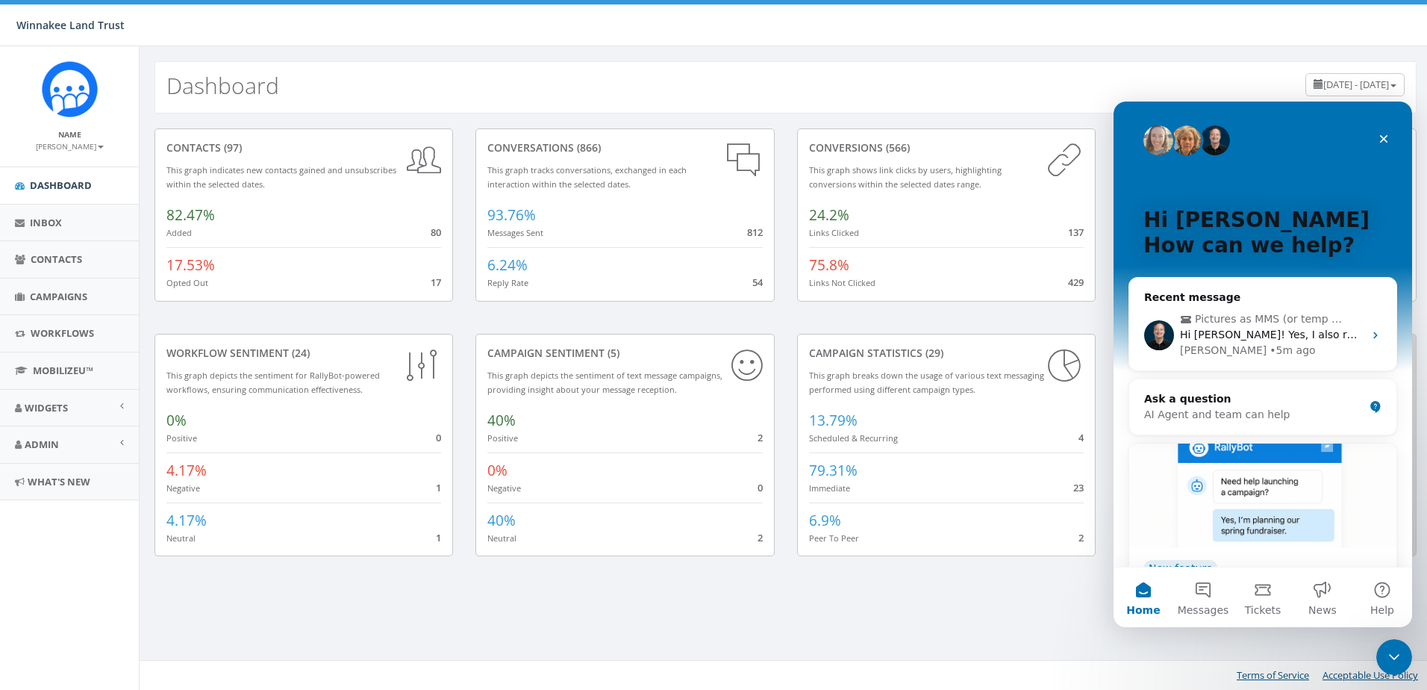
click at [1384, 655] on div "Close Intercom Messenger" at bounding box center [1394, 657] width 36 height 36
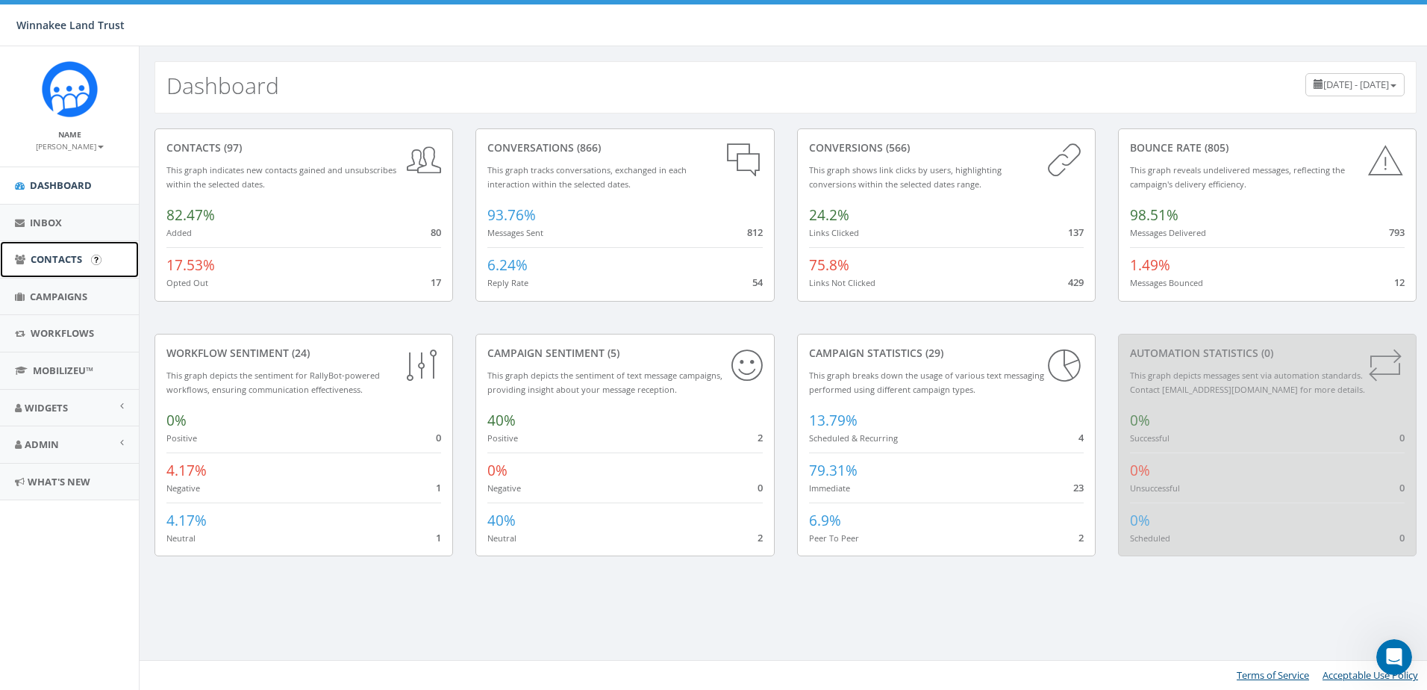
click at [69, 260] on span "Contacts" at bounding box center [57, 258] width 52 height 13
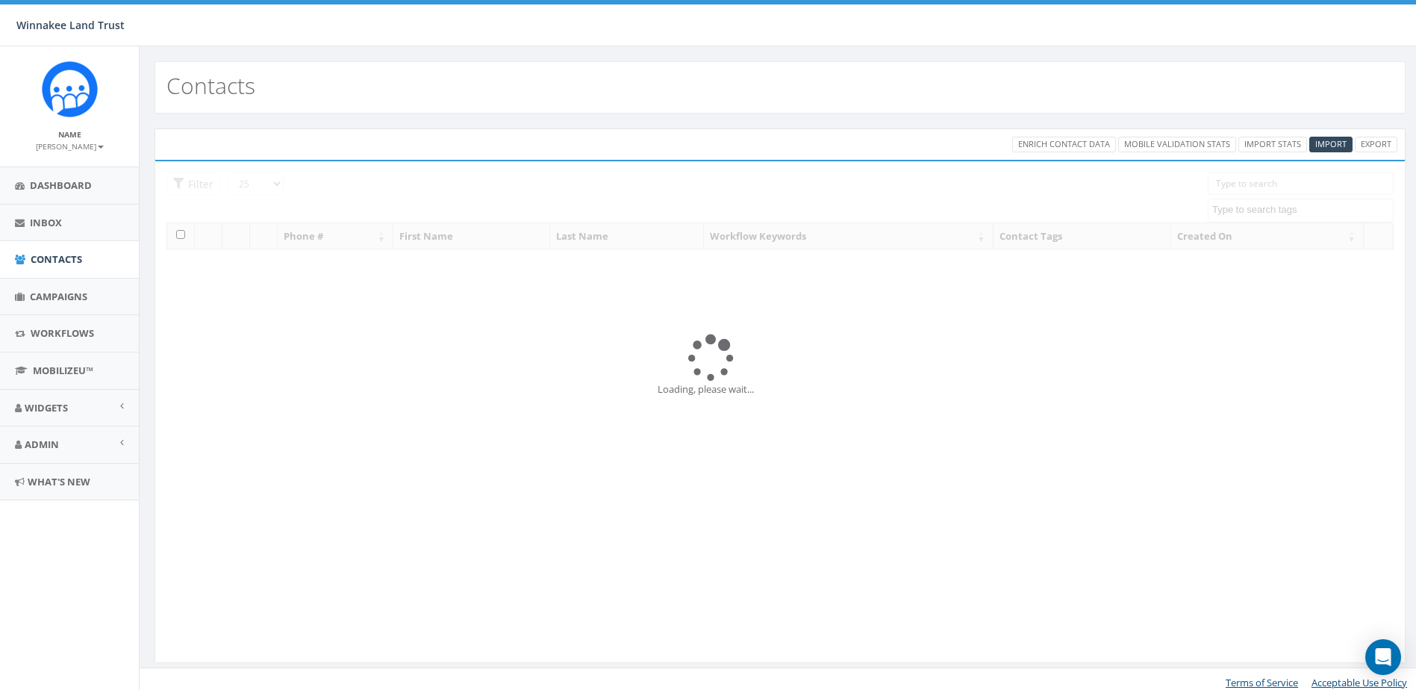
select select
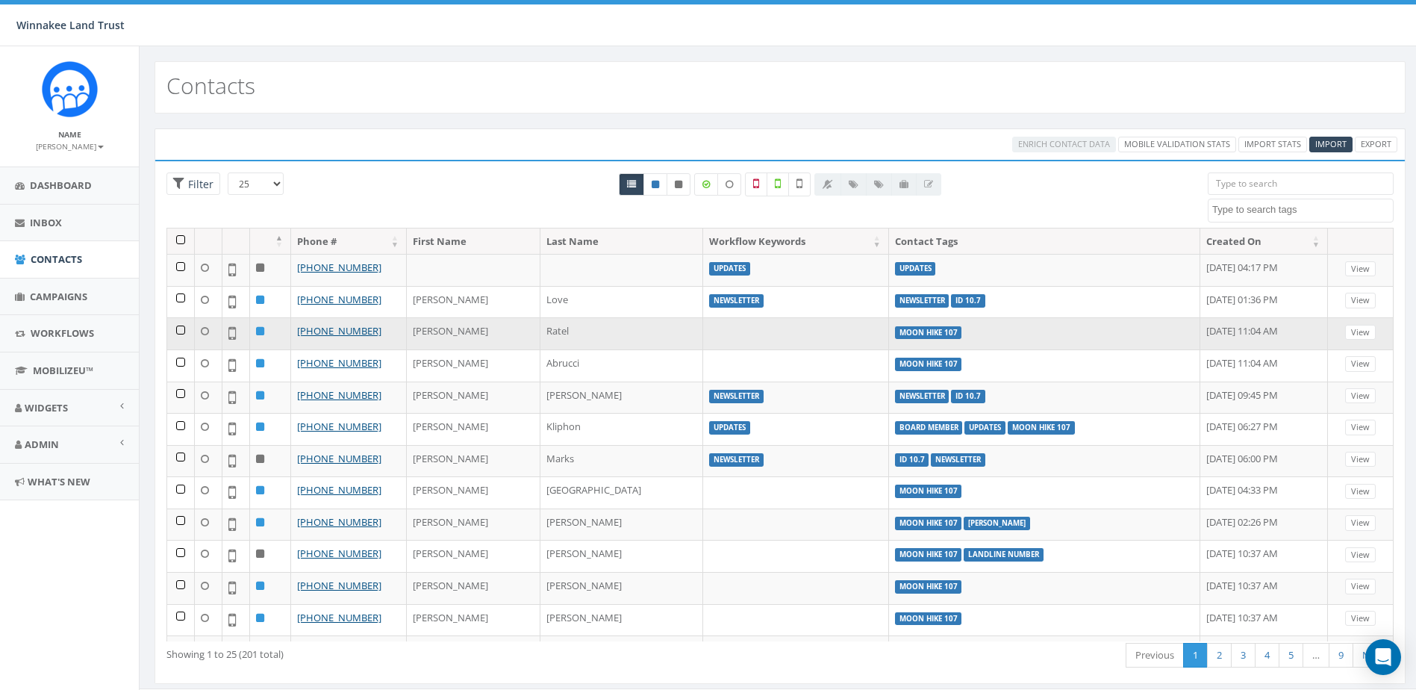
click at [703, 337] on td at bounding box center [796, 333] width 186 height 32
click at [321, 335] on link "[PHONE_NUMBER]" at bounding box center [339, 330] width 84 height 13
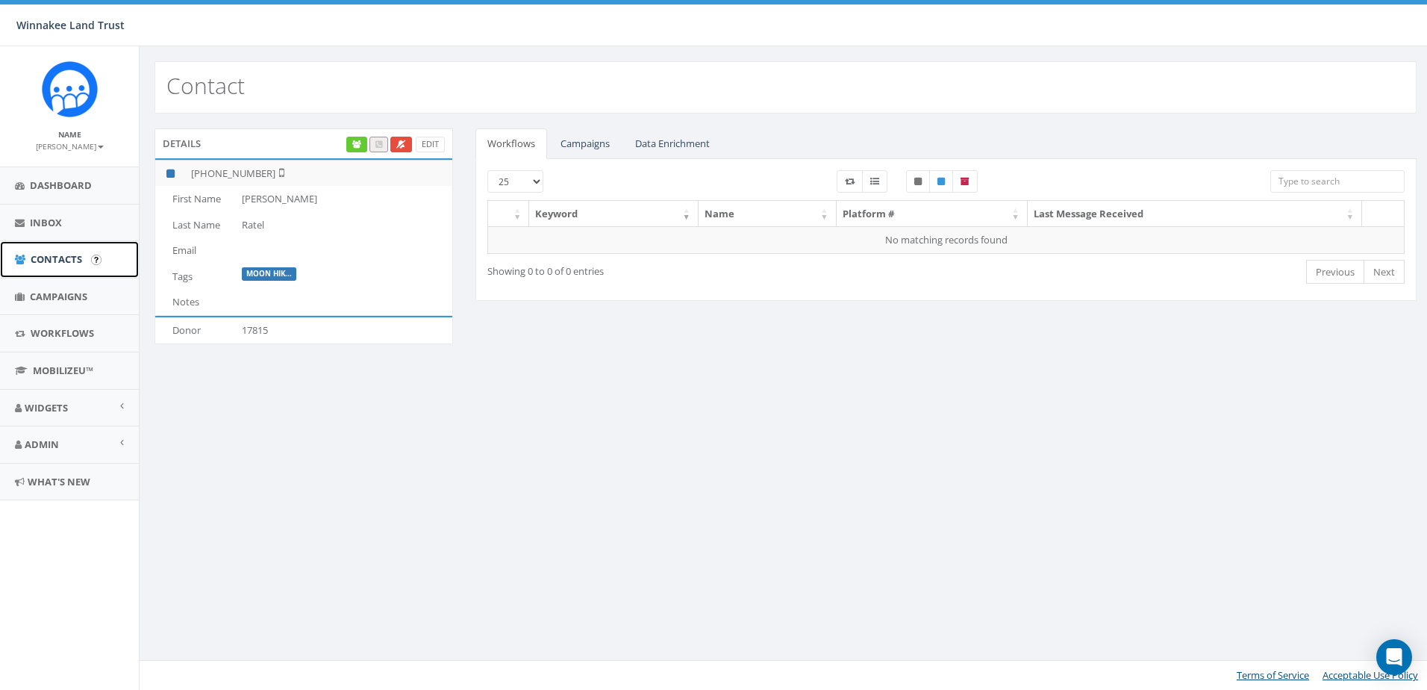
click at [44, 258] on span "Contacts" at bounding box center [57, 258] width 52 height 13
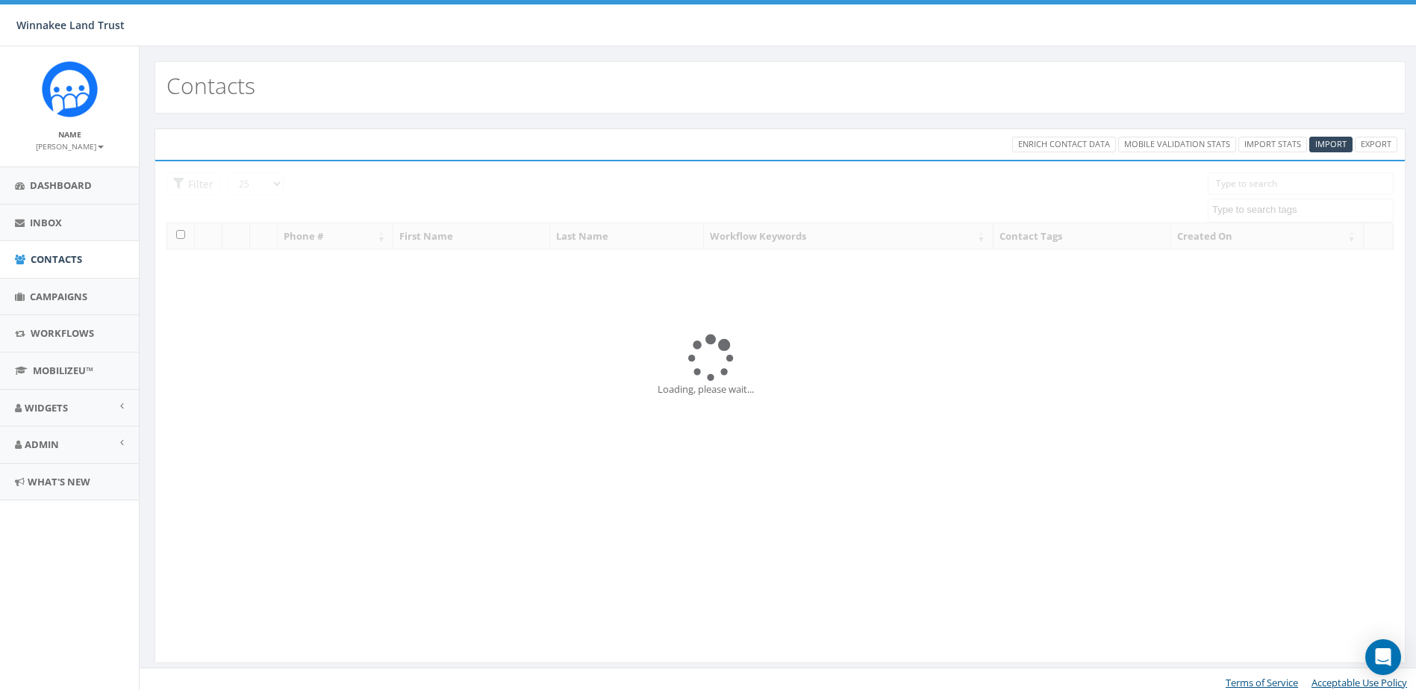
select select
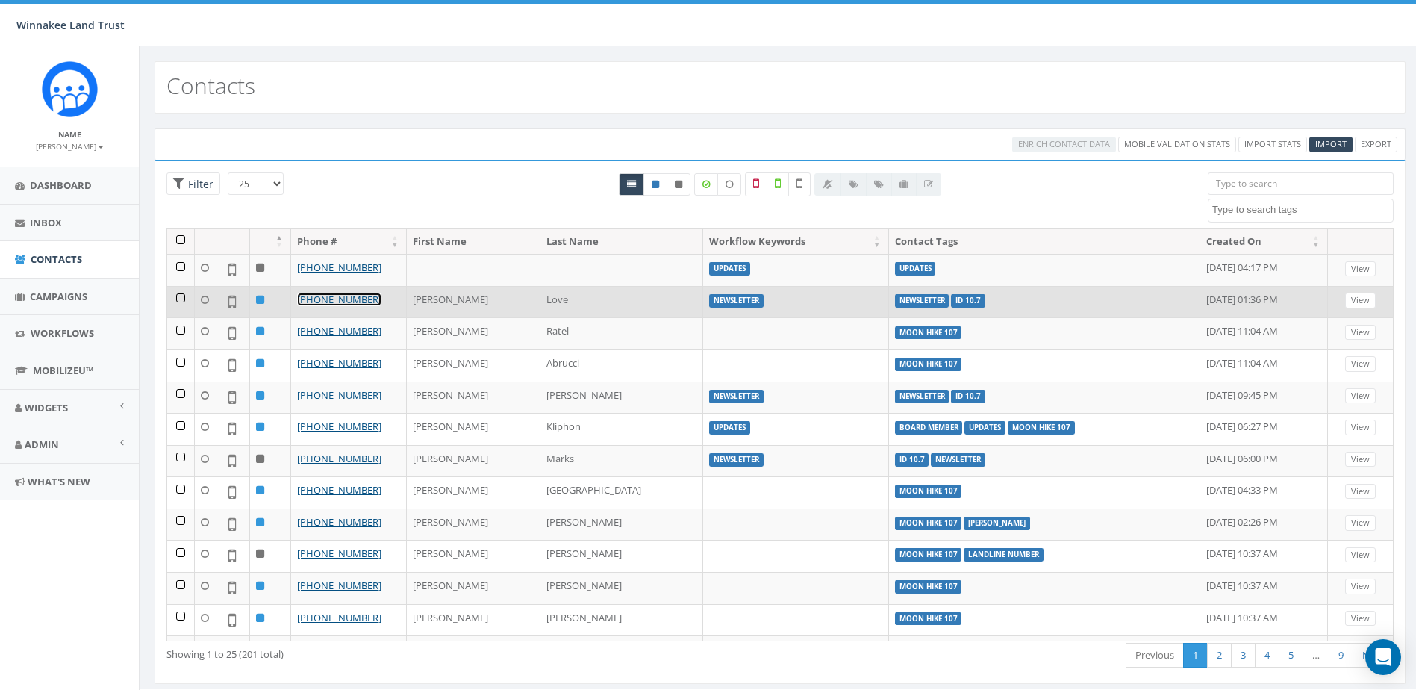
click at [343, 300] on link "[PHONE_NUMBER]" at bounding box center [339, 299] width 84 height 13
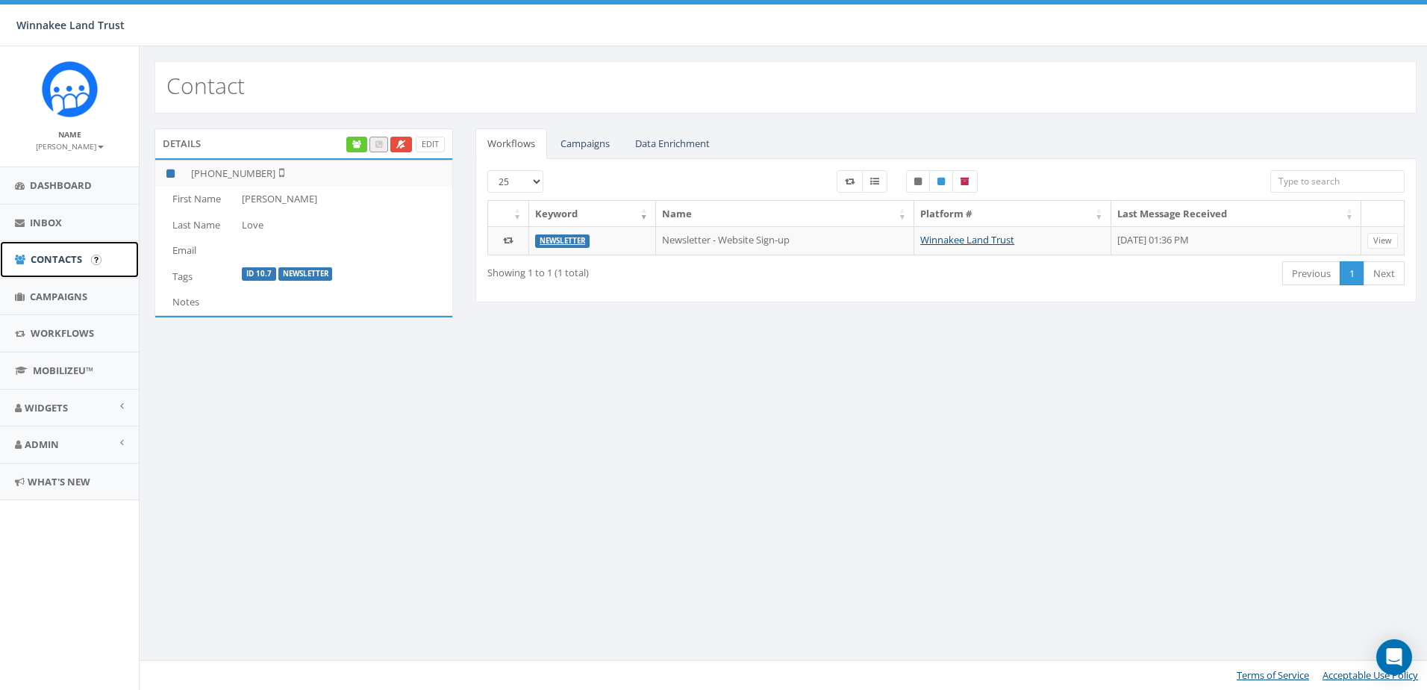
click at [45, 262] on span "Contacts" at bounding box center [57, 258] width 52 height 13
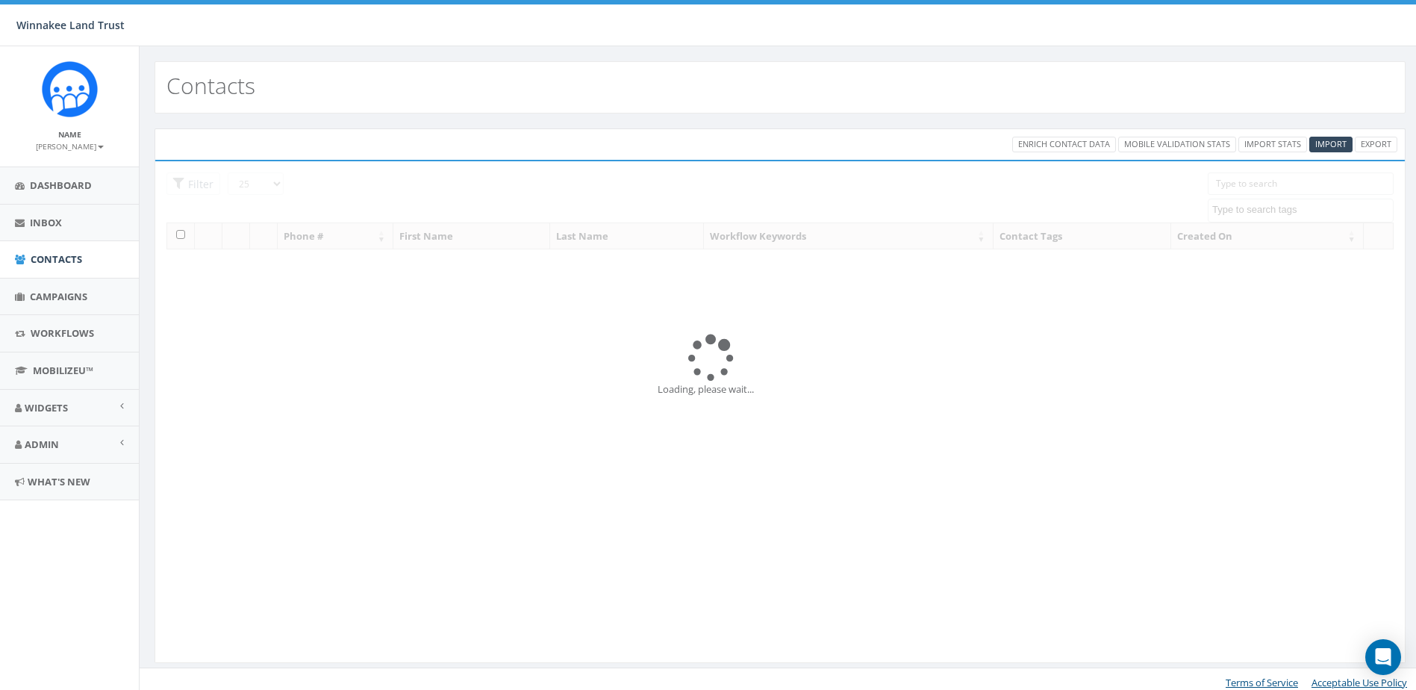
select select
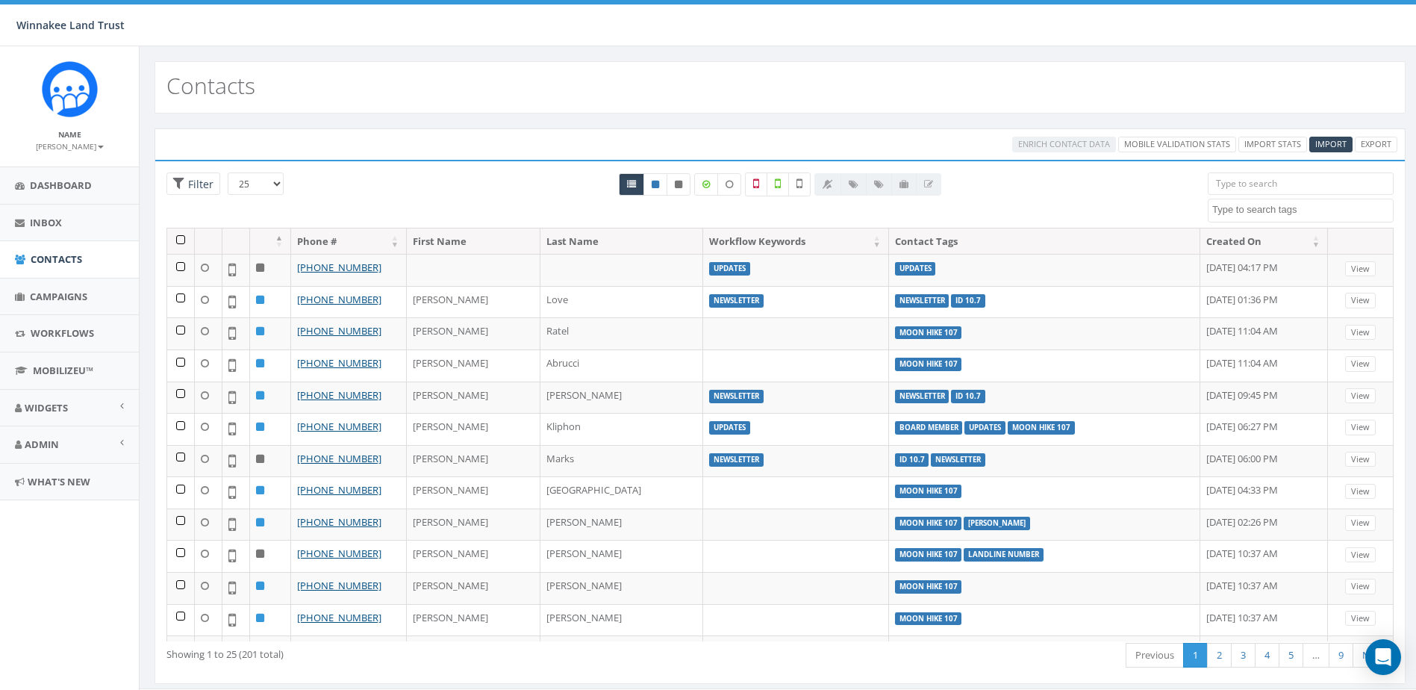
click at [1290, 208] on textarea "Search" at bounding box center [1302, 209] width 181 height 13
type textarea "10.7"
select select "ID 10.7"
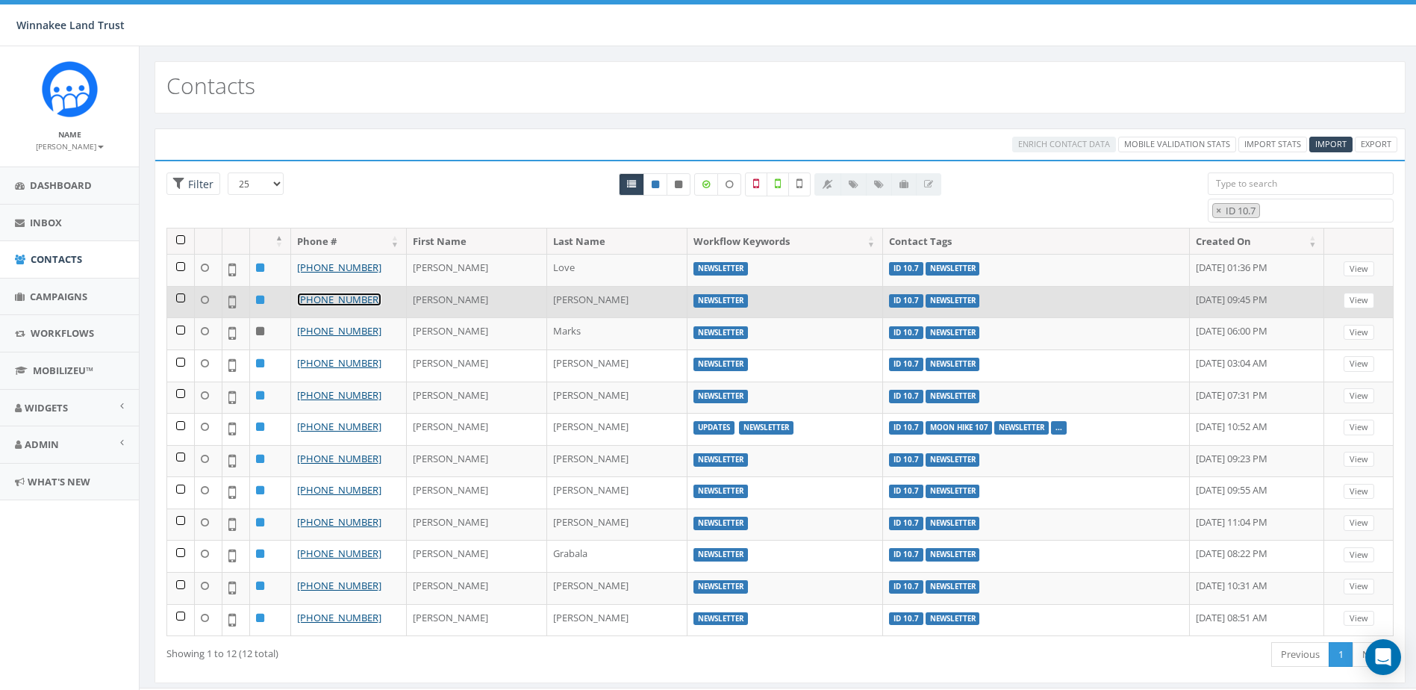
click at [325, 305] on link "[PHONE_NUMBER]" at bounding box center [339, 299] width 84 height 13
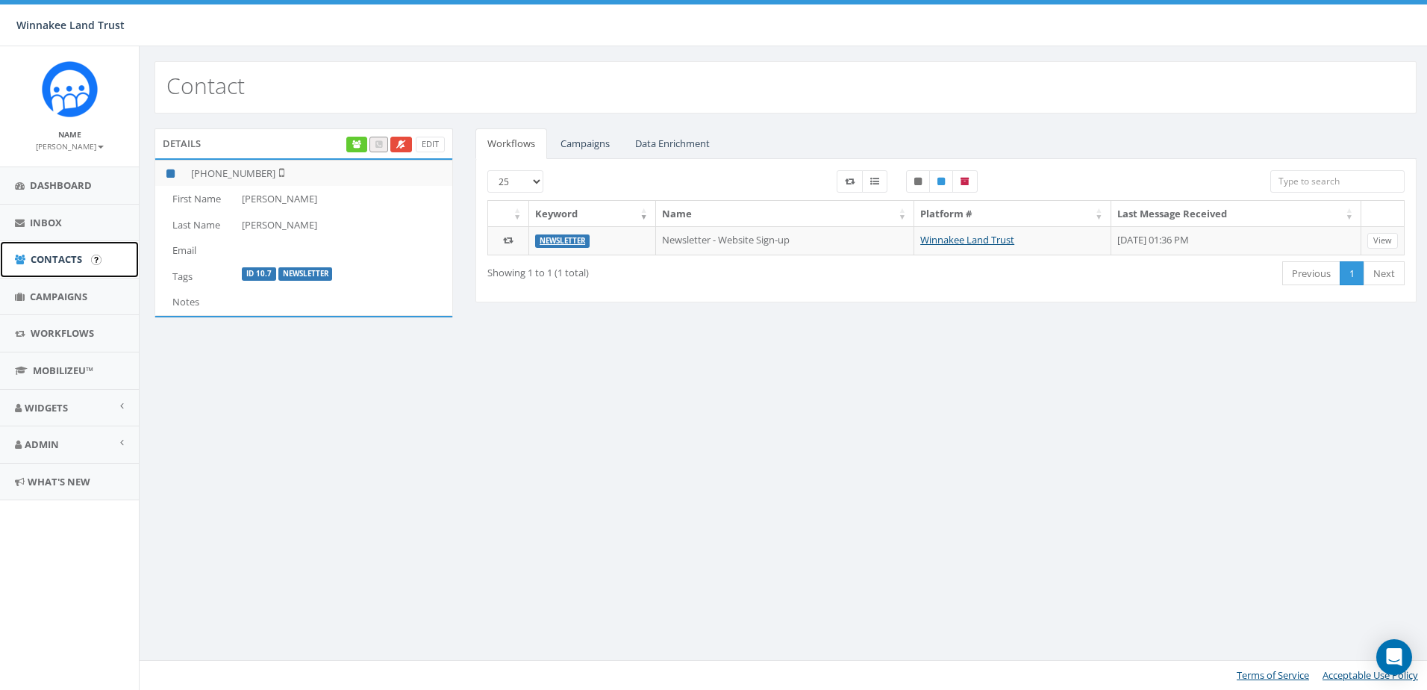
click at [51, 257] on span "Contacts" at bounding box center [57, 258] width 52 height 13
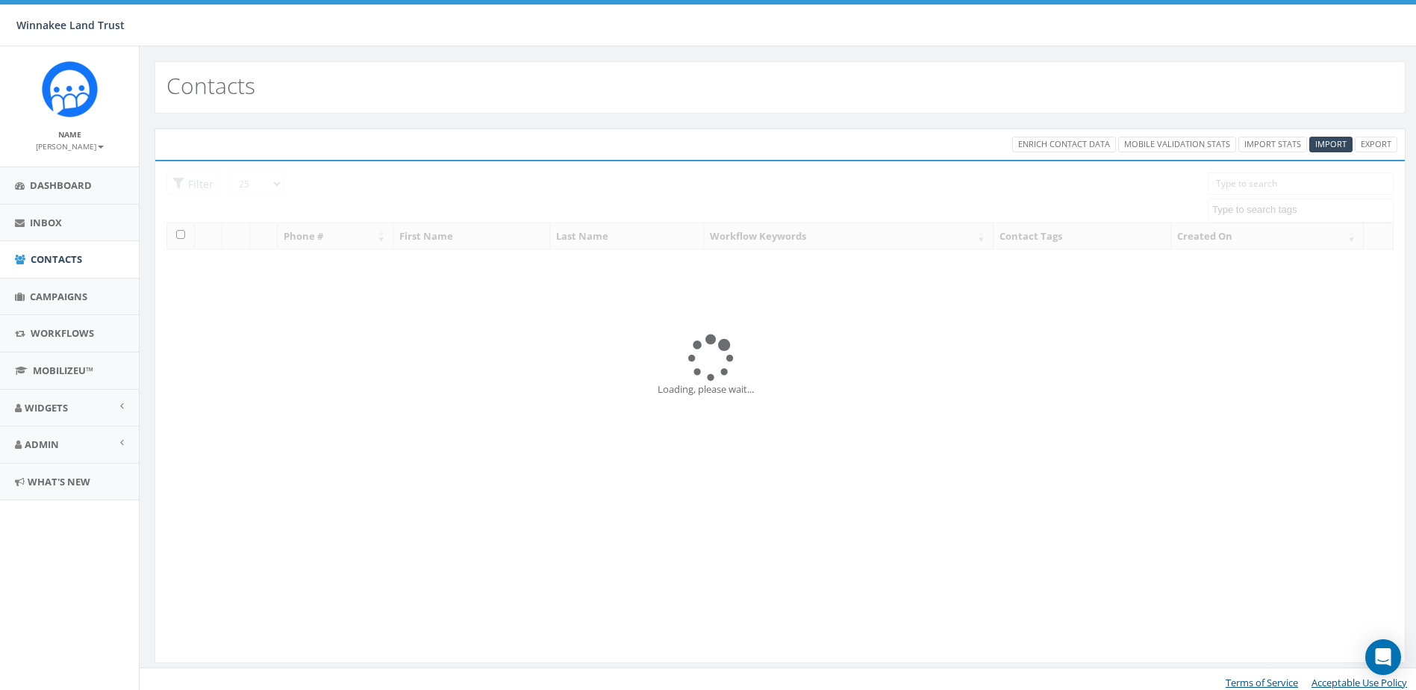
select select
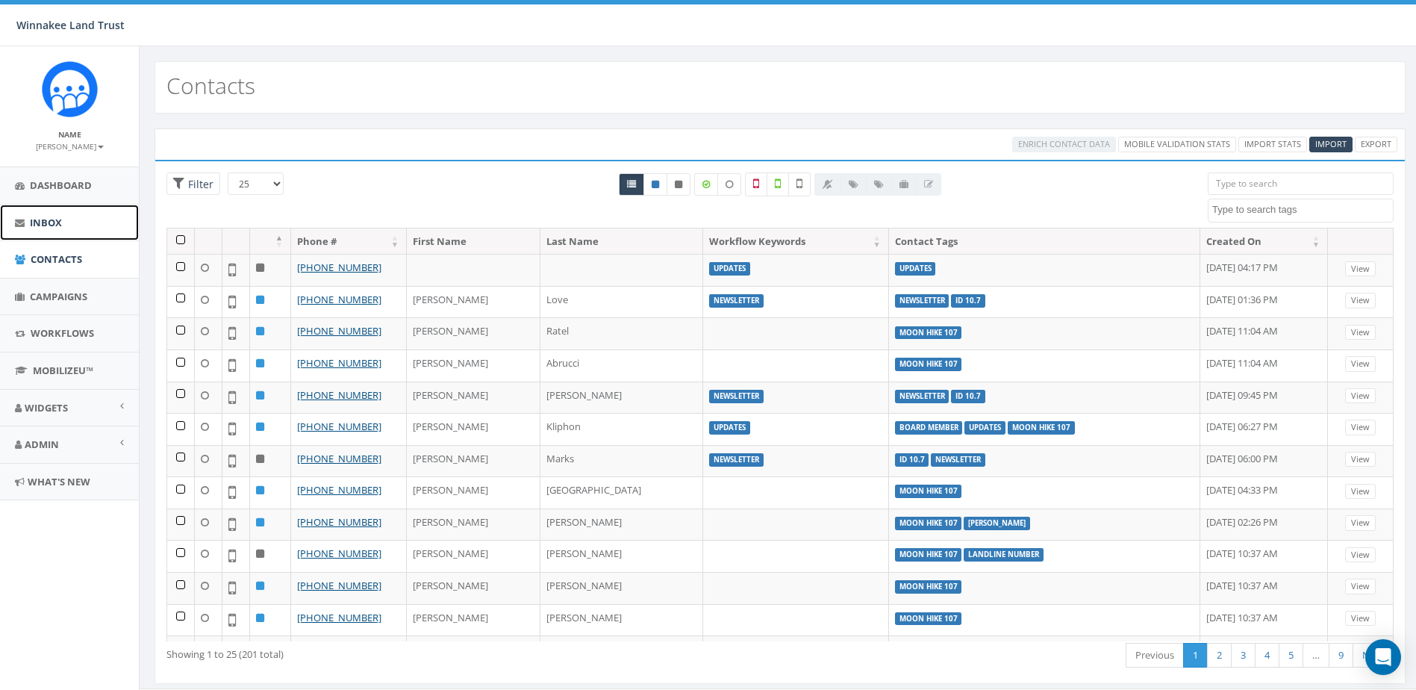
click at [63, 225] on link "Inbox" at bounding box center [69, 223] width 139 height 37
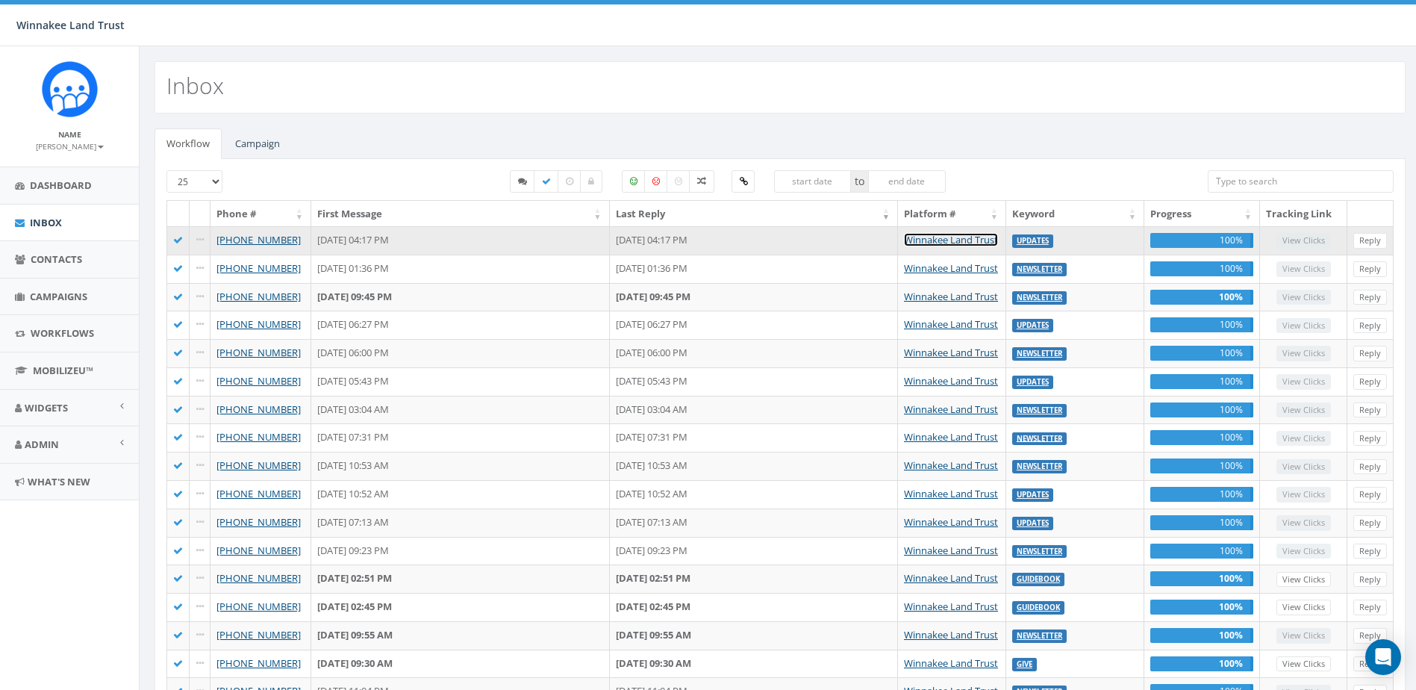
click at [961, 245] on link "Winnakee Land Trust" at bounding box center [951, 239] width 94 height 13
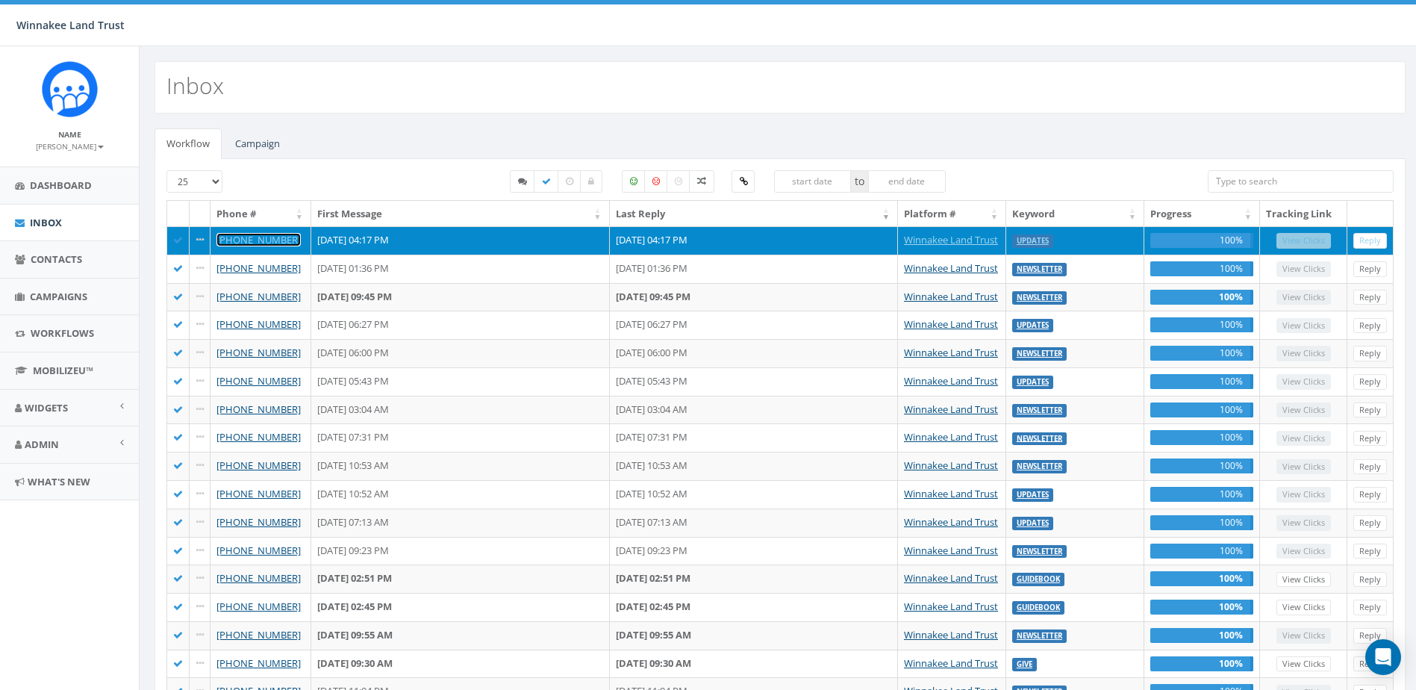
click at [241, 240] on link "[PHONE_NUMBER]" at bounding box center [258, 239] width 84 height 13
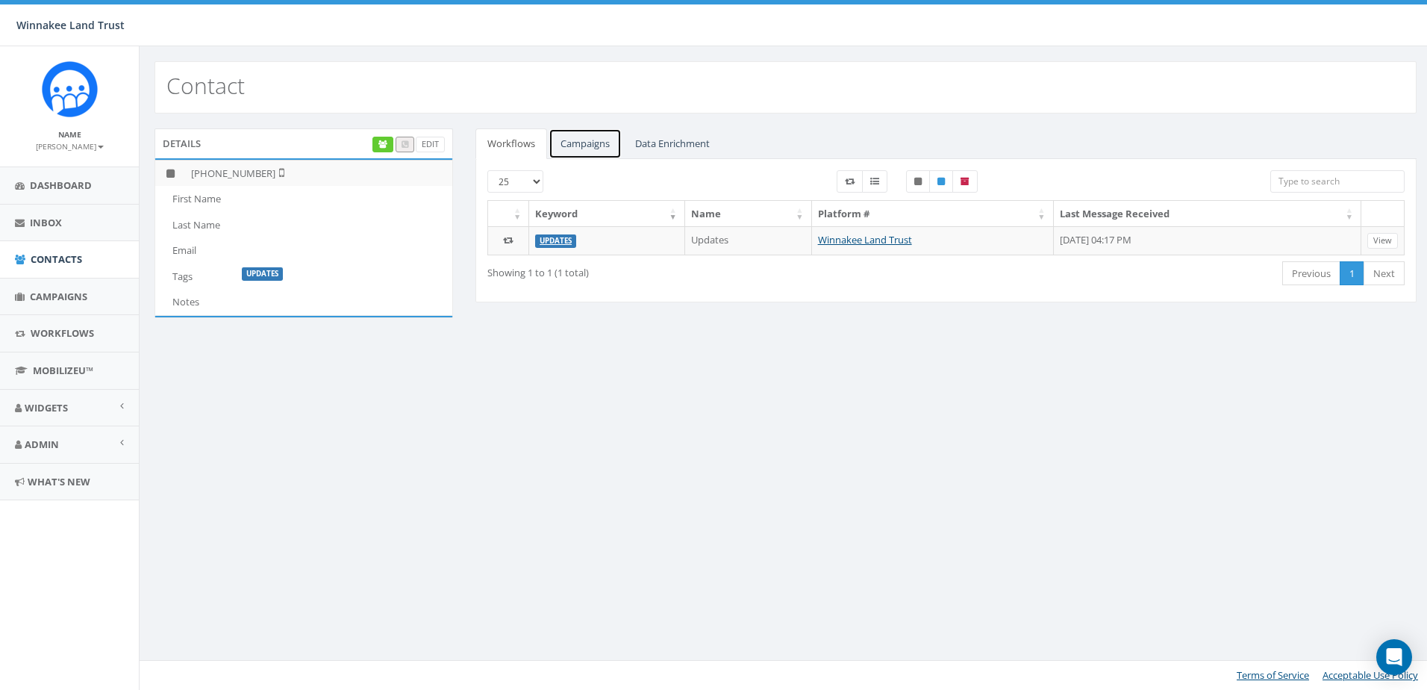
click at [581, 145] on link "Campaigns" at bounding box center [585, 143] width 73 height 31
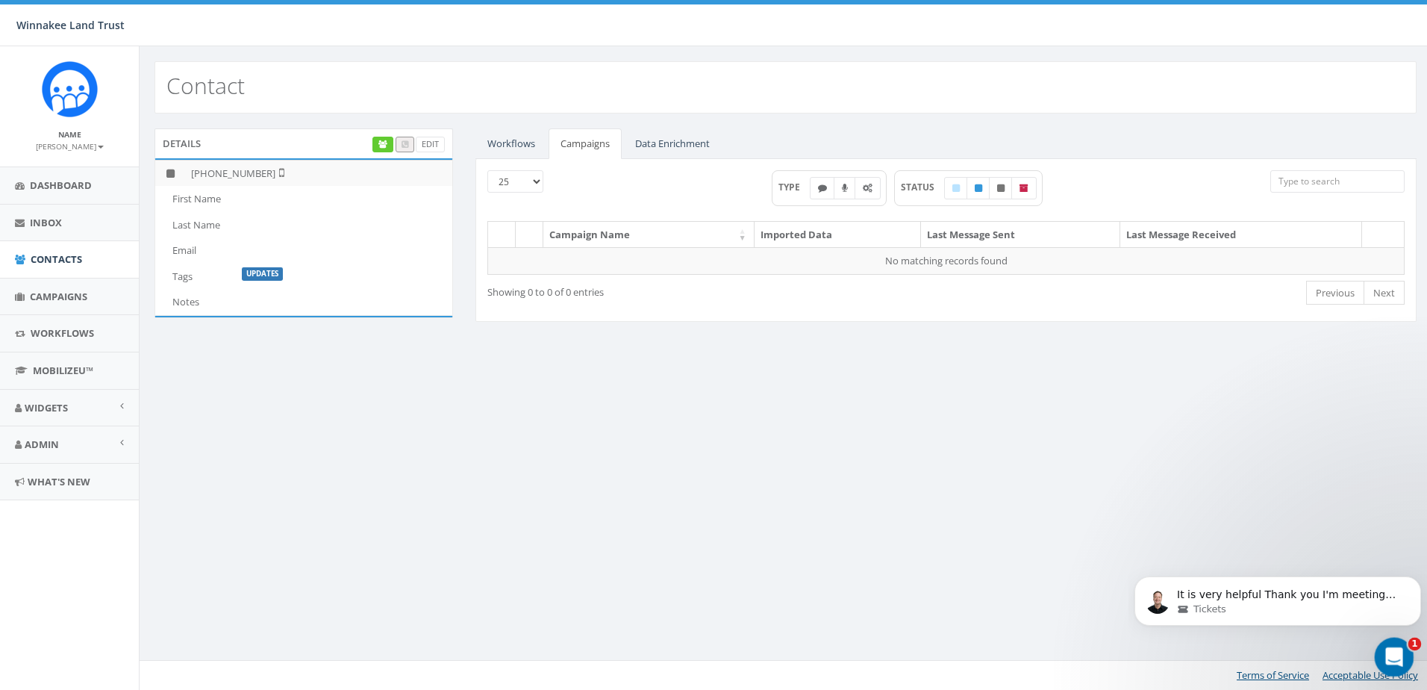
click at [1396, 659] on icon "Open Intercom Messenger" at bounding box center [1392, 655] width 25 height 25
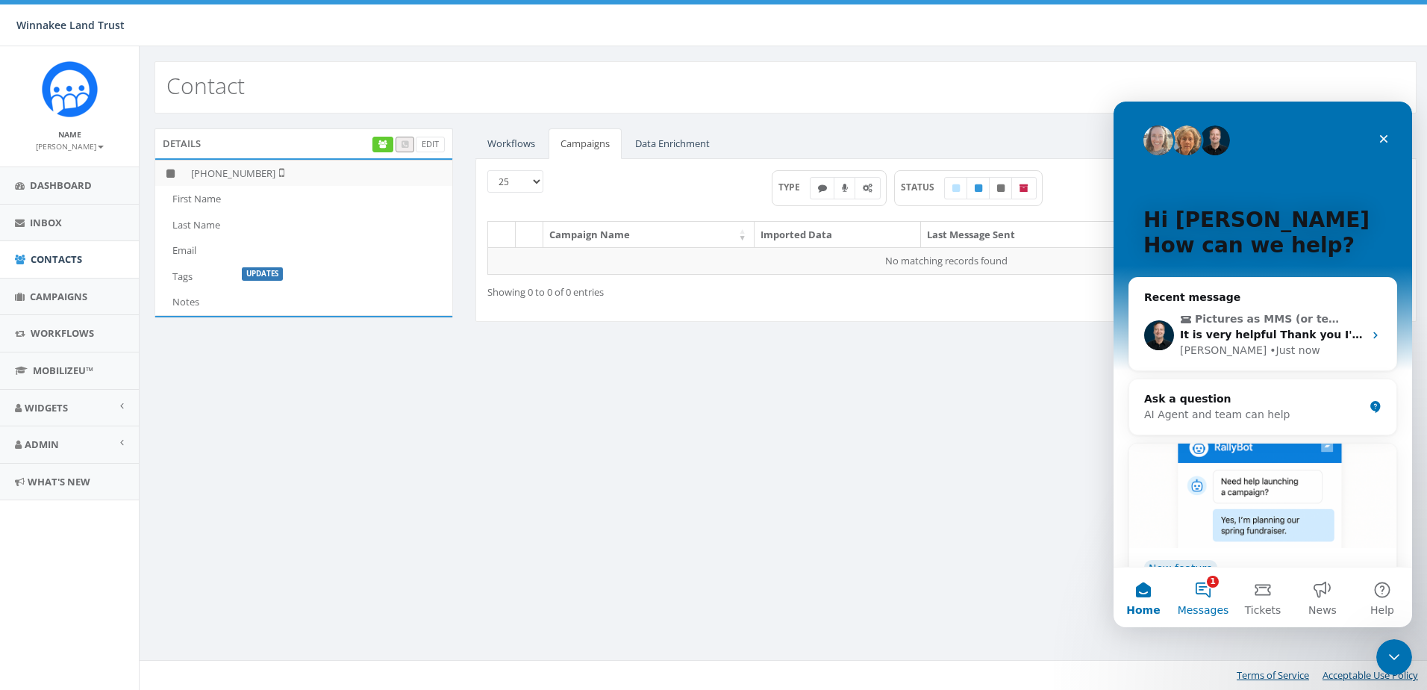
click at [1211, 591] on button "1 Messages" at bounding box center [1203, 597] width 60 height 60
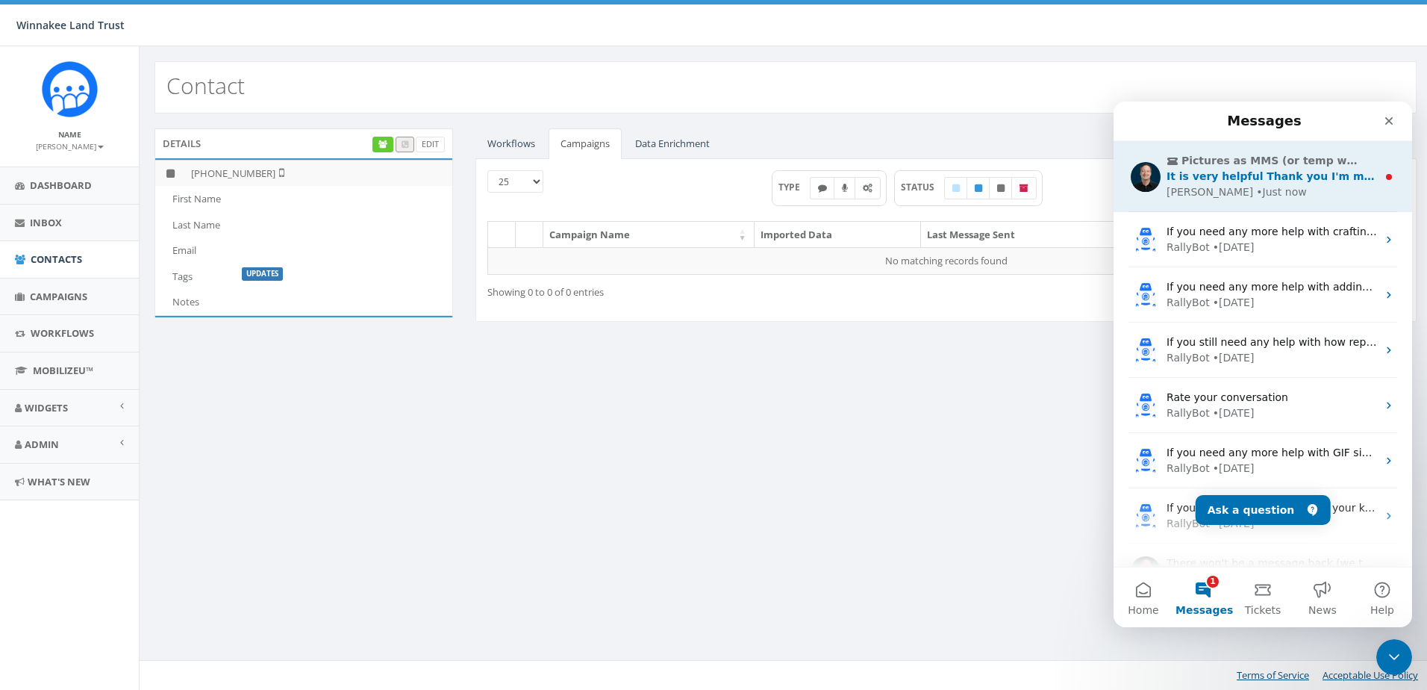
click at [1256, 188] on div "• Just now" at bounding box center [1281, 192] width 50 height 16
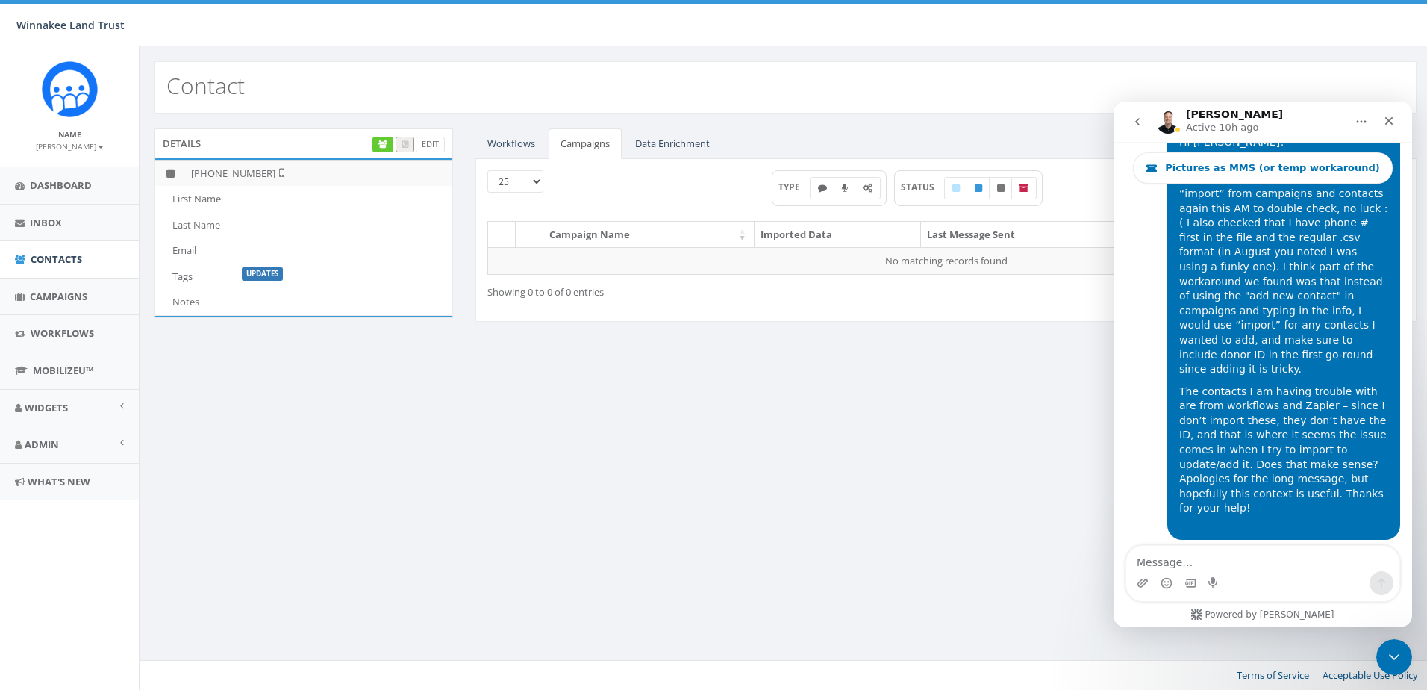
scroll to position [7066, 0]
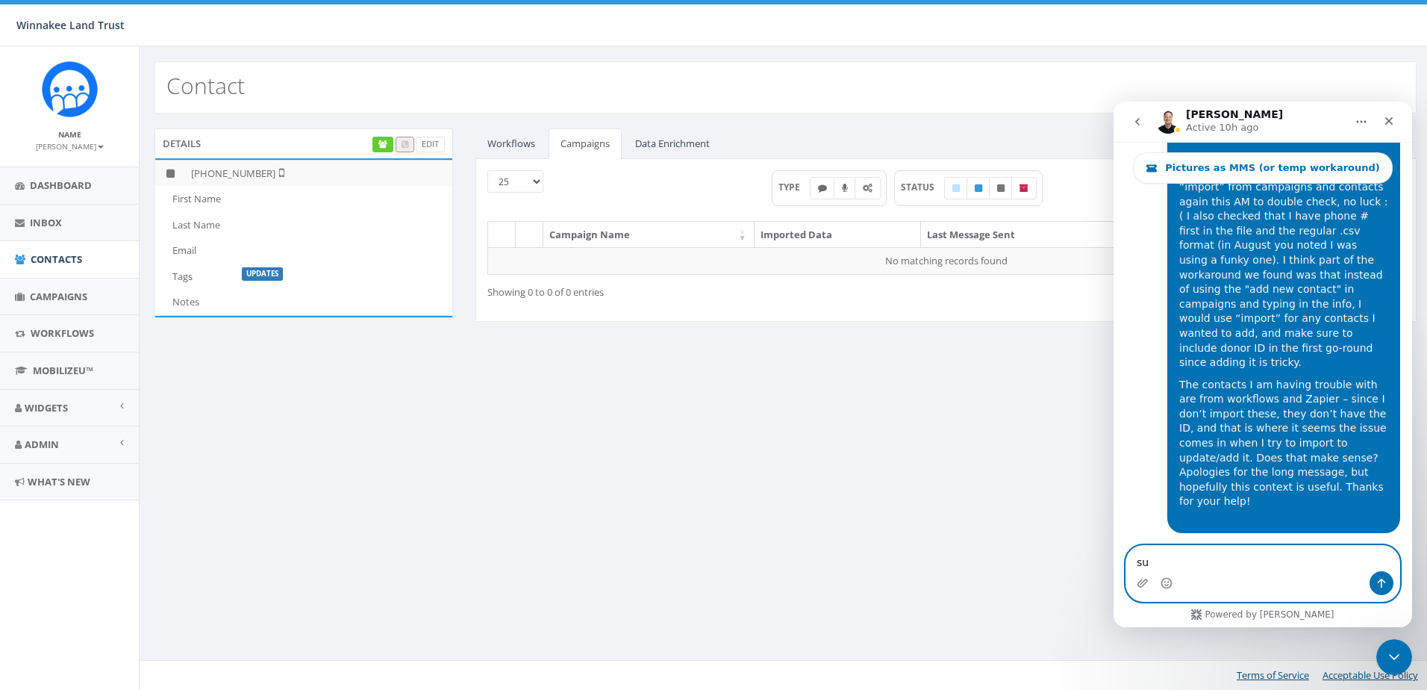
type textarea "s"
type textarea "Sure! Thanks so much"
click at [1270, 561] on textarea "Sure! Thanks so much" at bounding box center [1262, 558] width 273 height 25
click at [1142, 584] on icon "Upload attachment" at bounding box center [1143, 583] width 12 height 12
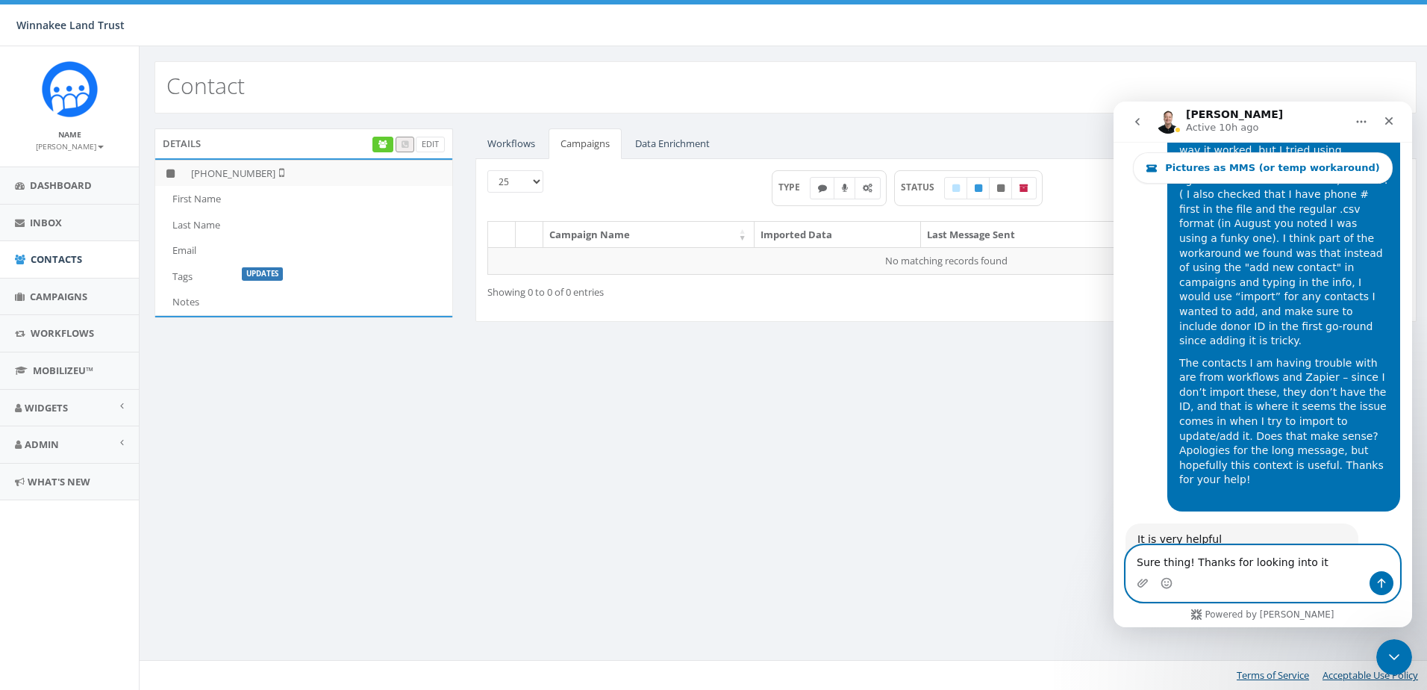
type textarea "Sure thing! Thanks for looking into it"
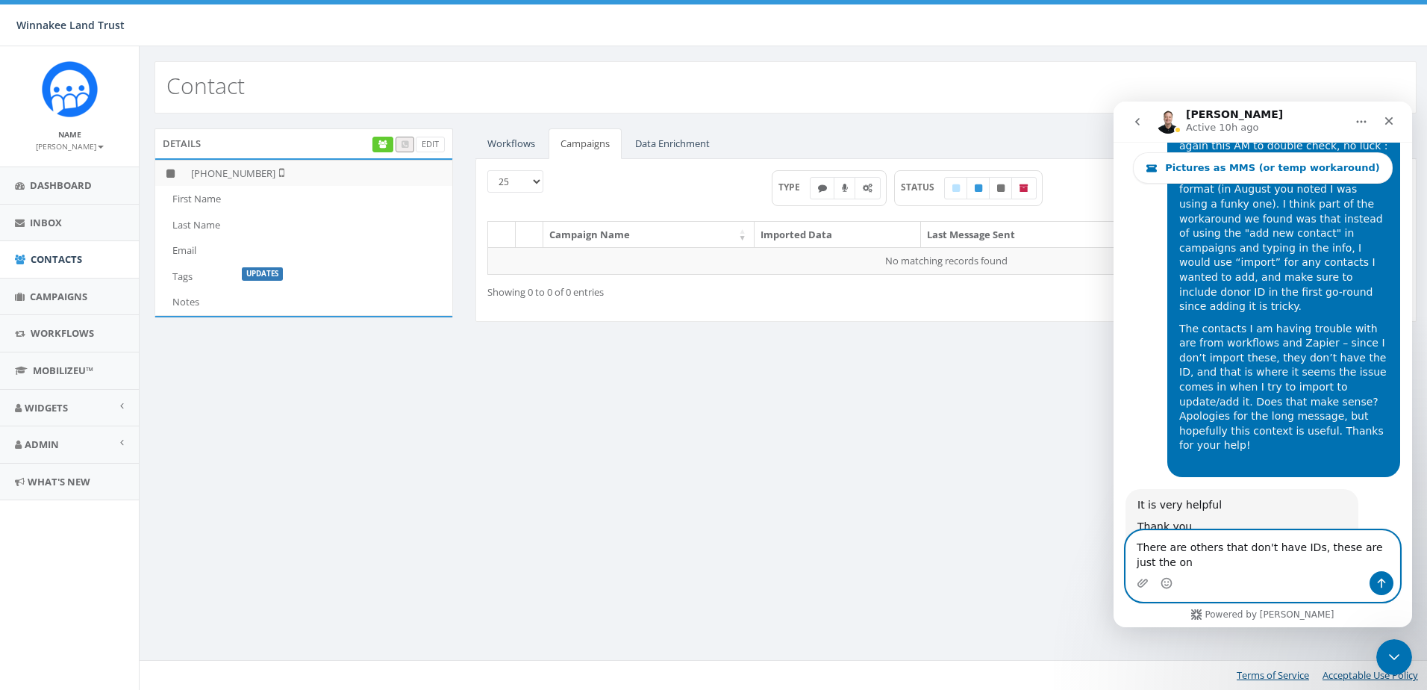
scroll to position [7137, 0]
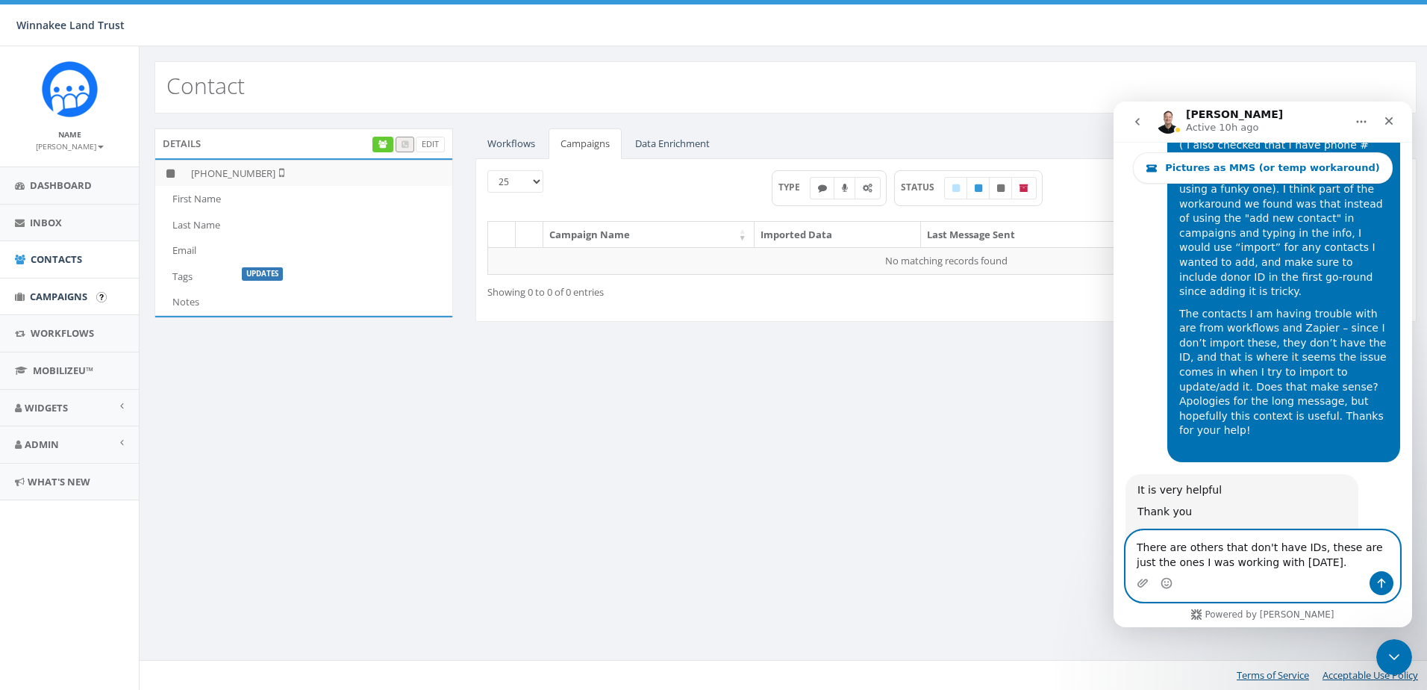
type textarea "There are others that don't have IDs, these are just the ones I was working wit…"
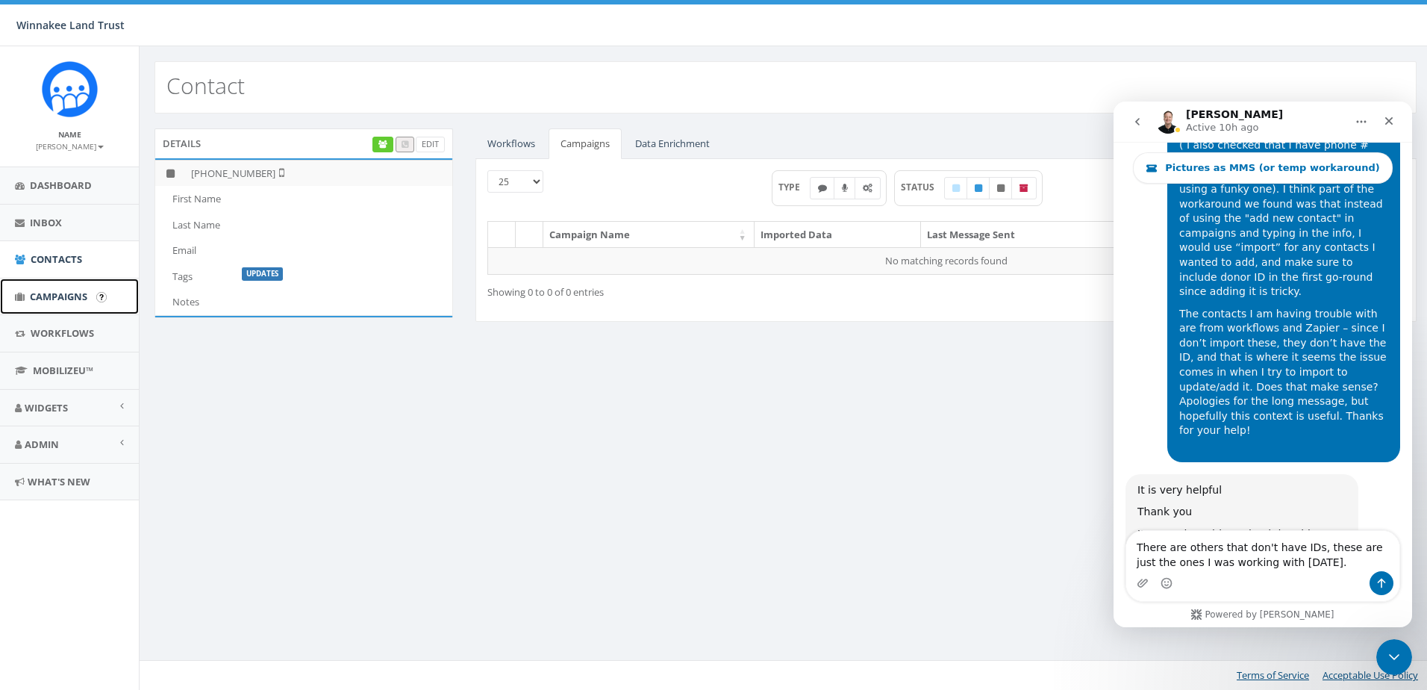
click at [46, 295] on span "Campaigns" at bounding box center [58, 296] width 57 height 13
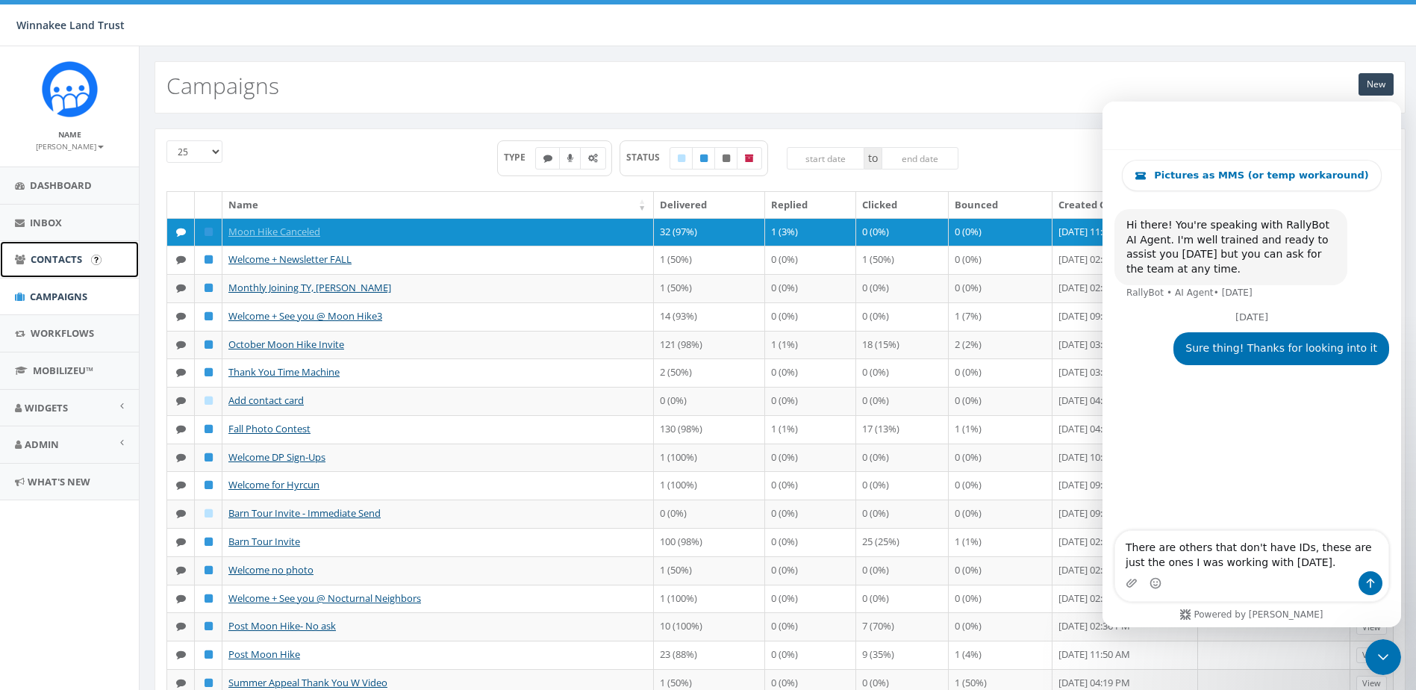
click at [57, 272] on link "Contacts" at bounding box center [69, 259] width 139 height 37
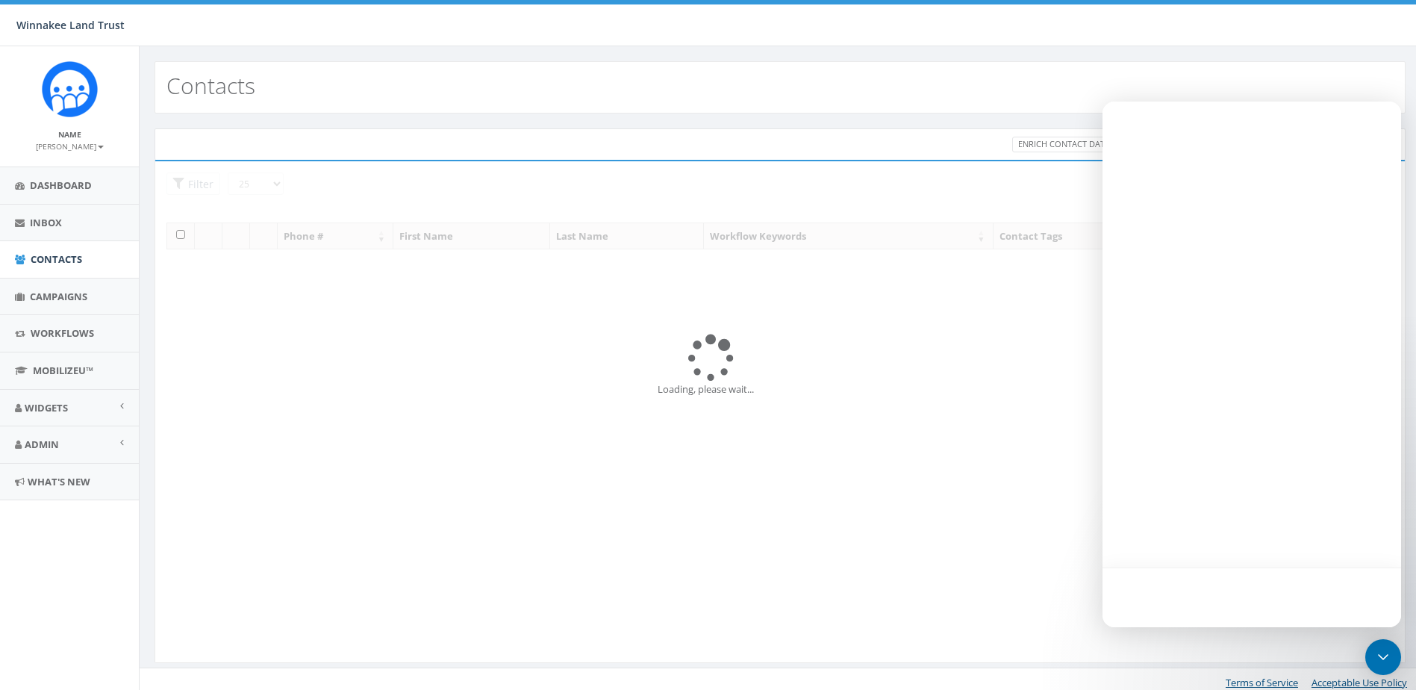
select select
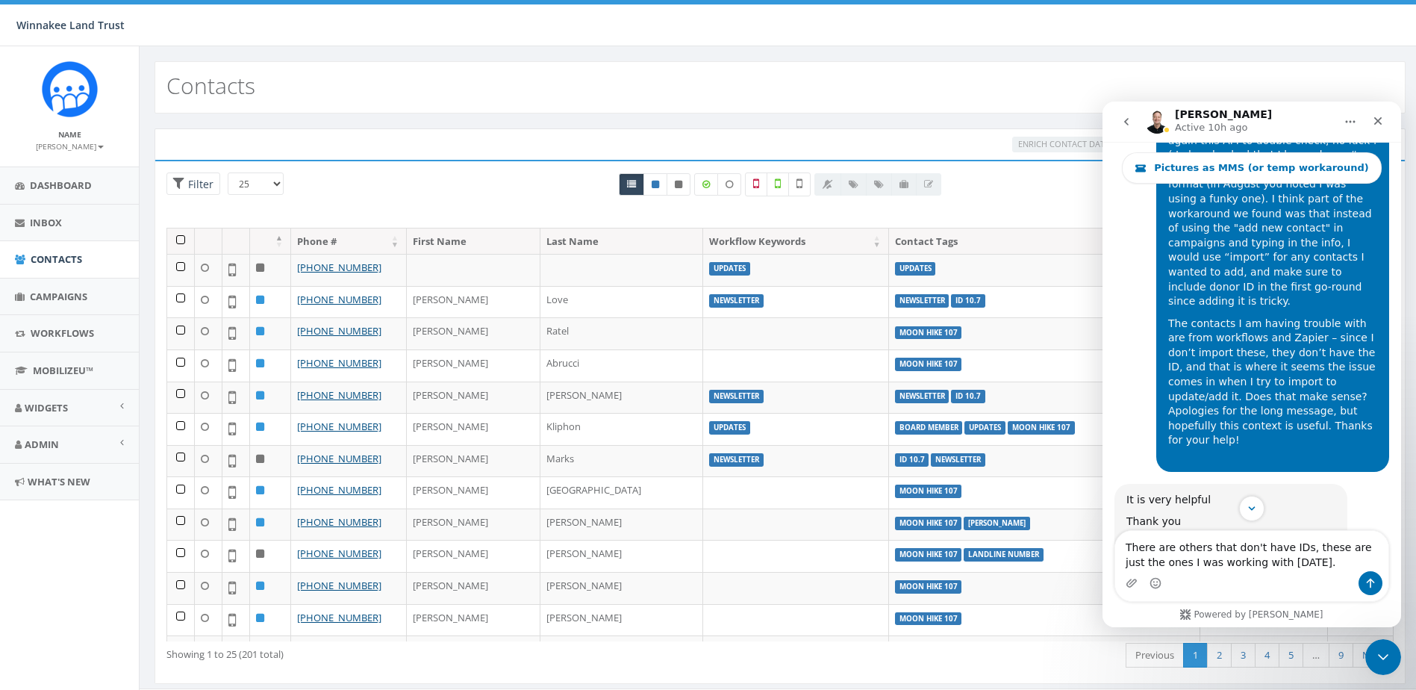
scroll to position [7137, 0]
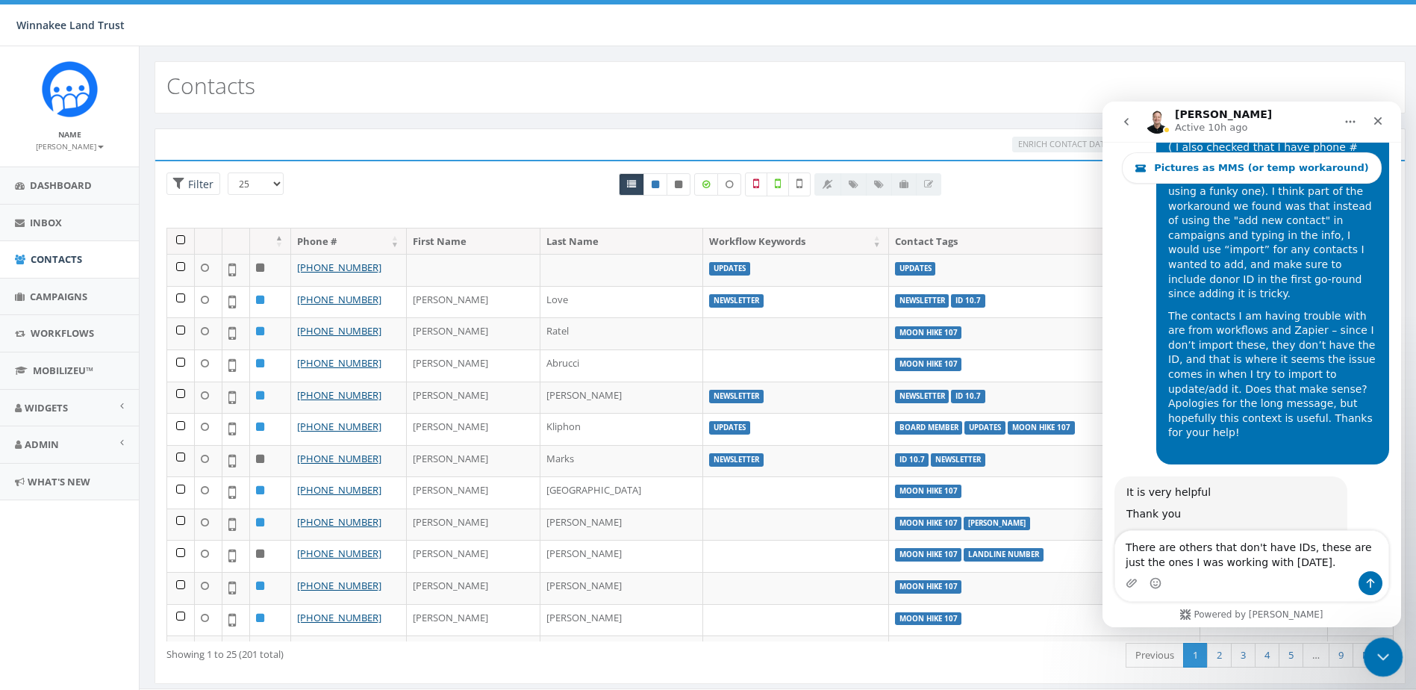
click at [1387, 657] on icon "Close Intercom Messenger" at bounding box center [1381, 655] width 18 height 18
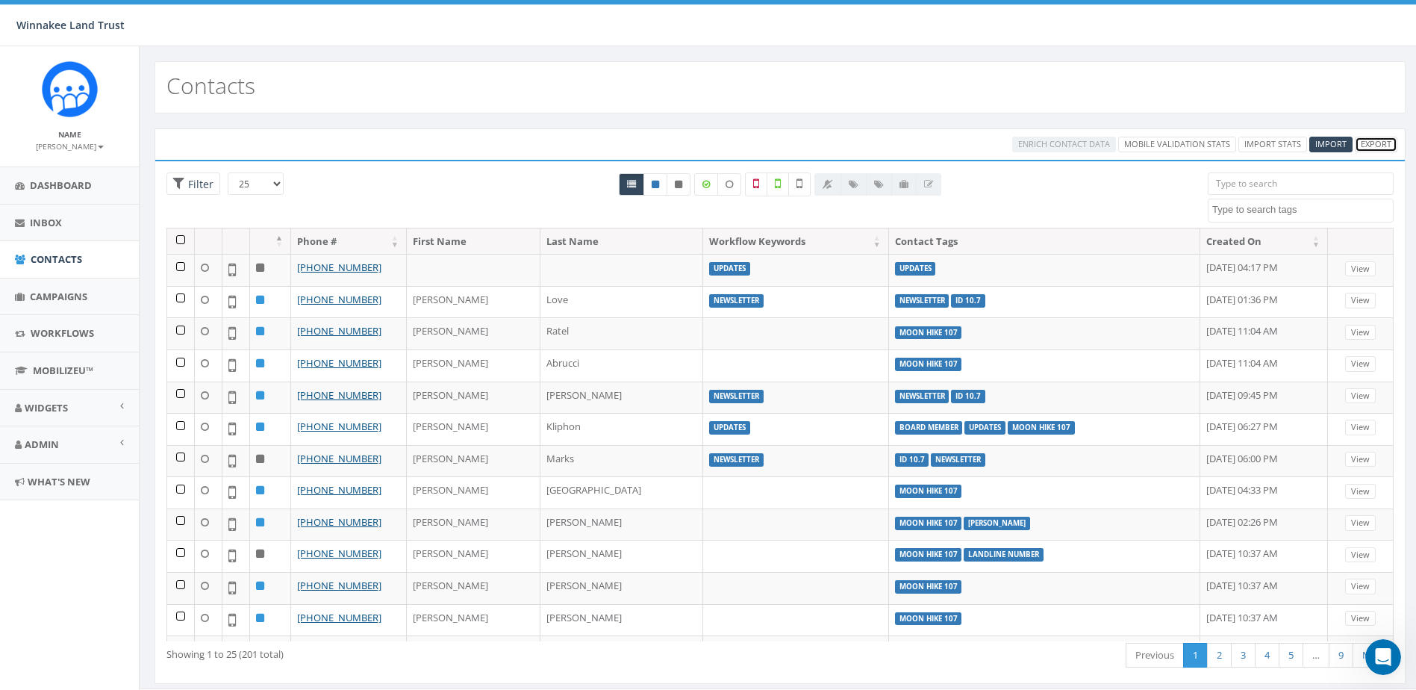
click at [1366, 147] on link "Export" at bounding box center [1376, 145] width 43 height 16
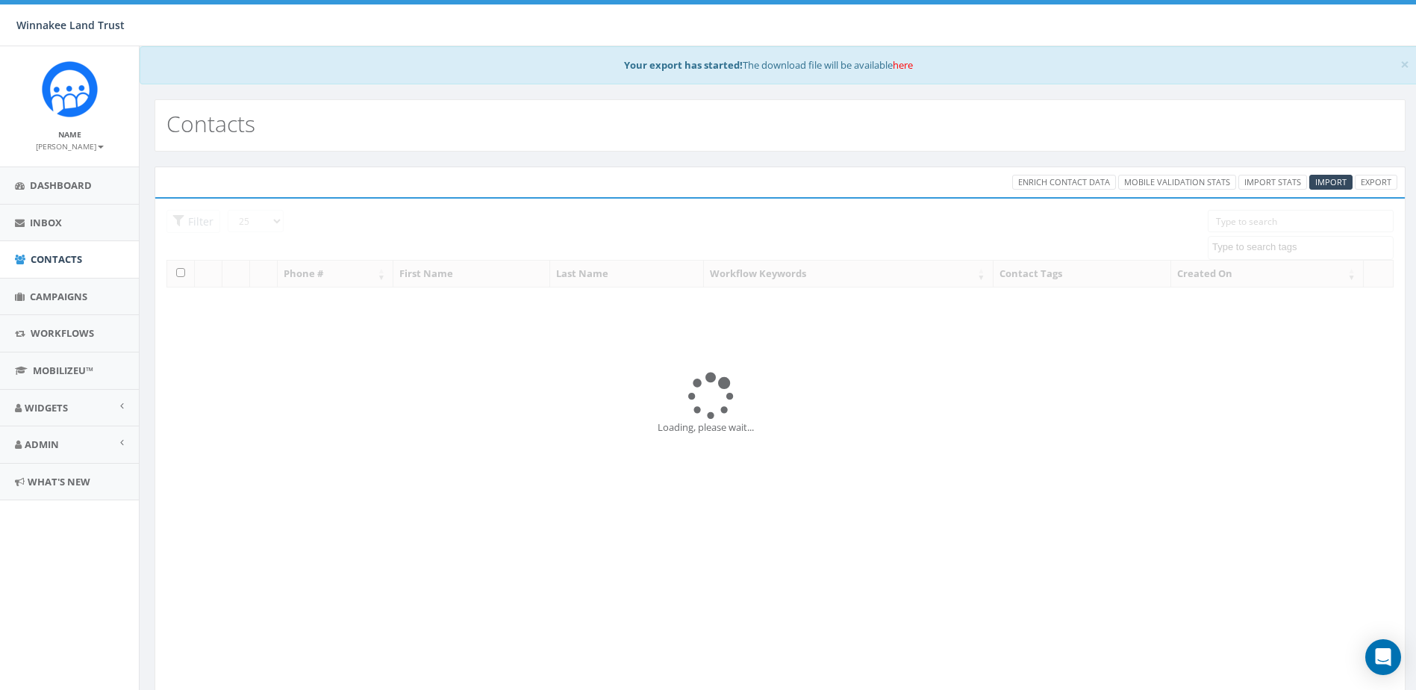
select select
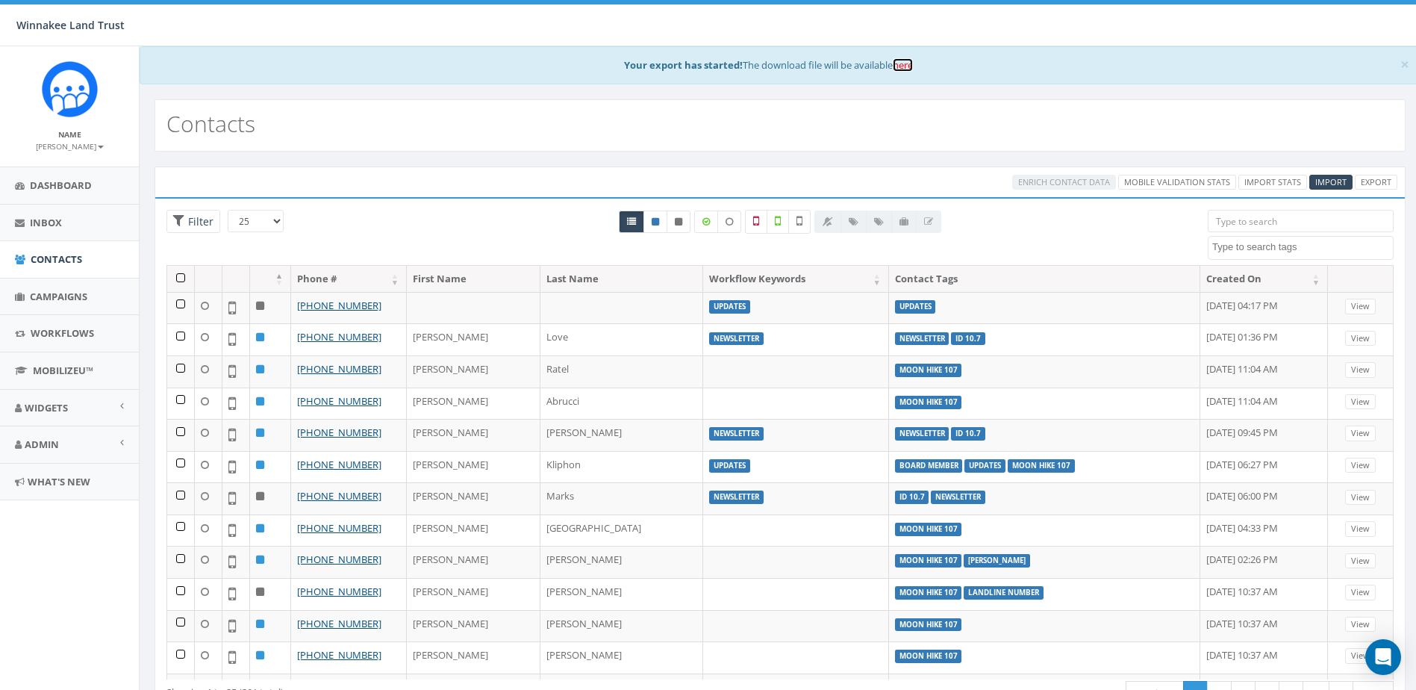
click at [904, 69] on link "here" at bounding box center [903, 64] width 20 height 13
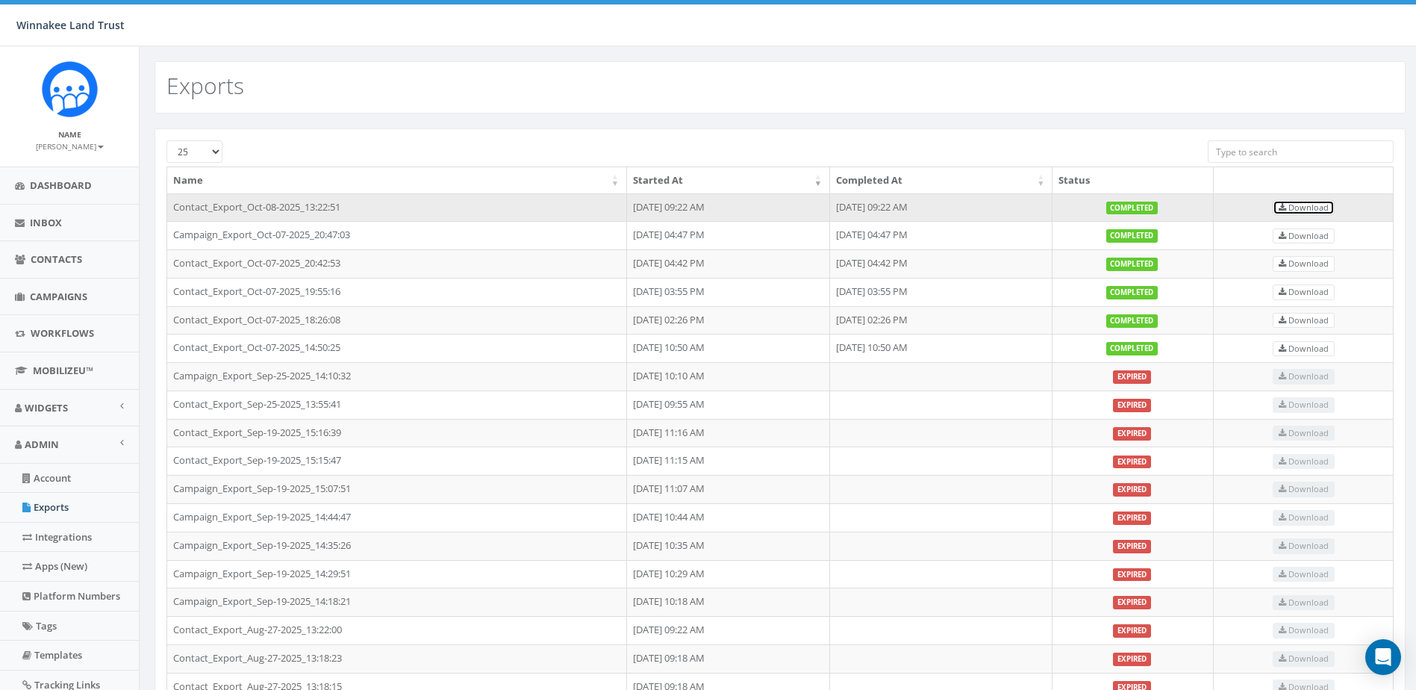
click at [1329, 207] on span "Download" at bounding box center [1304, 207] width 50 height 11
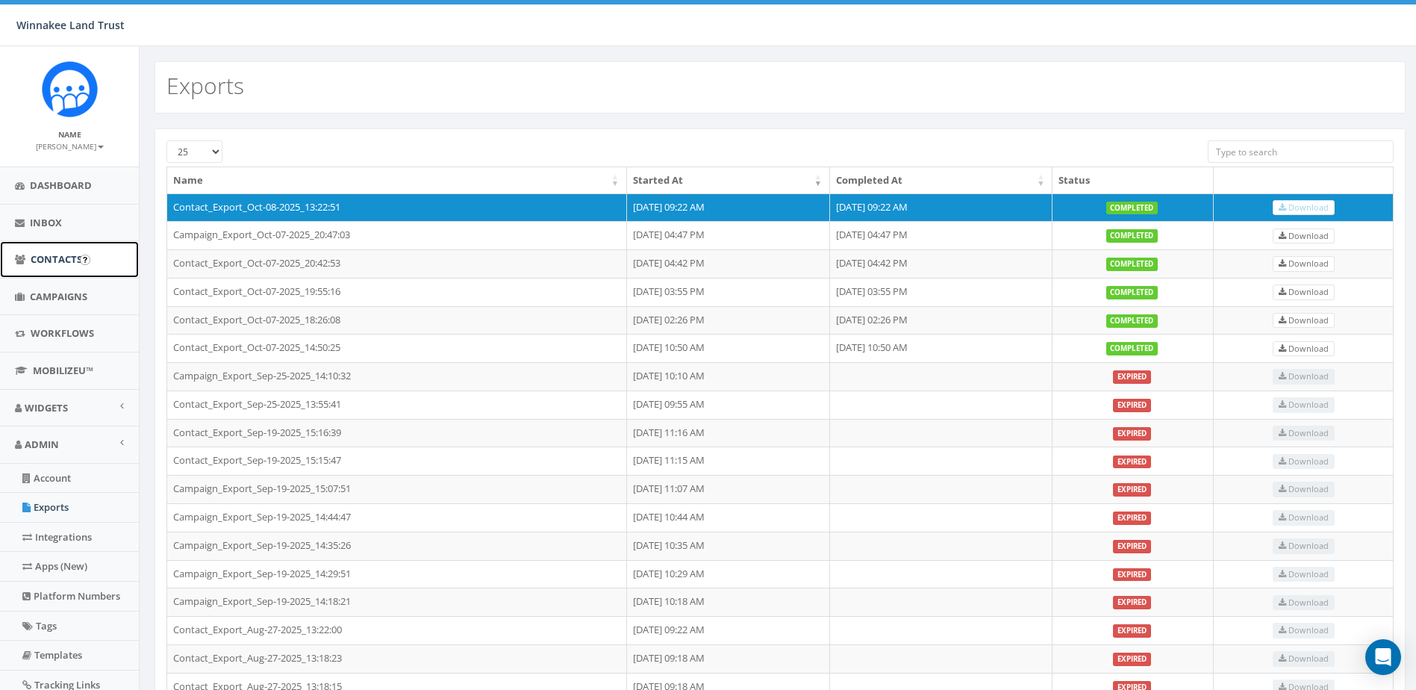
click at [65, 266] on link "Contacts" at bounding box center [69, 259] width 139 height 37
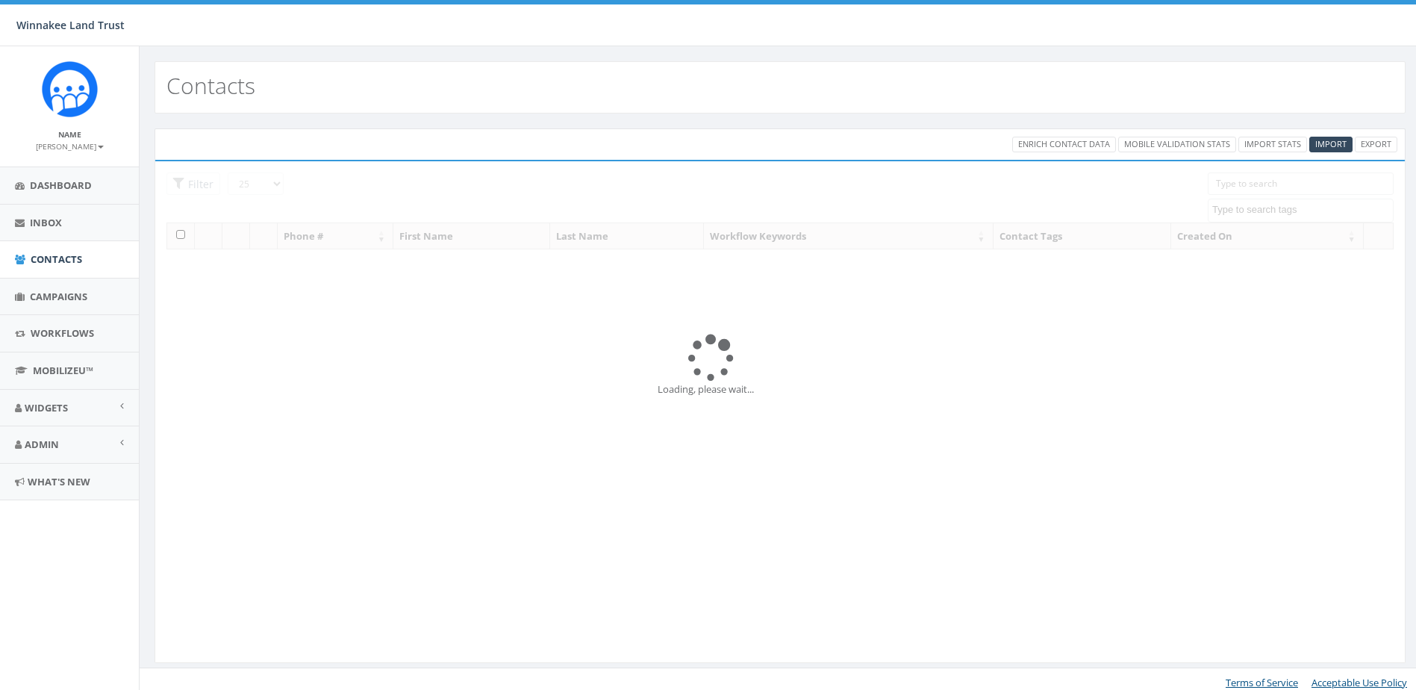
select select
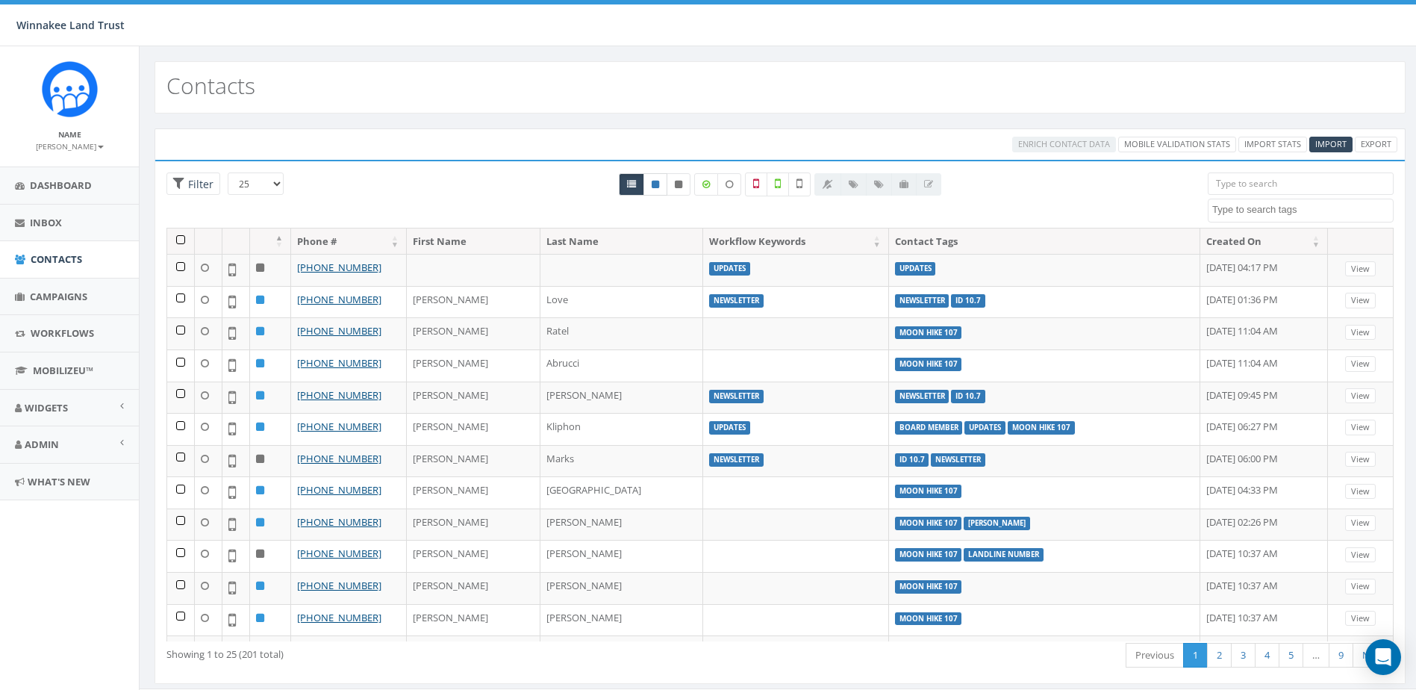
click at [653, 185] on icon at bounding box center [655, 184] width 7 height 9
radio input "true"
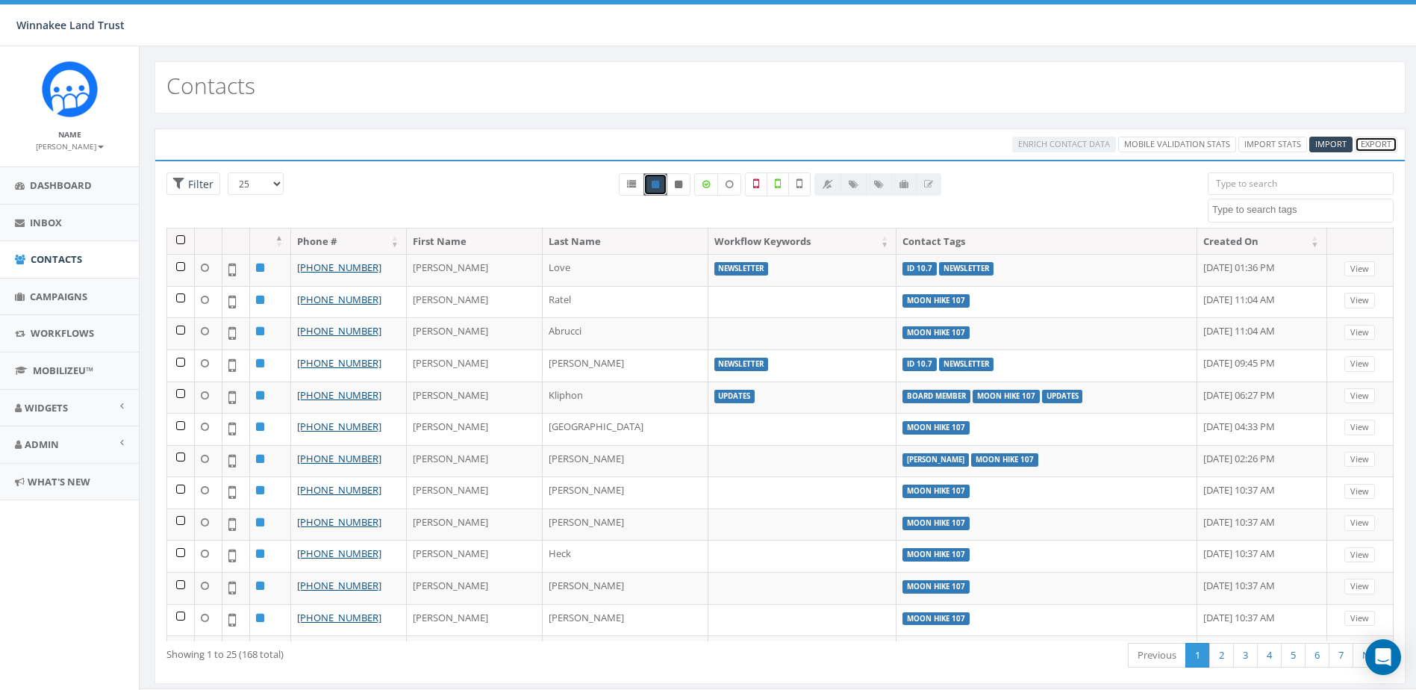
click at [1376, 143] on link "Export" at bounding box center [1376, 145] width 43 height 16
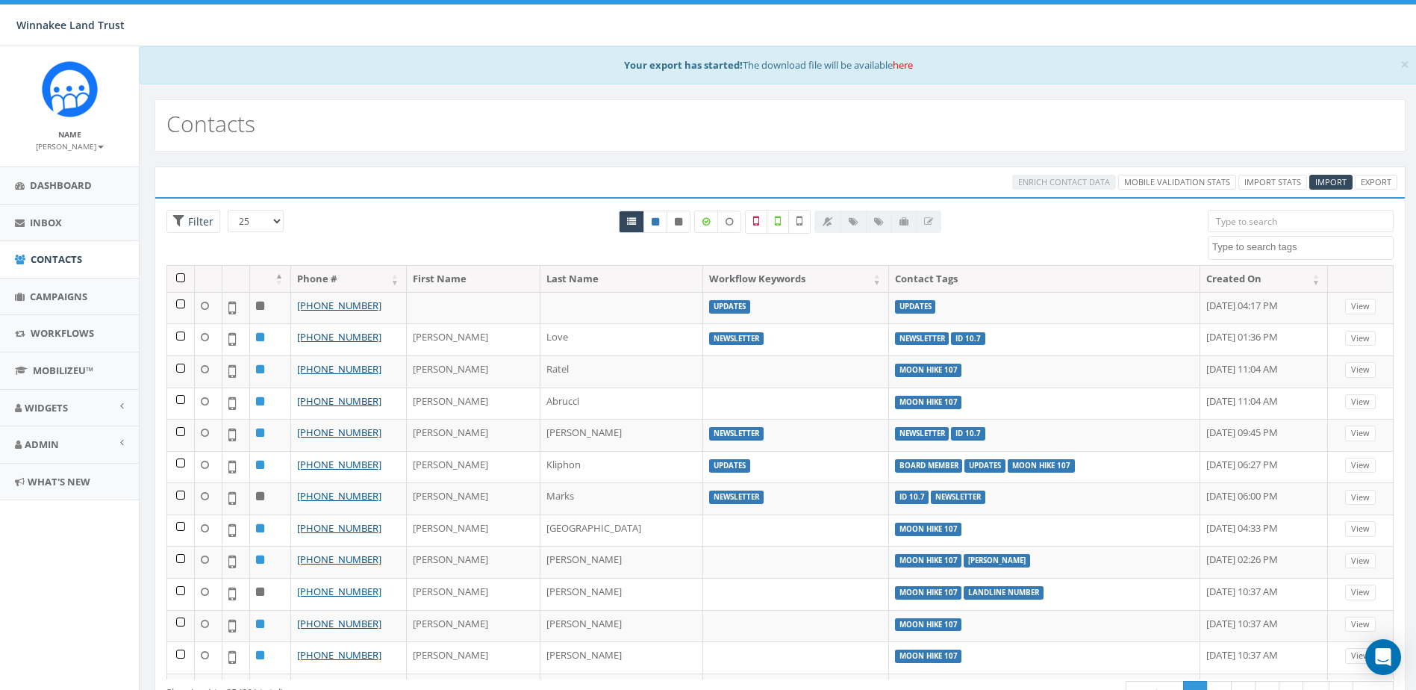
select select
click at [902, 64] on link "here" at bounding box center [903, 64] width 20 height 13
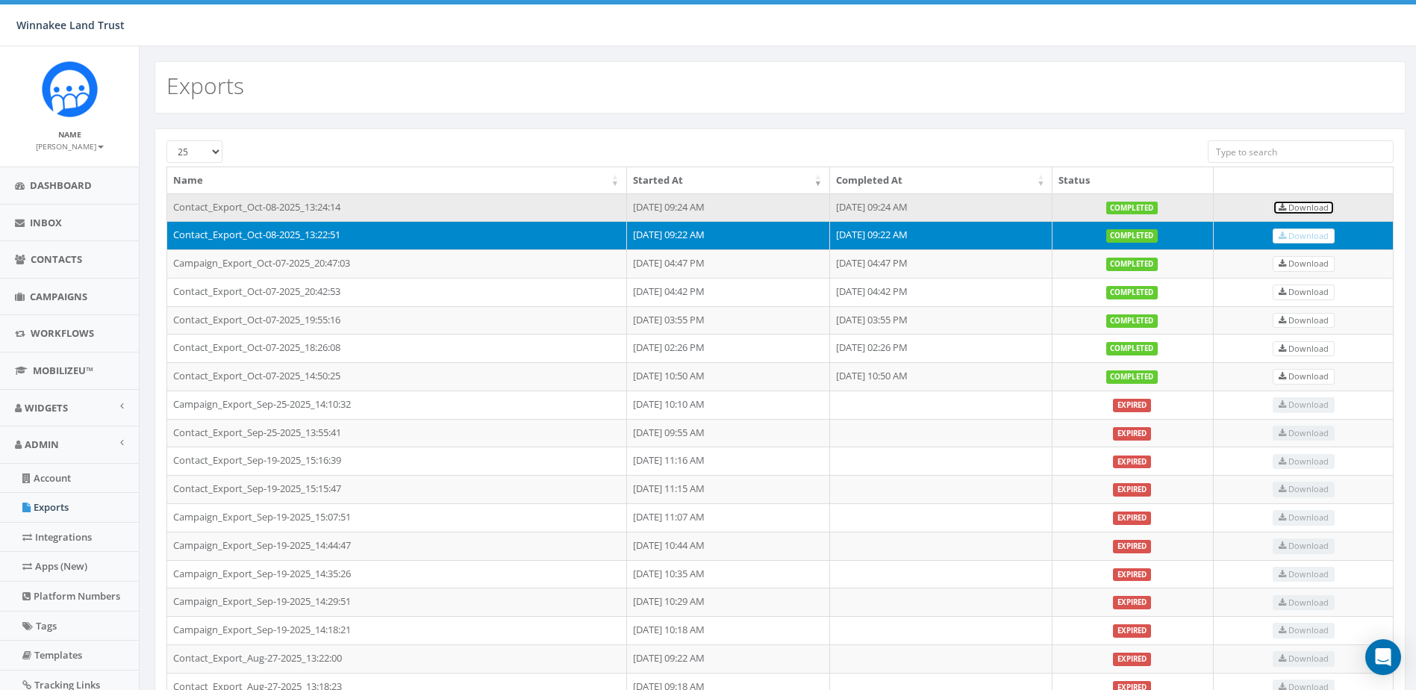
click at [1308, 208] on span "Download" at bounding box center [1304, 207] width 50 height 11
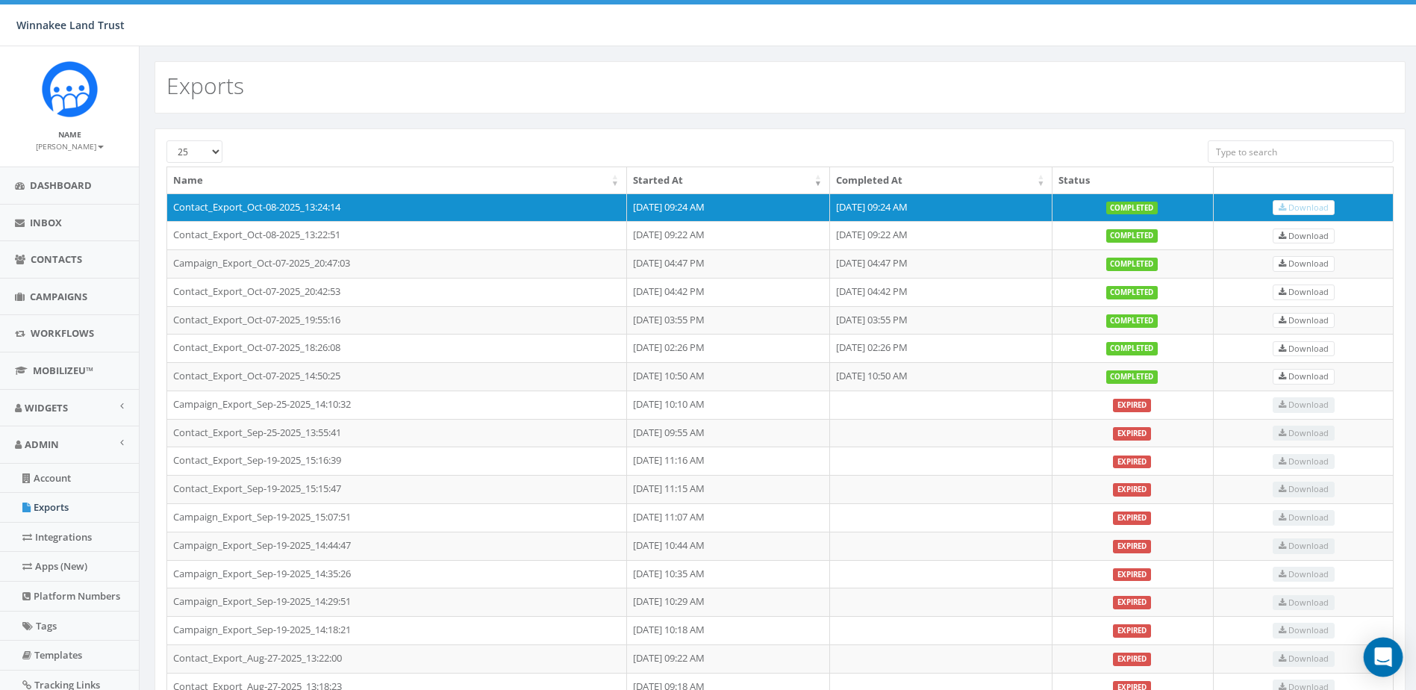
click at [1379, 655] on icon "Open Intercom Messenger" at bounding box center [1382, 656] width 17 height 19
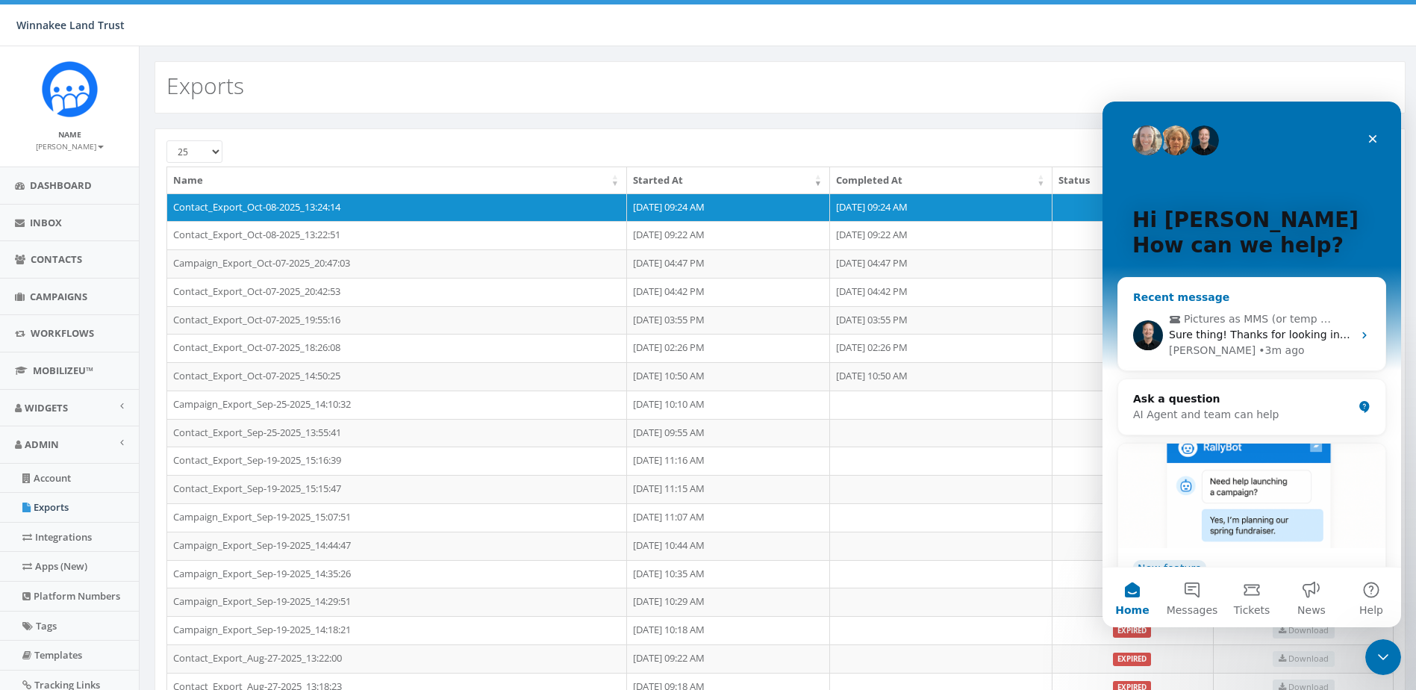
click at [1264, 343] on div "James • 3m ago" at bounding box center [1261, 351] width 184 height 16
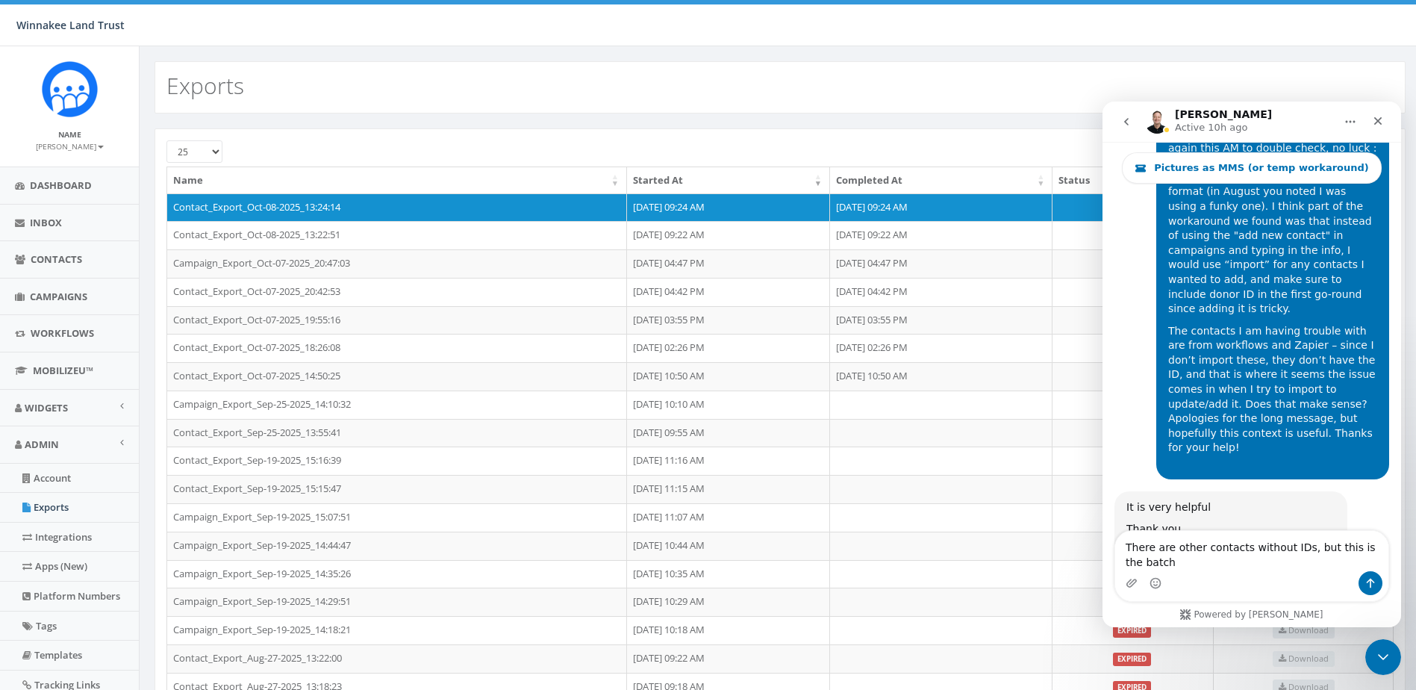
scroll to position [7137, 0]
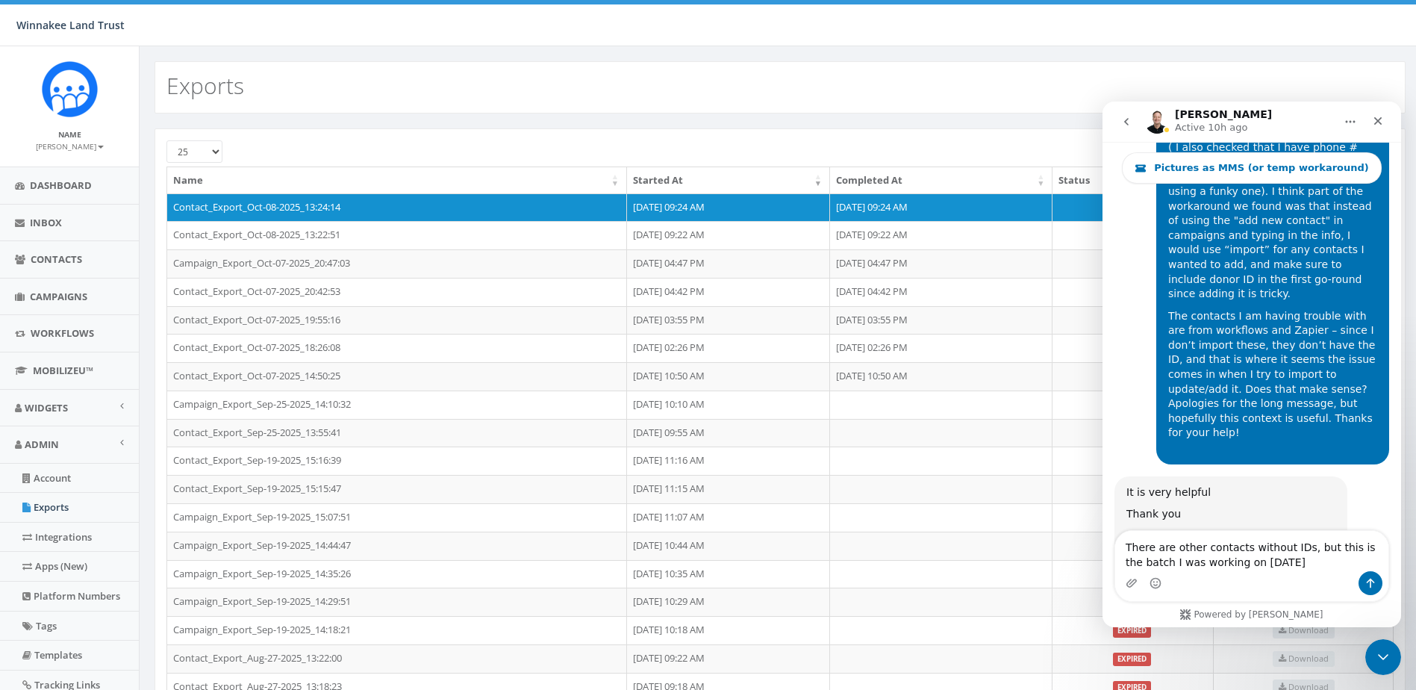
click at [1334, 550] on textarea "There are other contacts without IDs, but this is the batch I was working on ye…" at bounding box center [1251, 551] width 273 height 40
type textarea "There are other contacts without IDs, but that is the batch I was working on ye…"
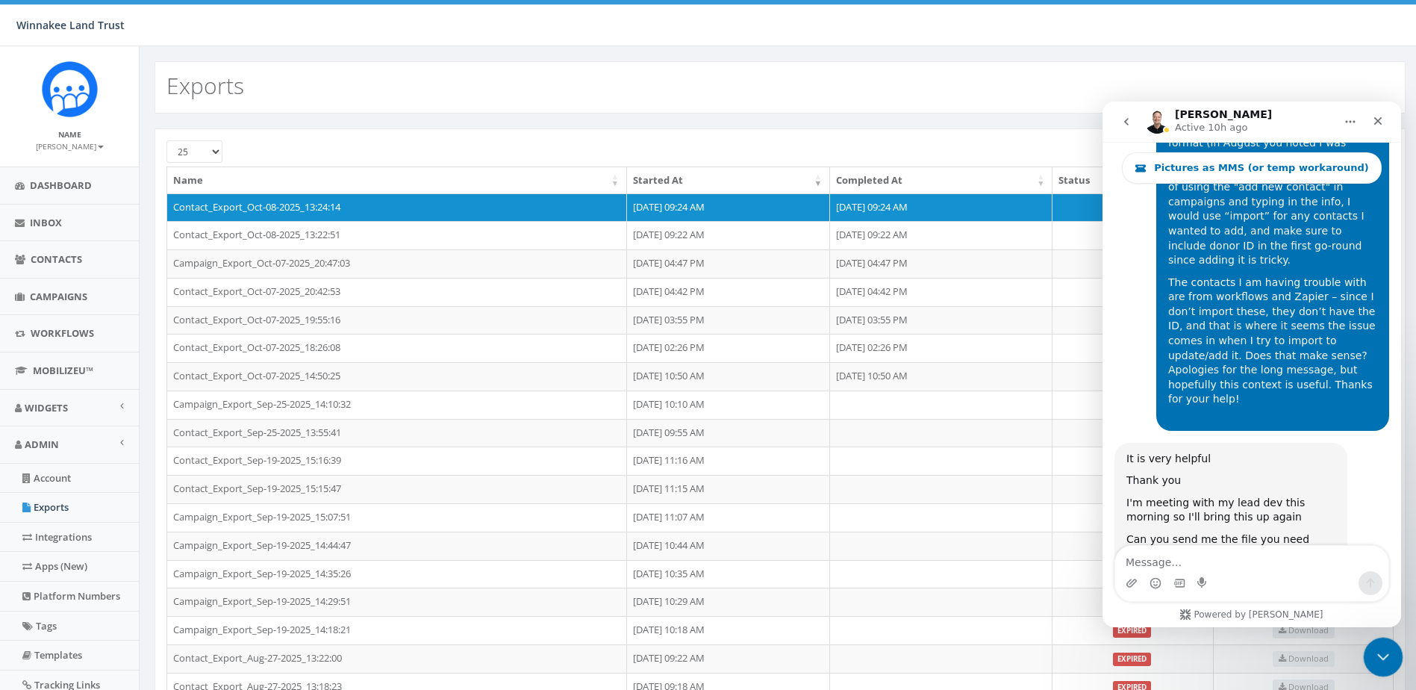
click at [1387, 646] on icon "Close Intercom Messenger" at bounding box center [1381, 655] width 18 height 18
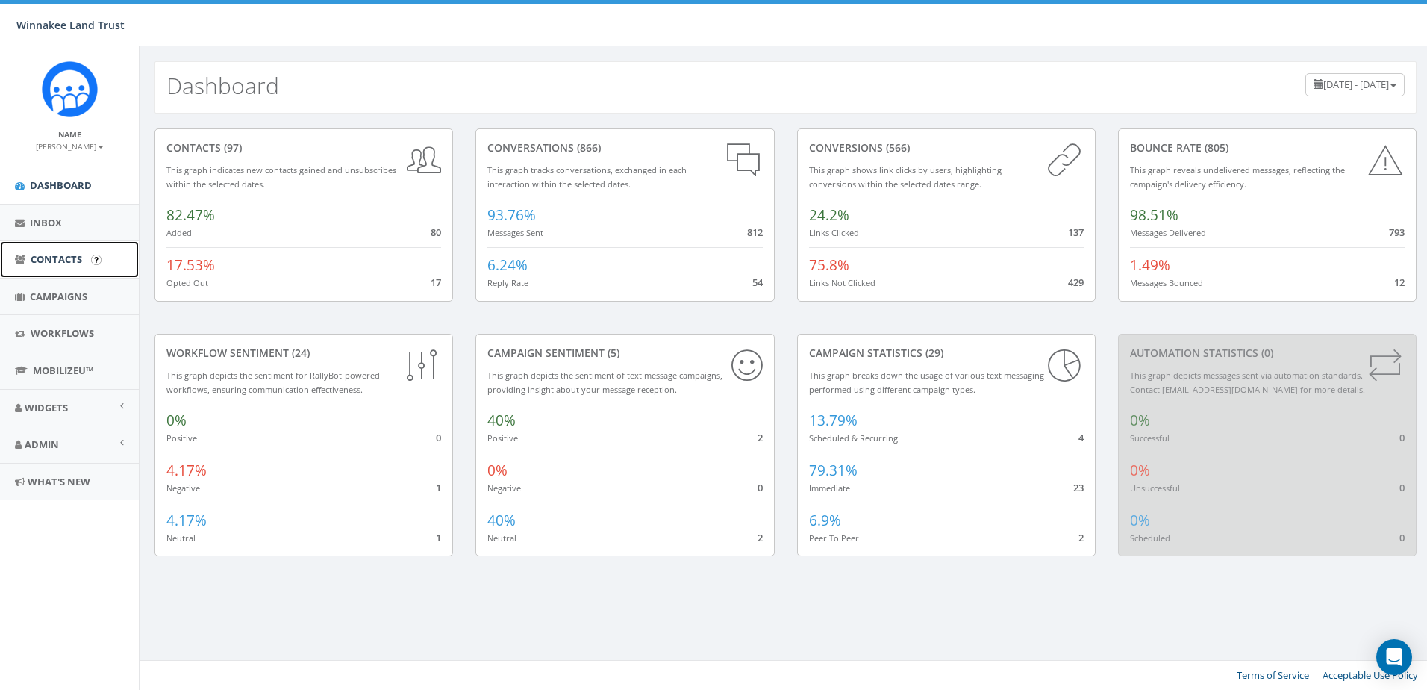
click at [44, 259] on span "Contacts" at bounding box center [57, 258] width 52 height 13
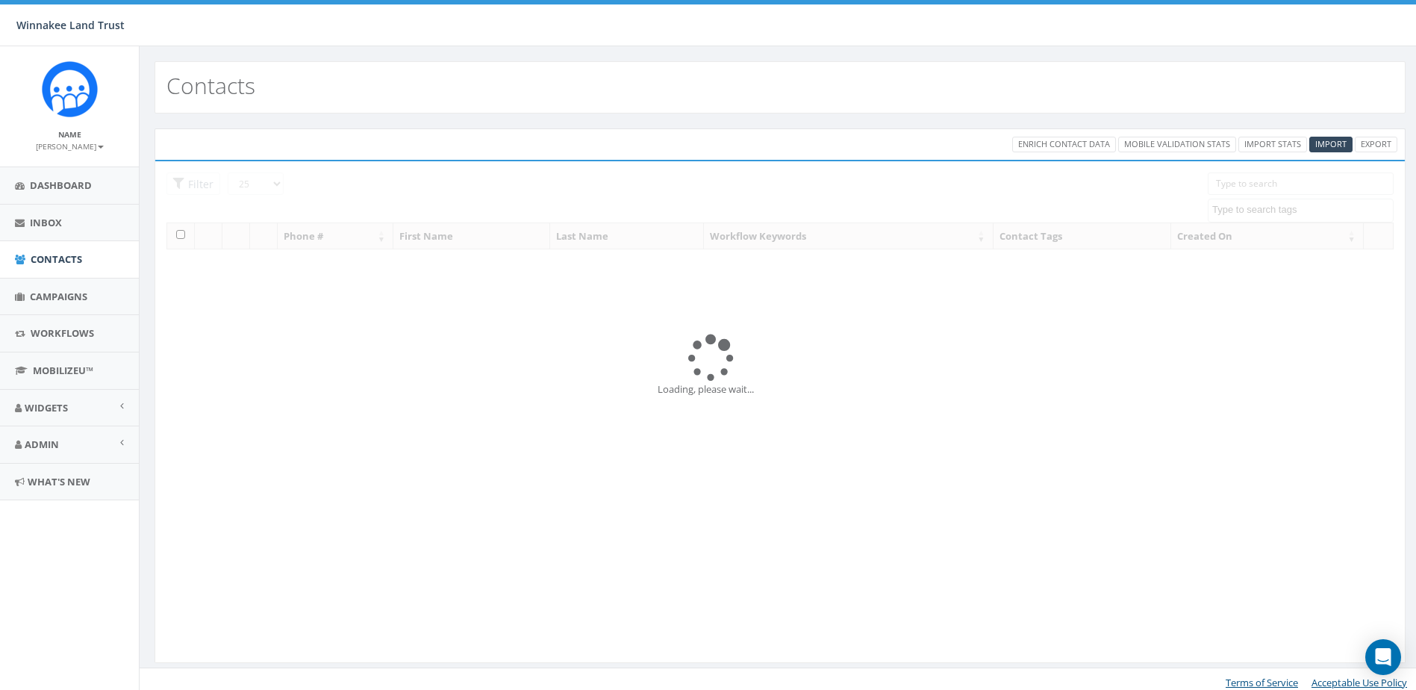
select select
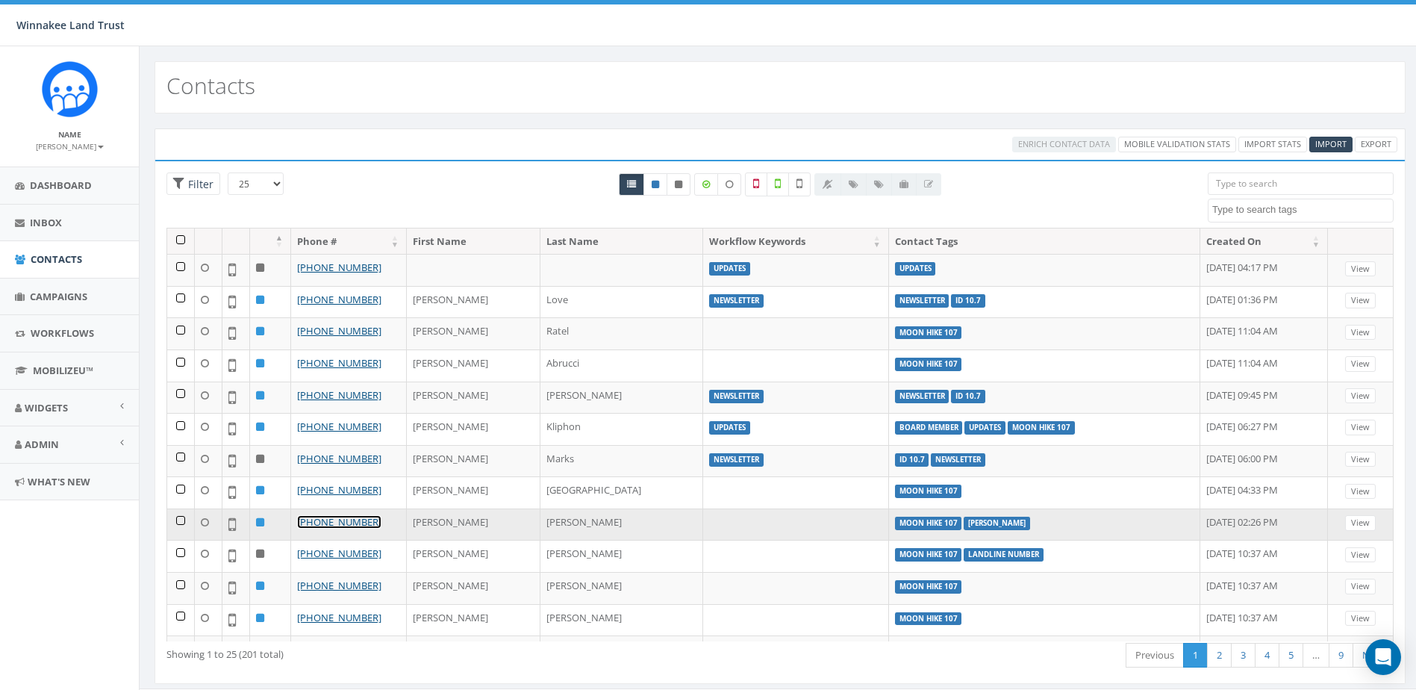
click at [355, 520] on link "[PHONE_NUMBER]" at bounding box center [339, 521] width 84 height 13
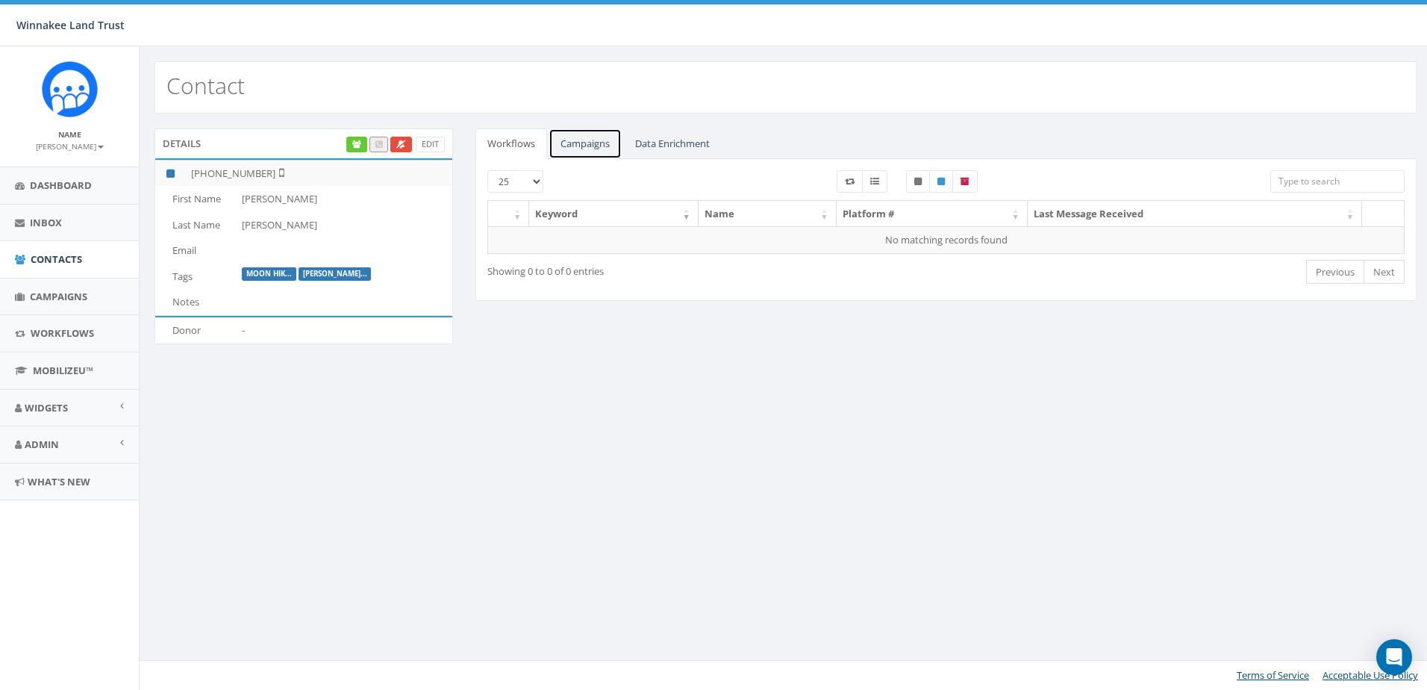
click at [608, 137] on link "Campaigns" at bounding box center [585, 143] width 73 height 31
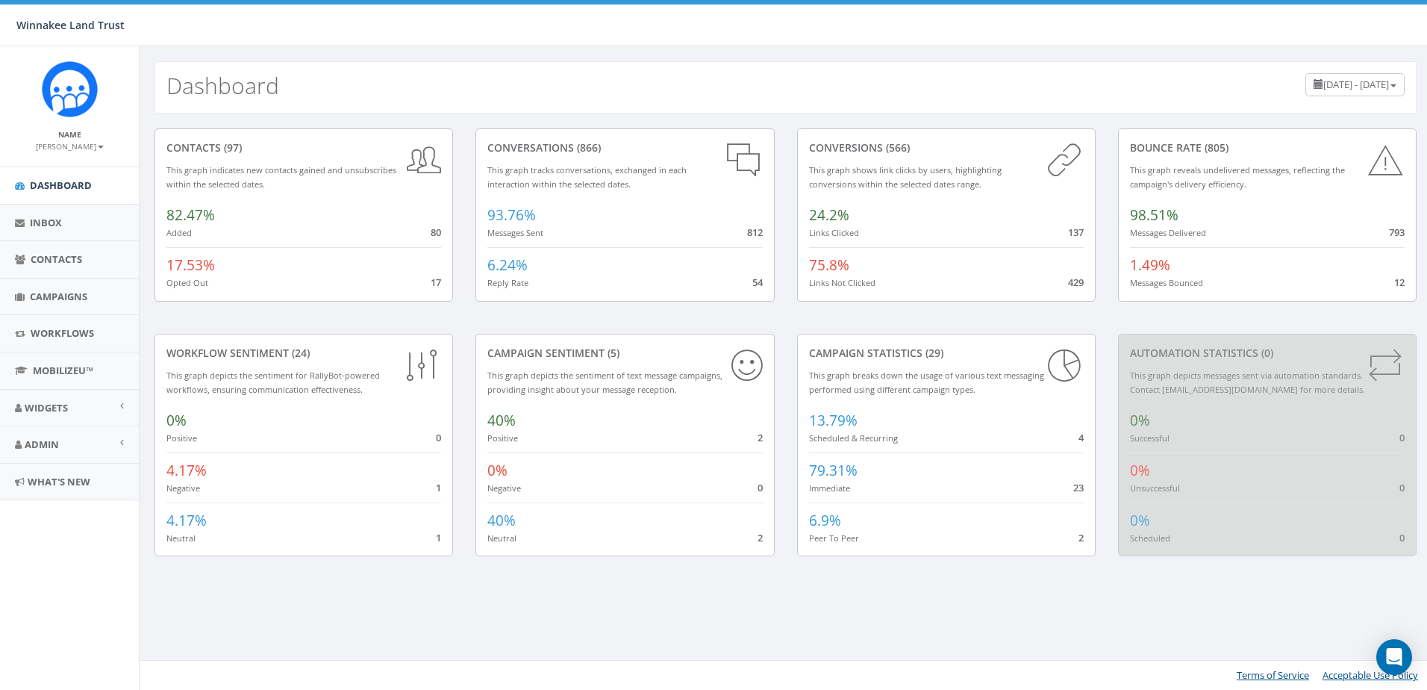
click at [1323, 81] on span "July 10, 2025 - October 8, 2025" at bounding box center [1356, 84] width 66 height 13
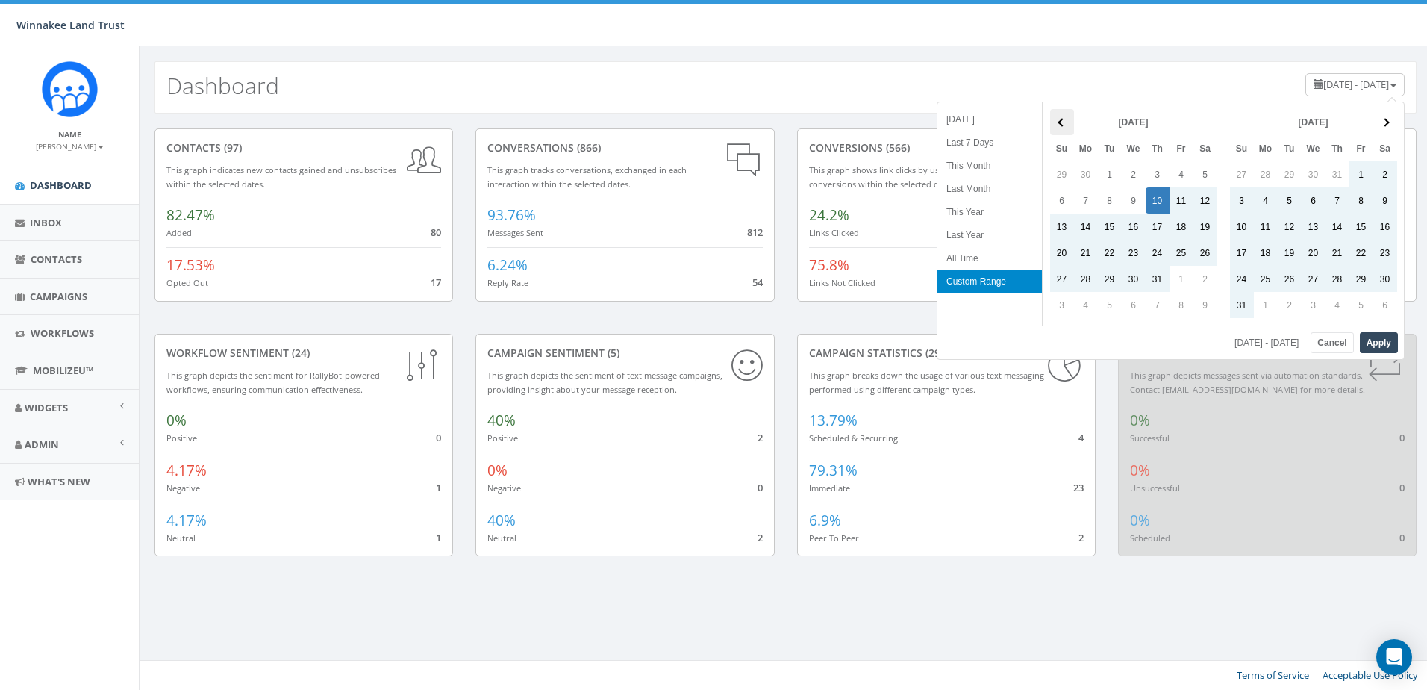
click at [1052, 117] on th at bounding box center [1062, 122] width 24 height 26
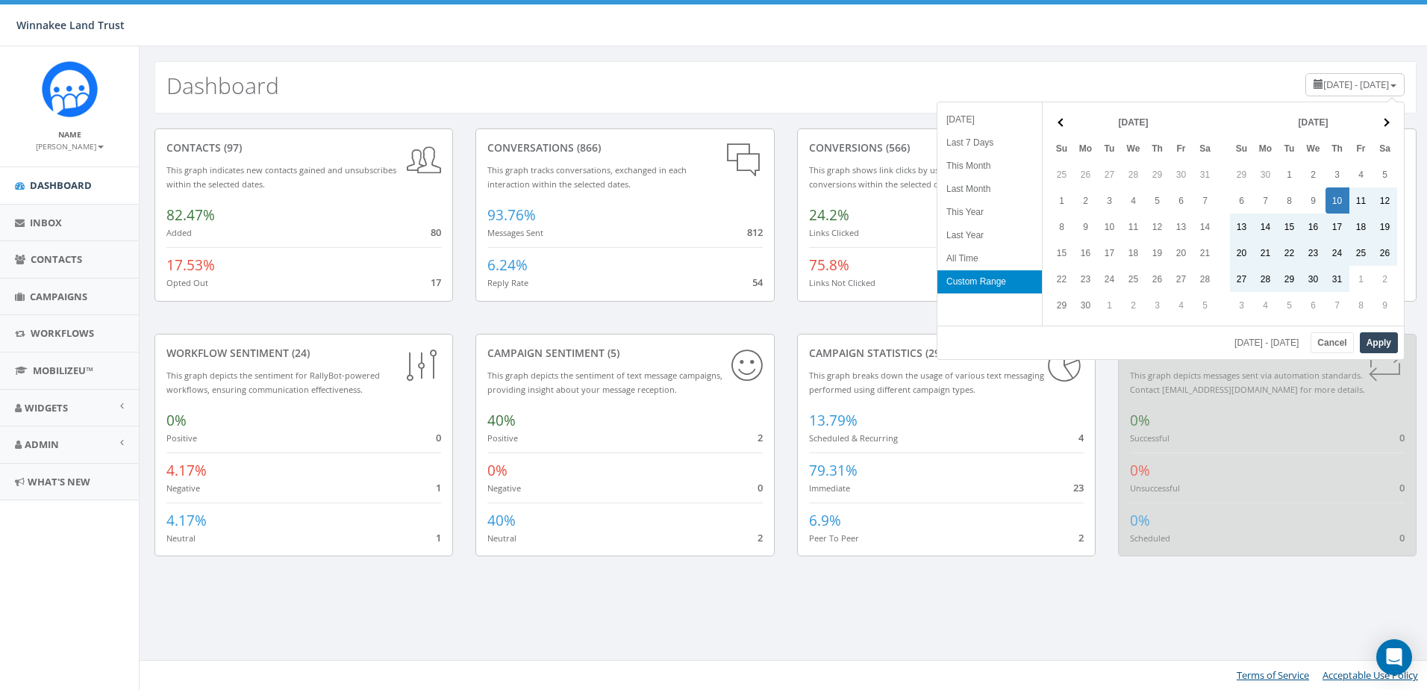
click at [1052, 117] on th at bounding box center [1062, 122] width 24 height 26
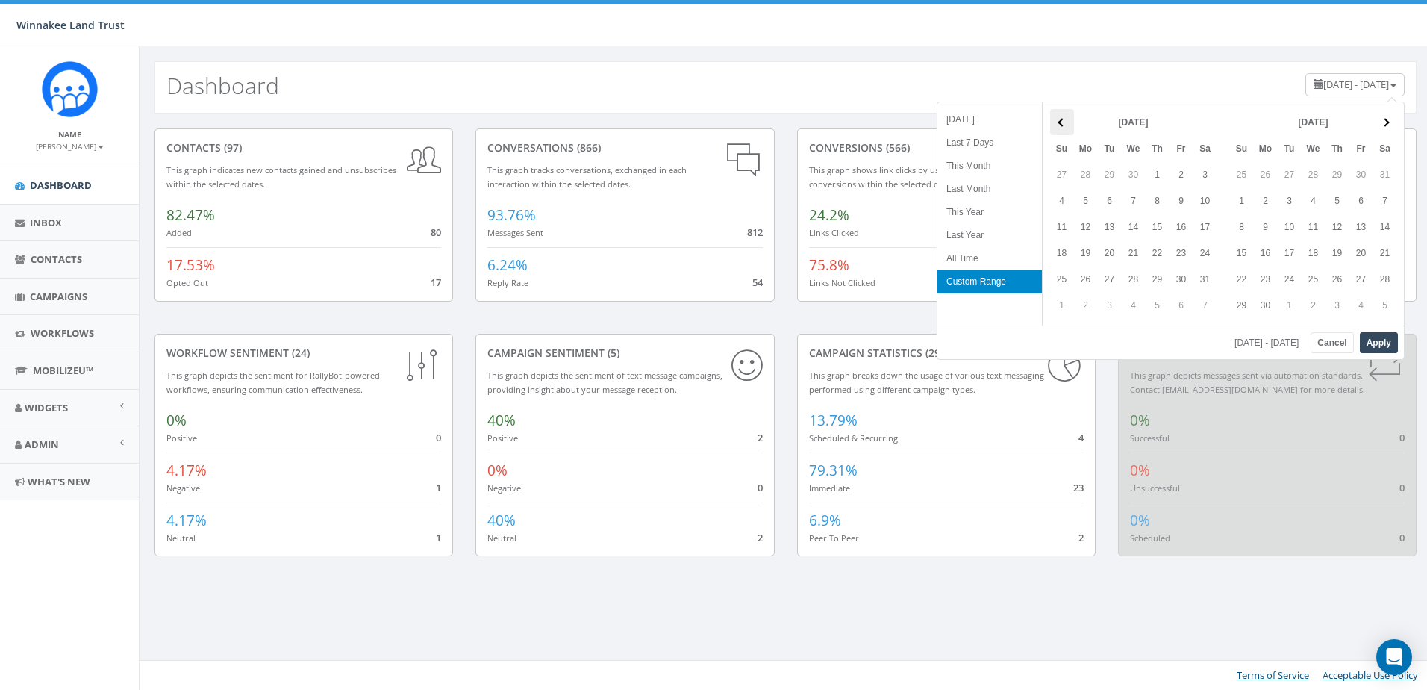
click at [1052, 119] on th at bounding box center [1062, 122] width 24 height 26
click at [1380, 121] on th at bounding box center [1385, 122] width 24 height 26
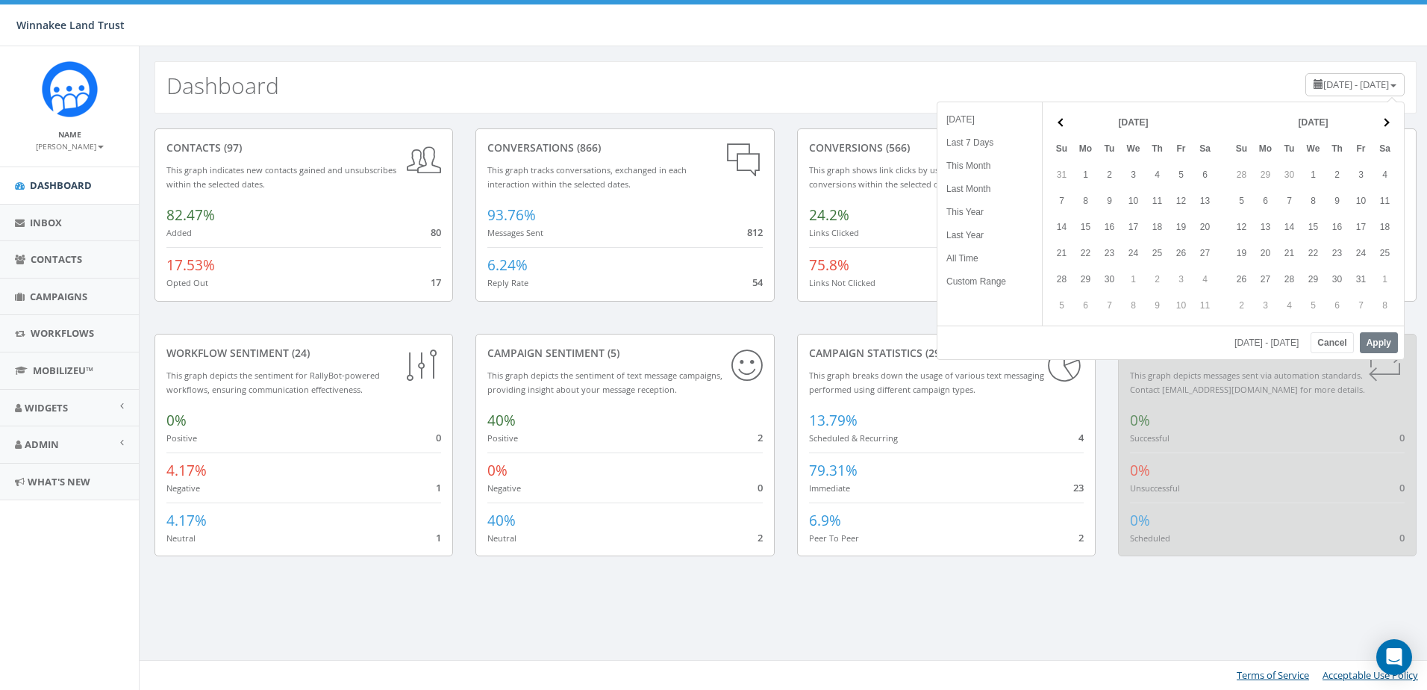
click at [1380, 121] on th at bounding box center [1385, 122] width 24 height 26
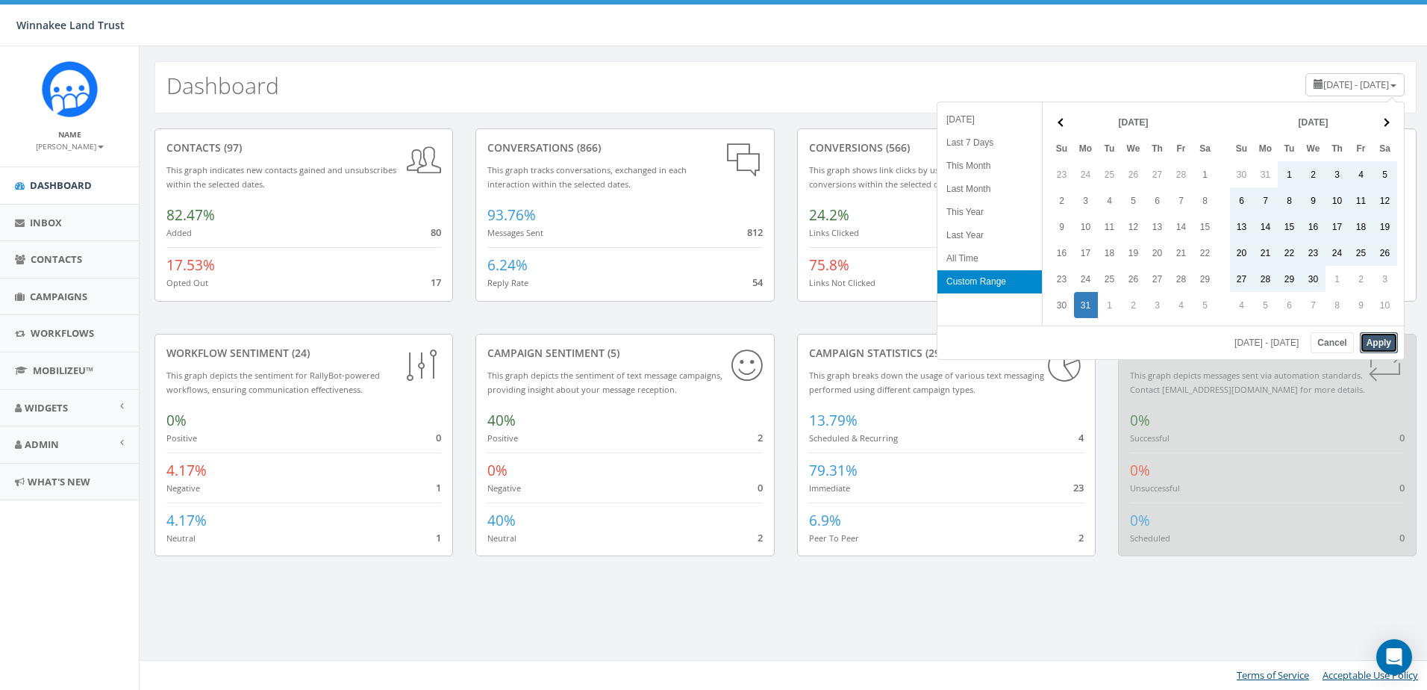
click at [1373, 342] on button "Apply" at bounding box center [1379, 342] width 38 height 21
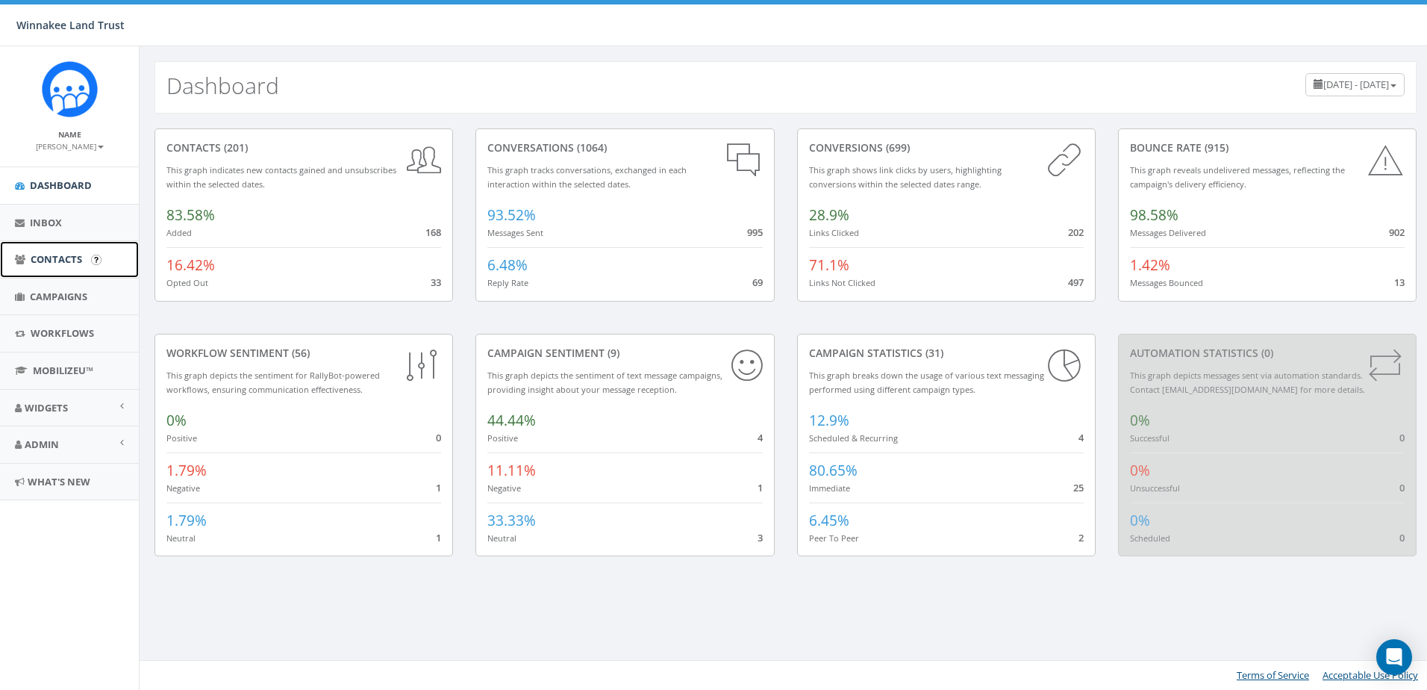
click at [54, 268] on link "Contacts" at bounding box center [69, 259] width 139 height 37
click at [49, 310] on link "Campaigns" at bounding box center [69, 296] width 139 height 37
